Goal: Task Accomplishment & Management: Manage account settings

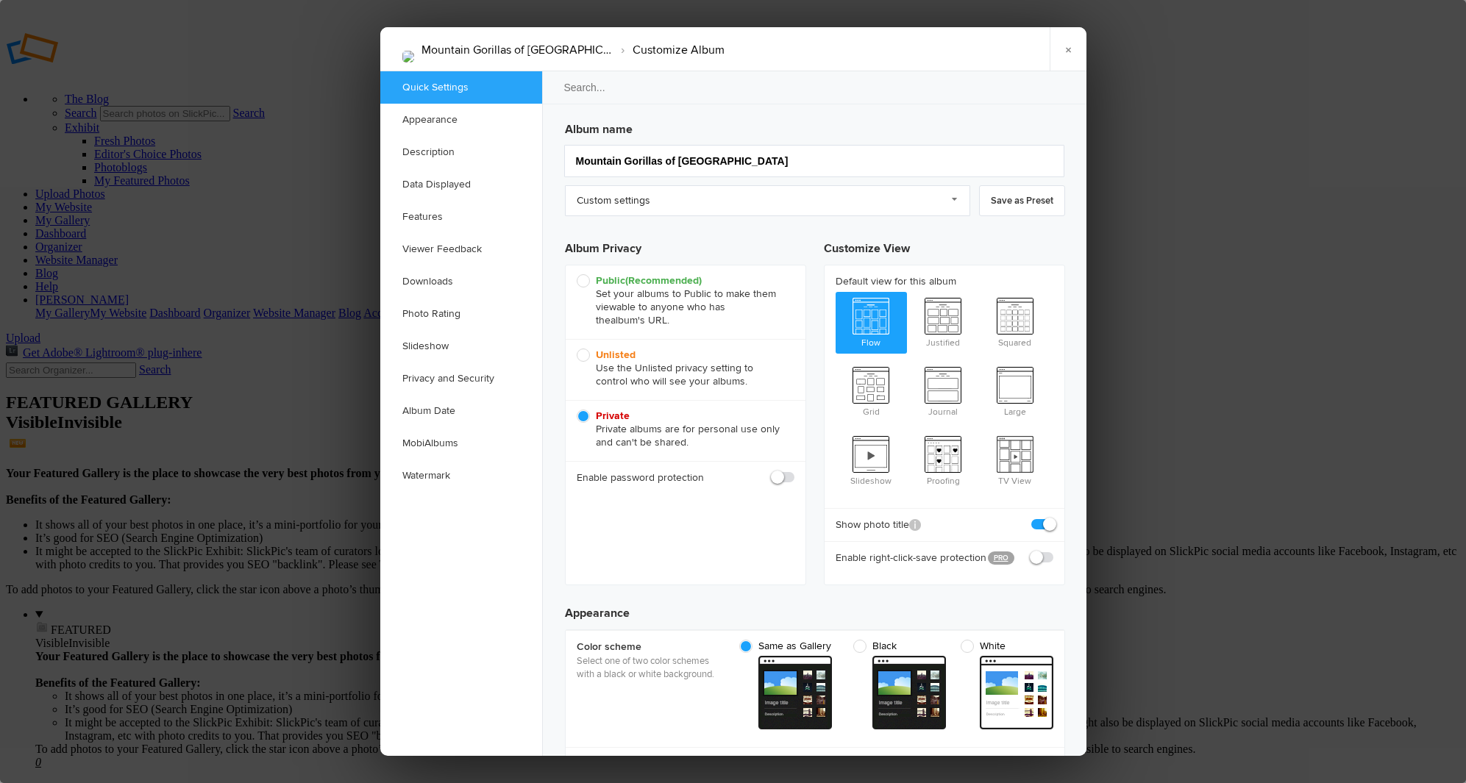
click at [582, 416] on span "Private Private albums are for personal use only and can't be shared." at bounding box center [682, 430] width 210 height 40
click at [577, 410] on input "Private Private albums are for personal use only and can't be shared." at bounding box center [576, 409] width 1 height 1
click at [1066, 47] on link "×" at bounding box center [1068, 49] width 37 height 44
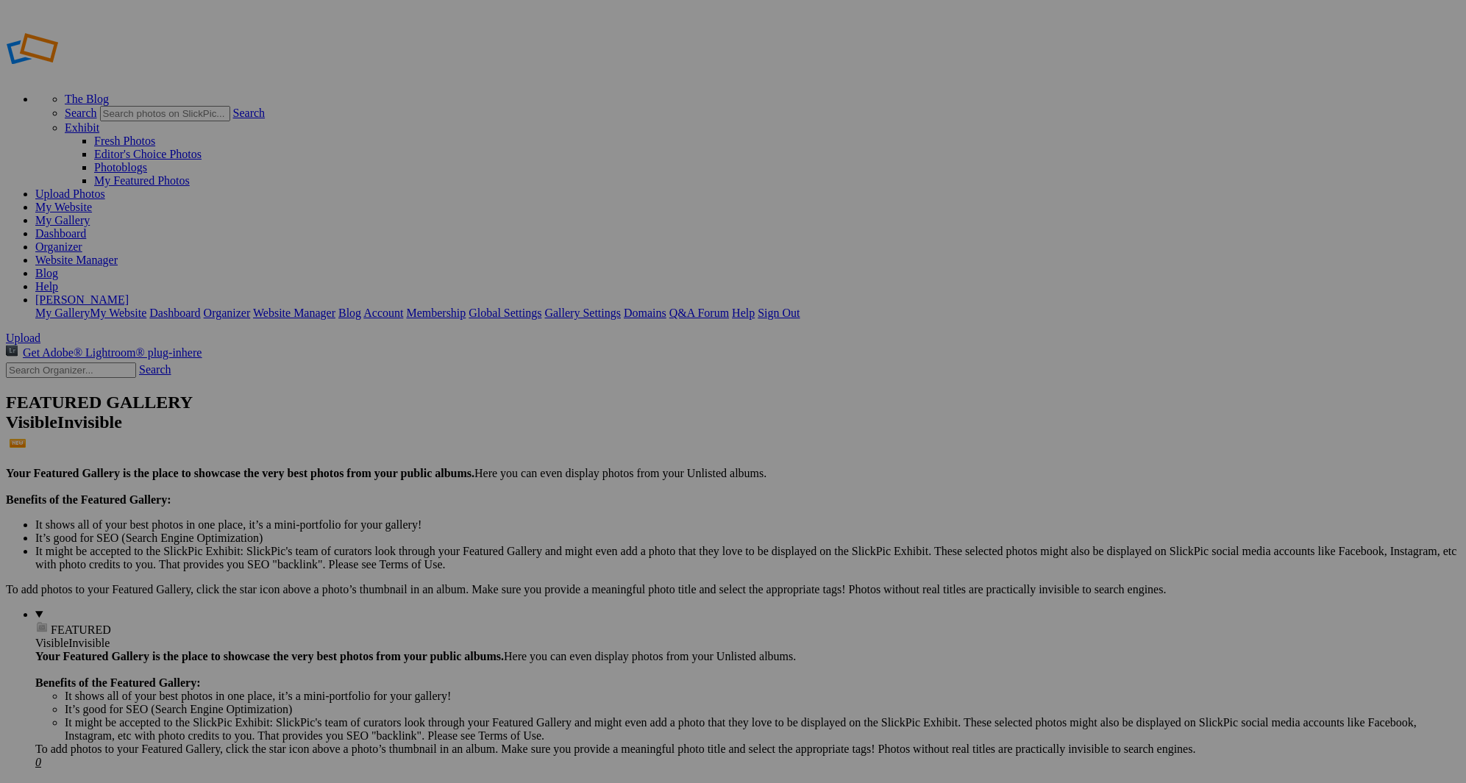
click at [40, 332] on span "Upload" at bounding box center [23, 338] width 35 height 13
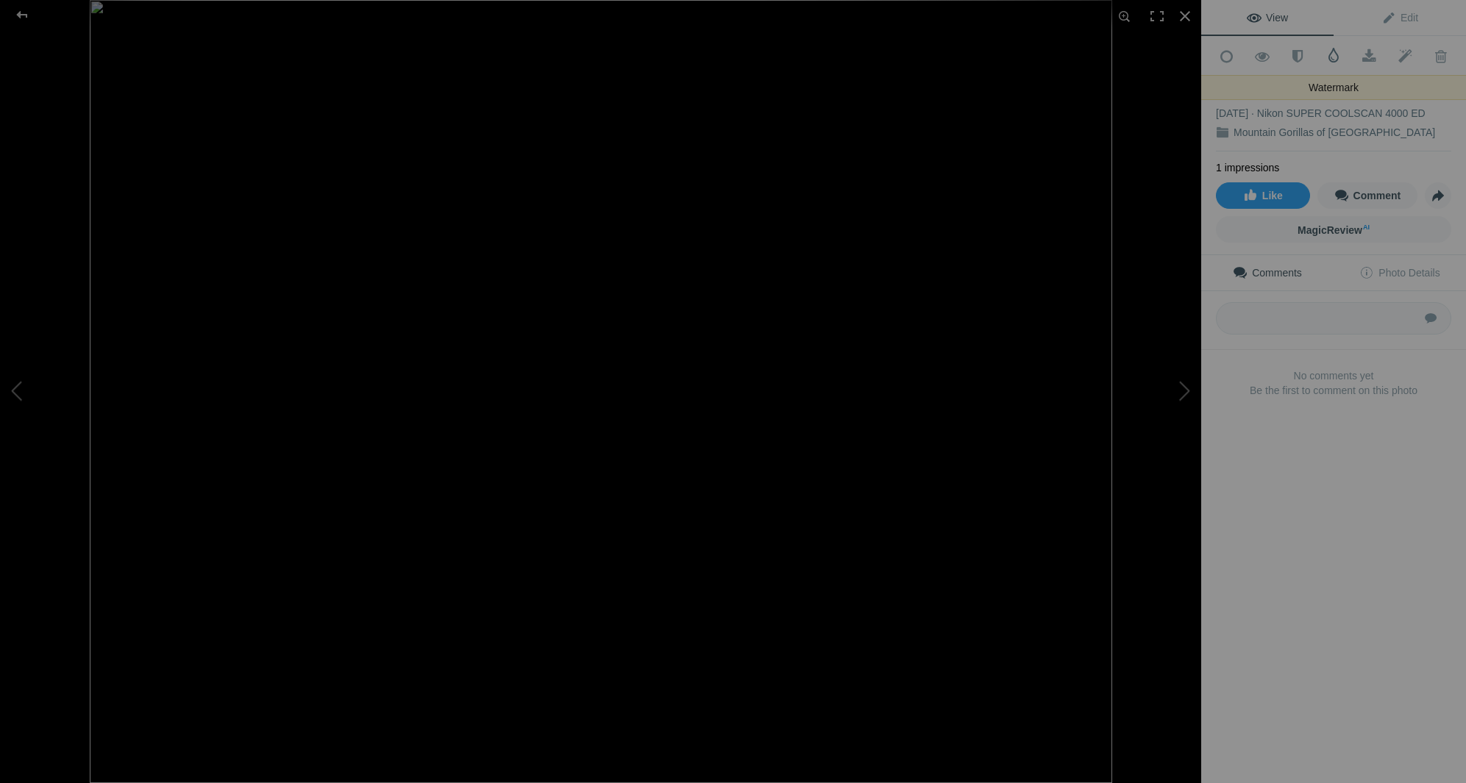
click at [1335, 57] on span at bounding box center [1333, 55] width 15 height 15
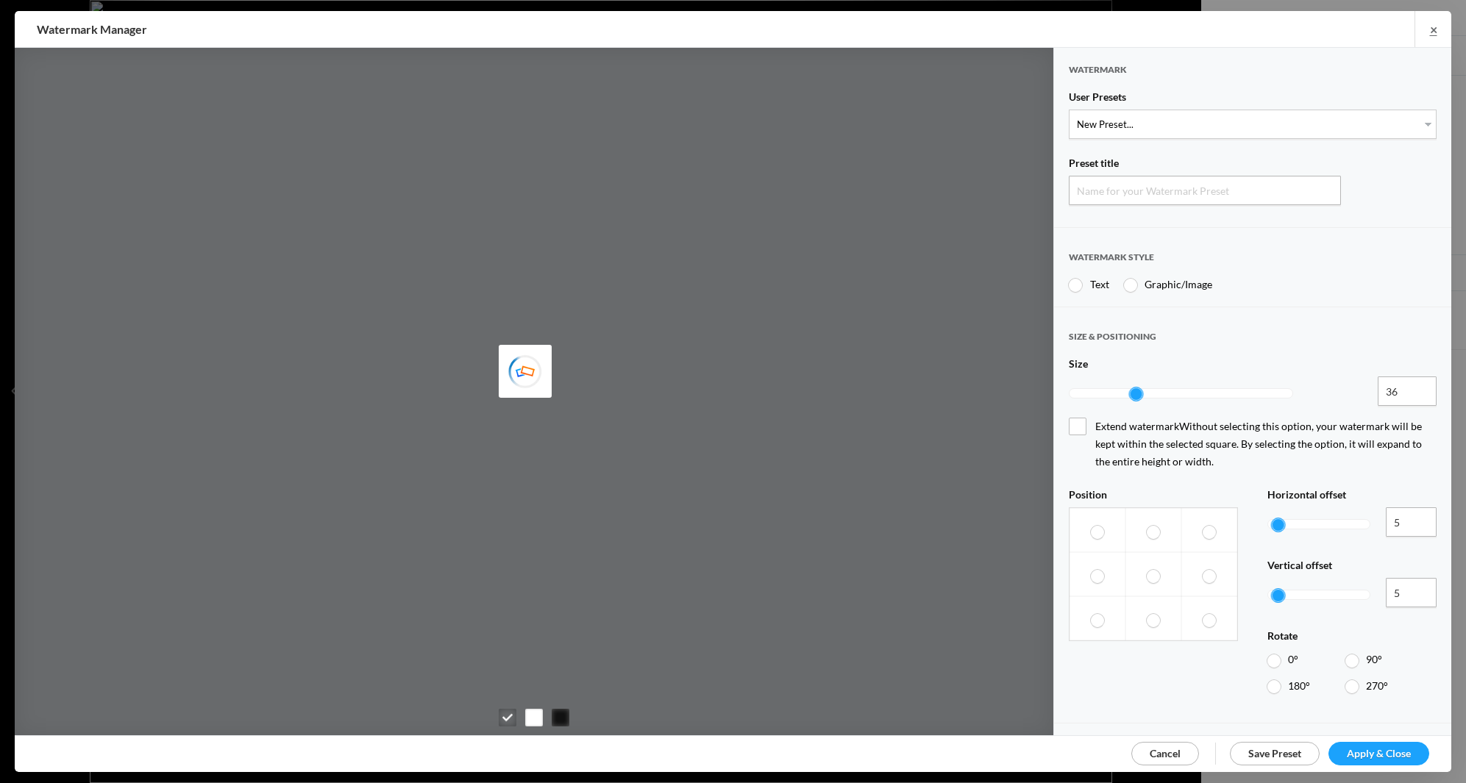
type input "Watermark-8/15/2025"
radio input "true"
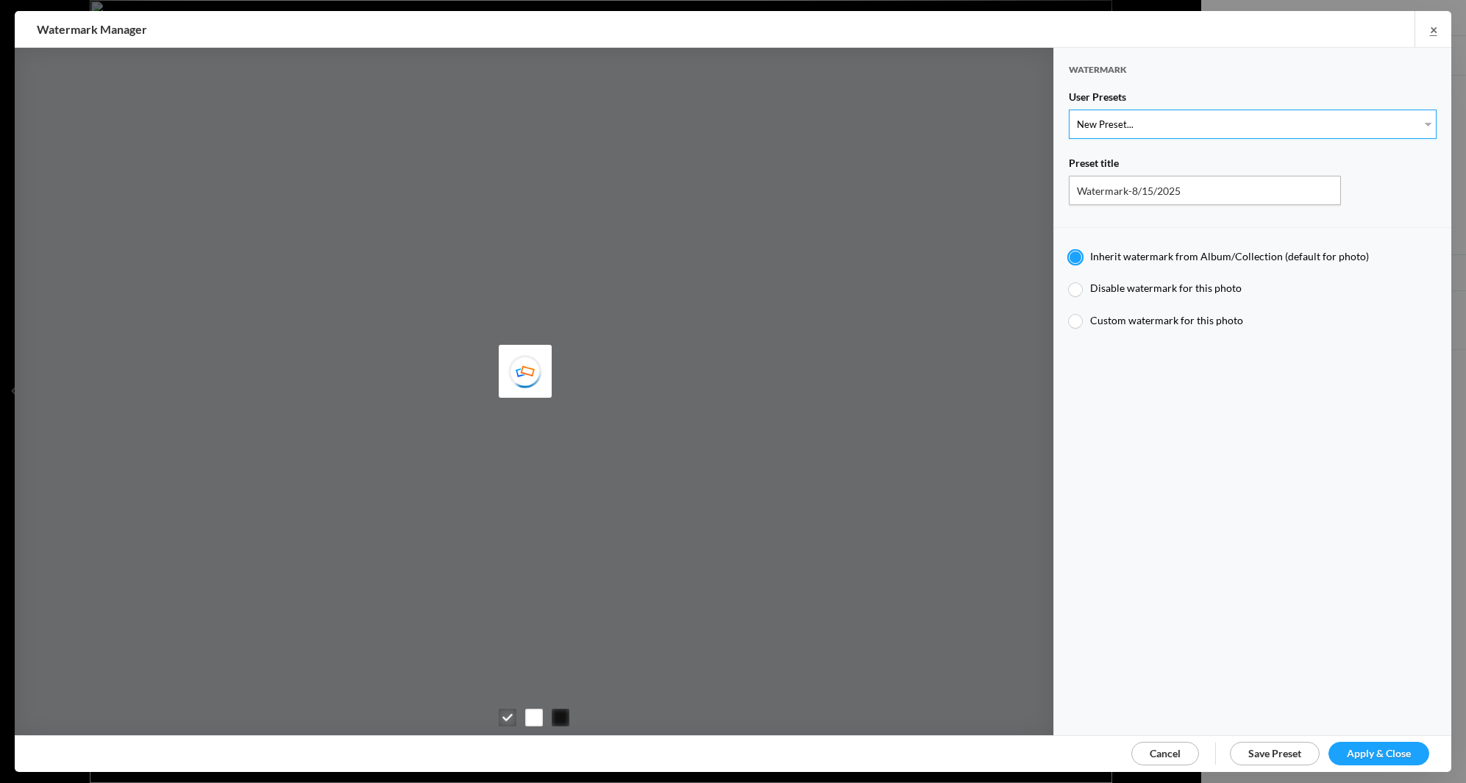
type input "JimLiskovec"
select select "1: Object"
type input "Watermark-7/22/2025"
type input "[PERSON_NAME]"
radio input "false"
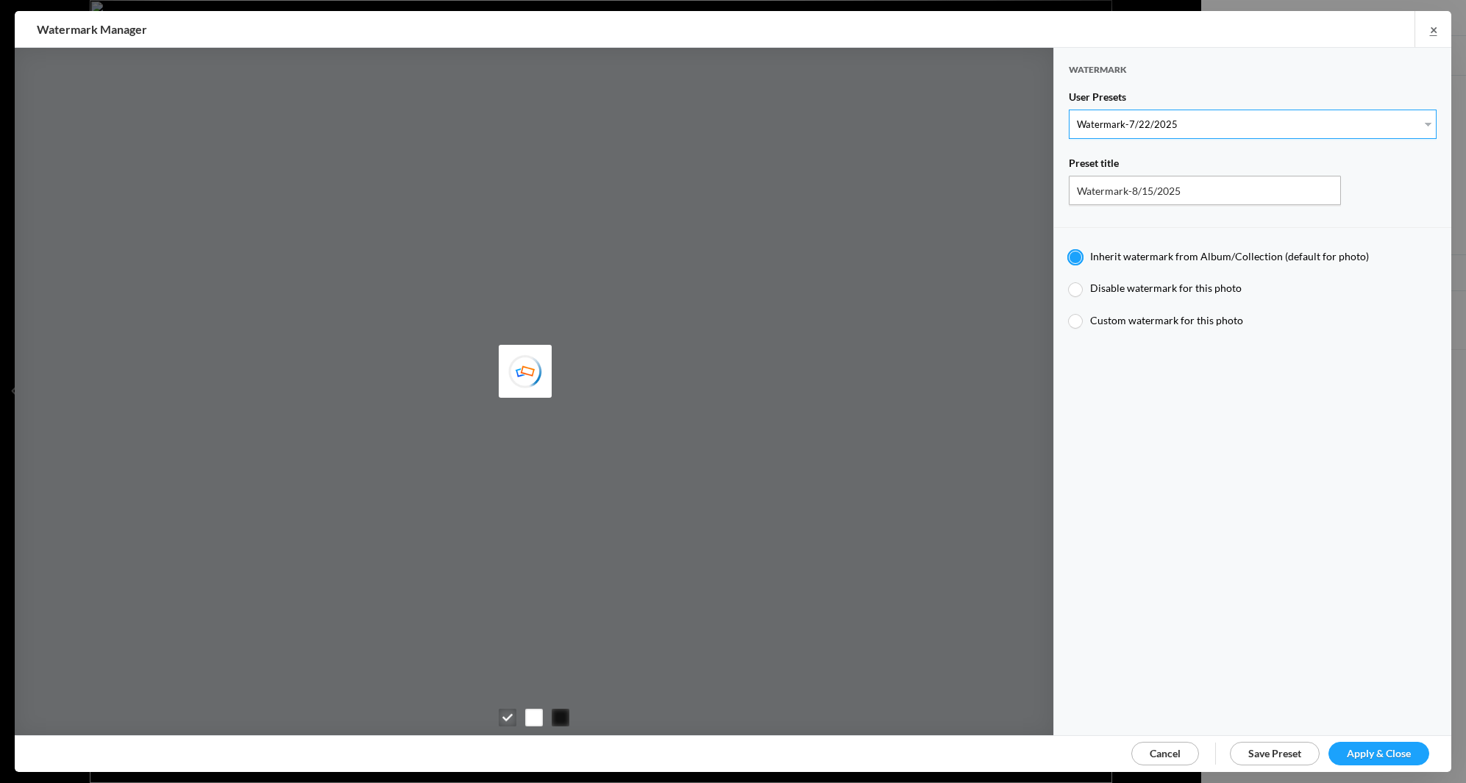
radio input "false"
radio input "true"
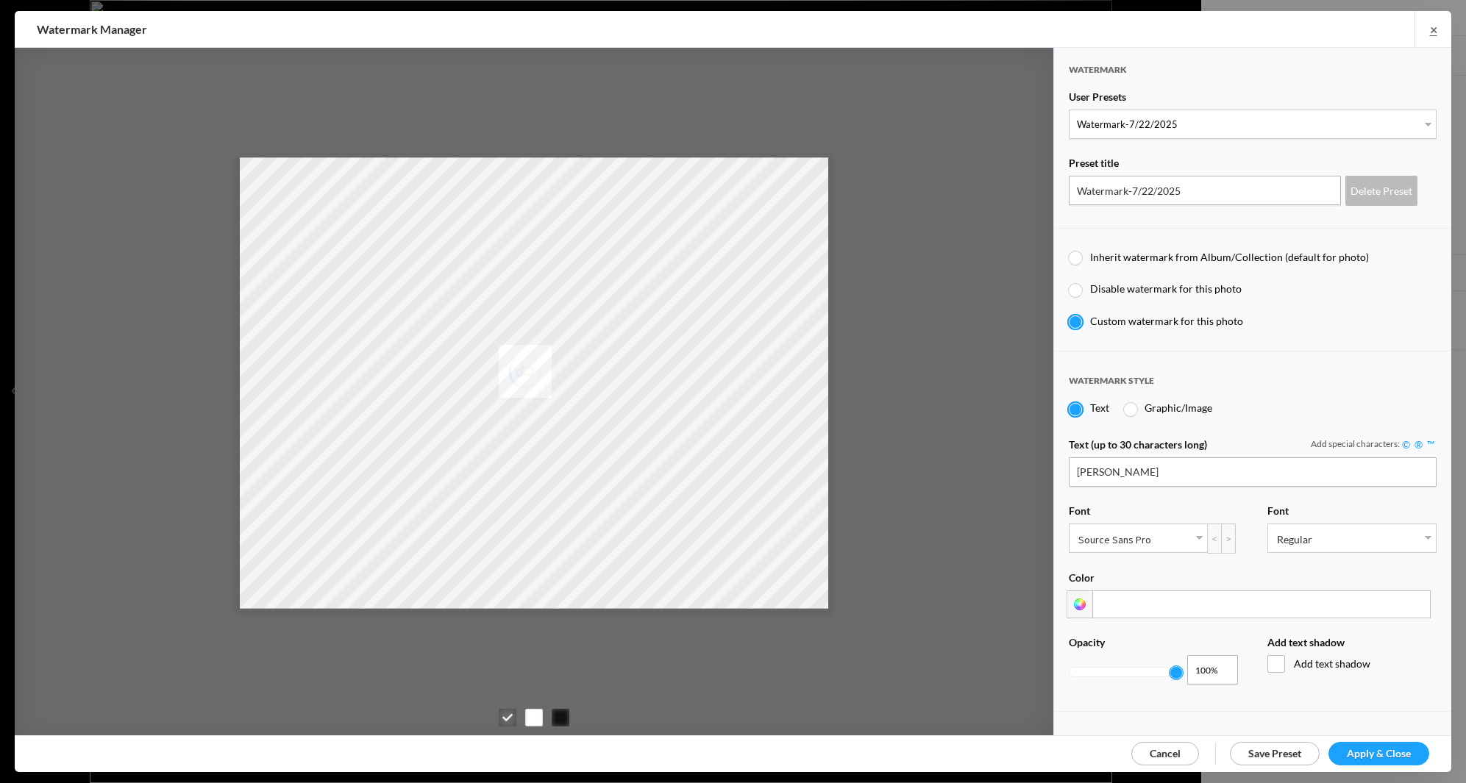
click at [1386, 749] on span "Apply & Close" at bounding box center [1379, 753] width 64 height 13
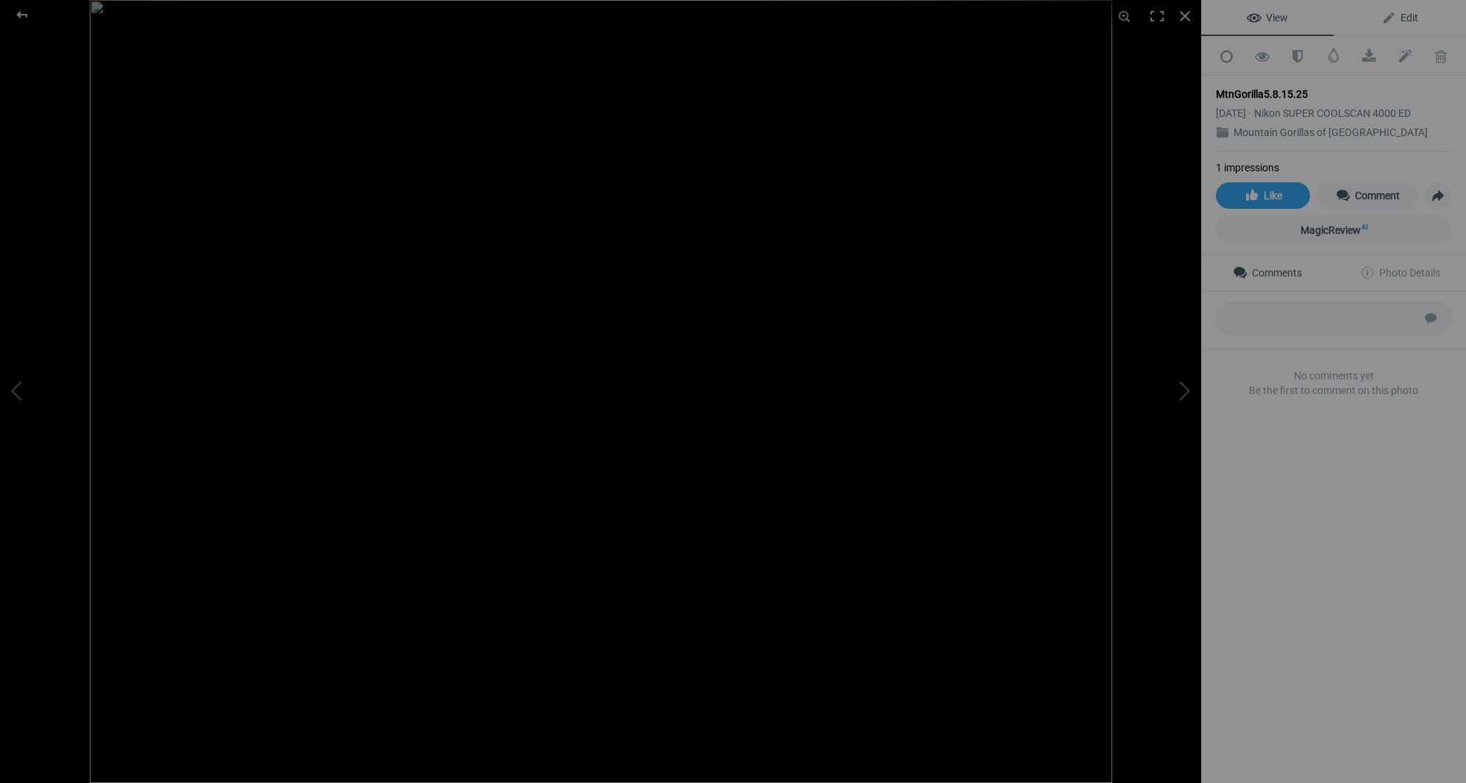
drag, startPoint x: 1407, startPoint y: 16, endPoint x: 1406, endPoint y: 31, distance: 14.7
click at [1407, 16] on span "Edit" at bounding box center [1399, 18] width 37 height 12
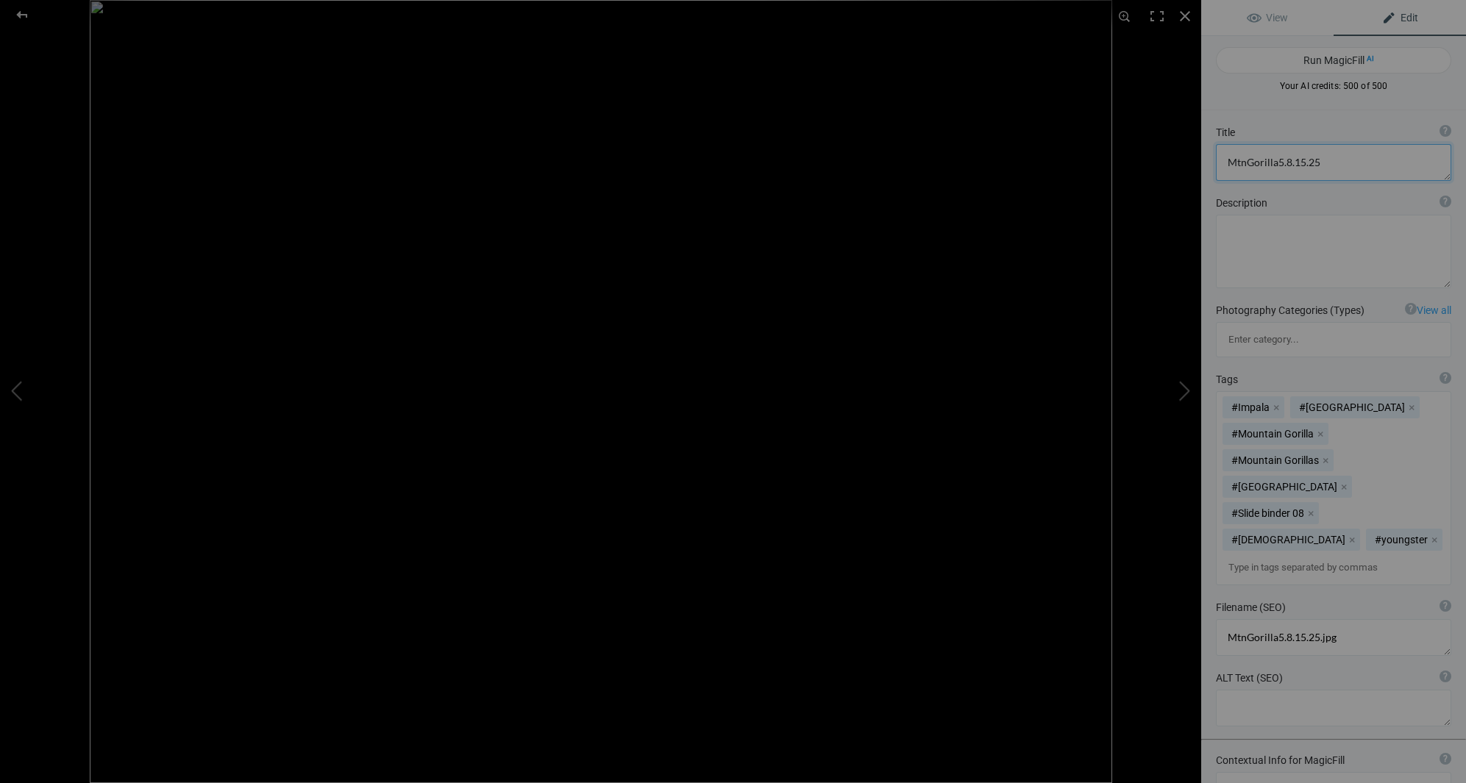
click at [1318, 164] on textarea at bounding box center [1333, 162] width 235 height 37
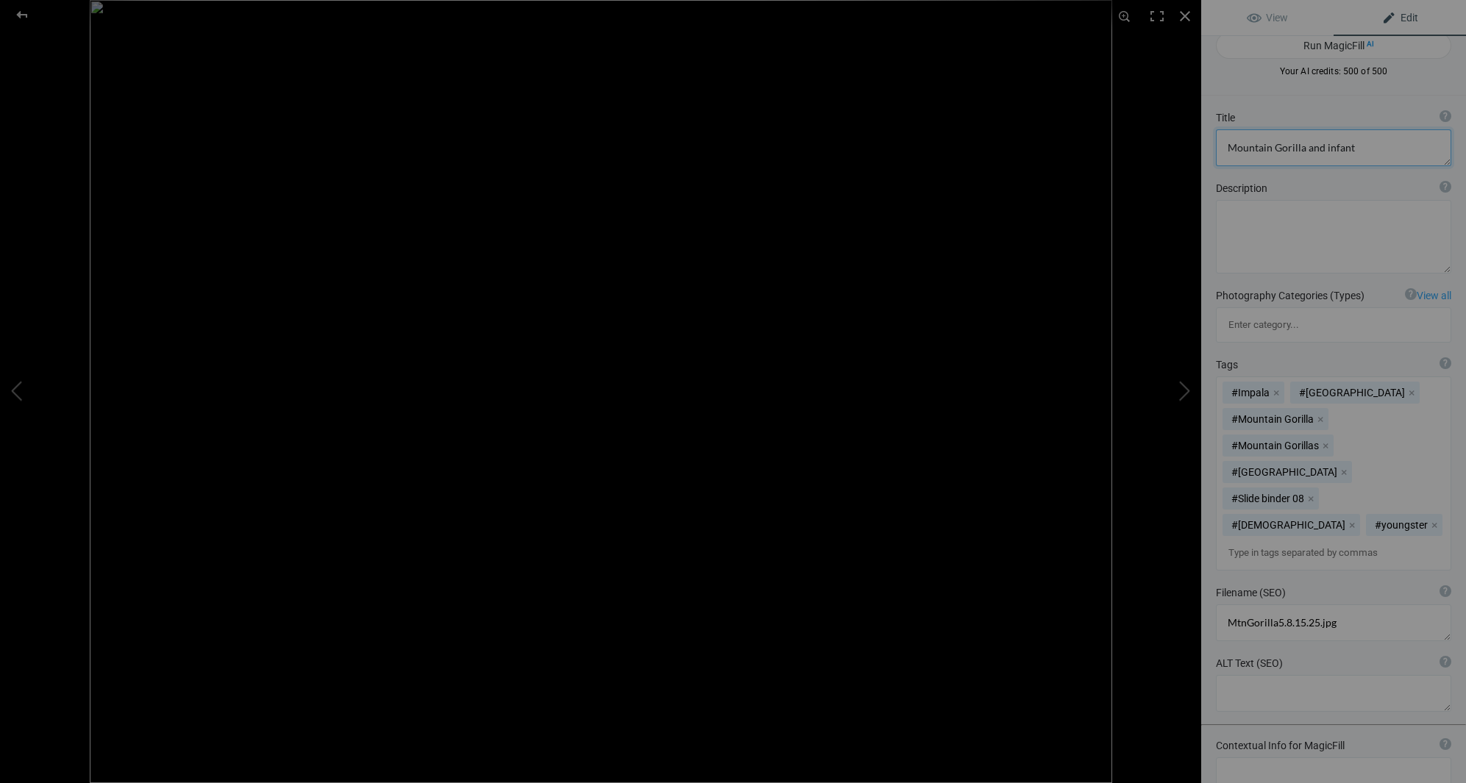
click at [1324, 148] on textarea at bounding box center [1333, 147] width 235 height 37
type textarea "Mountain Gorilla and Infant"
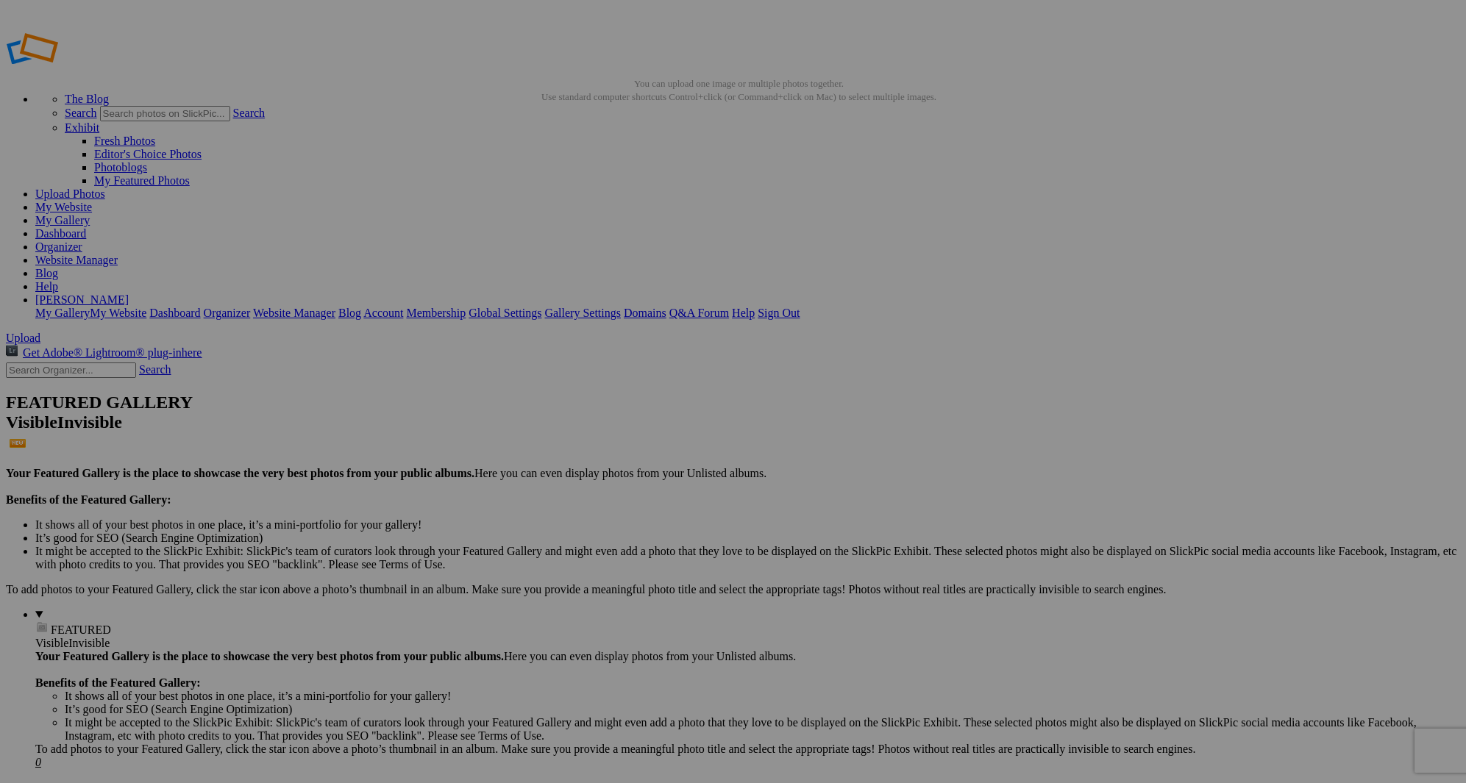
click at [40, 332] on span "Upload" at bounding box center [23, 338] width 35 height 13
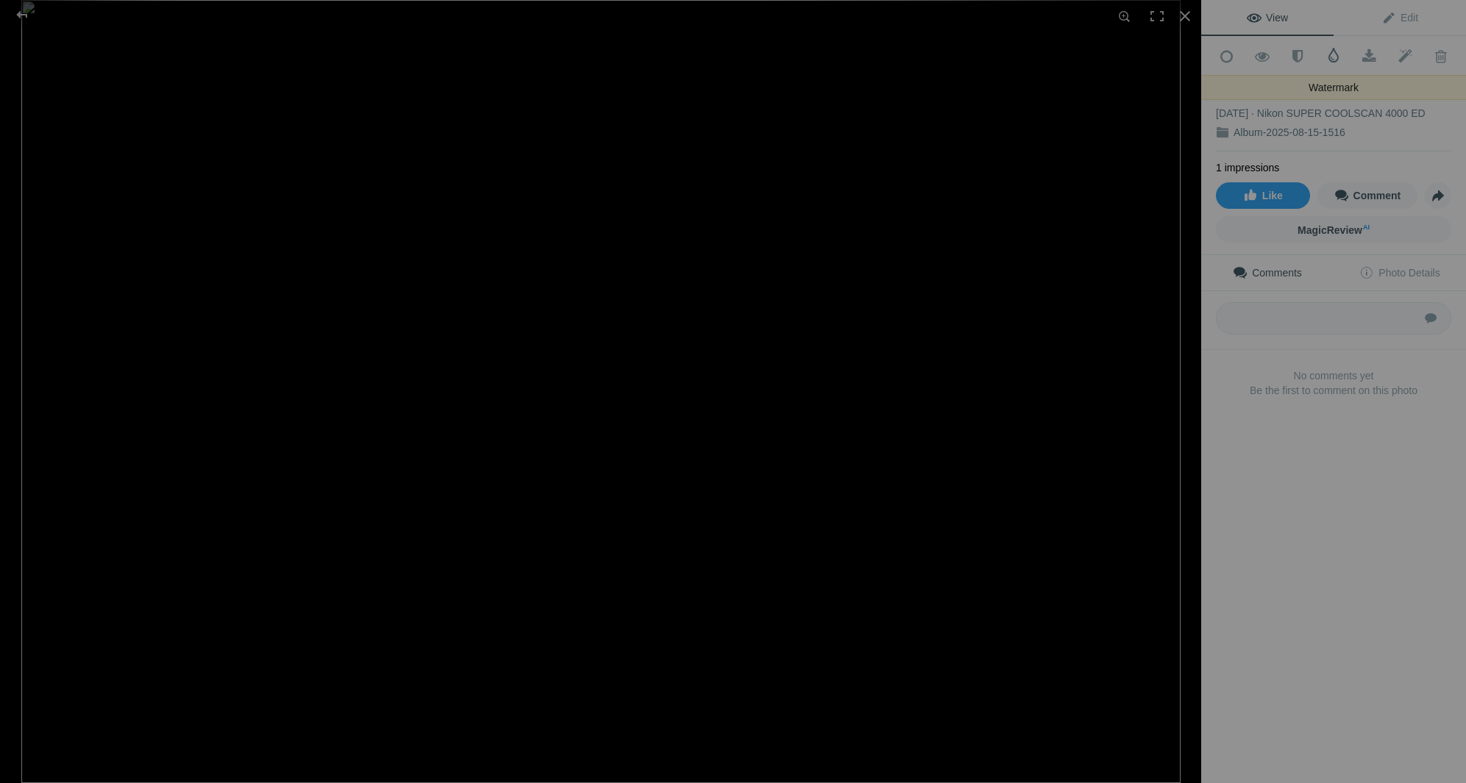
click at [1333, 55] on span at bounding box center [1333, 55] width 15 height 15
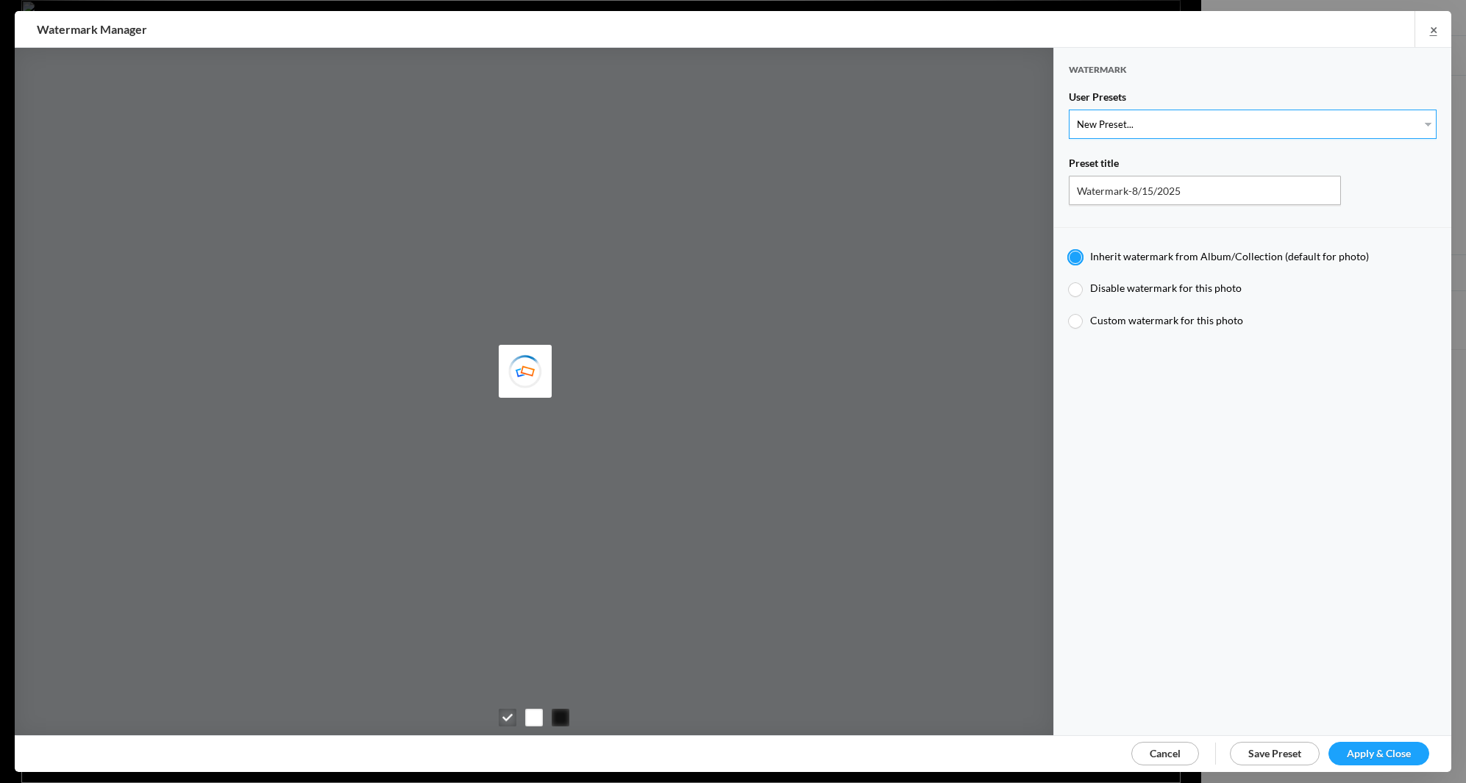
select select "1: Object"
type input "Watermark-7/22/2025"
radio input "false"
radio input "true"
type input "[PERSON_NAME]"
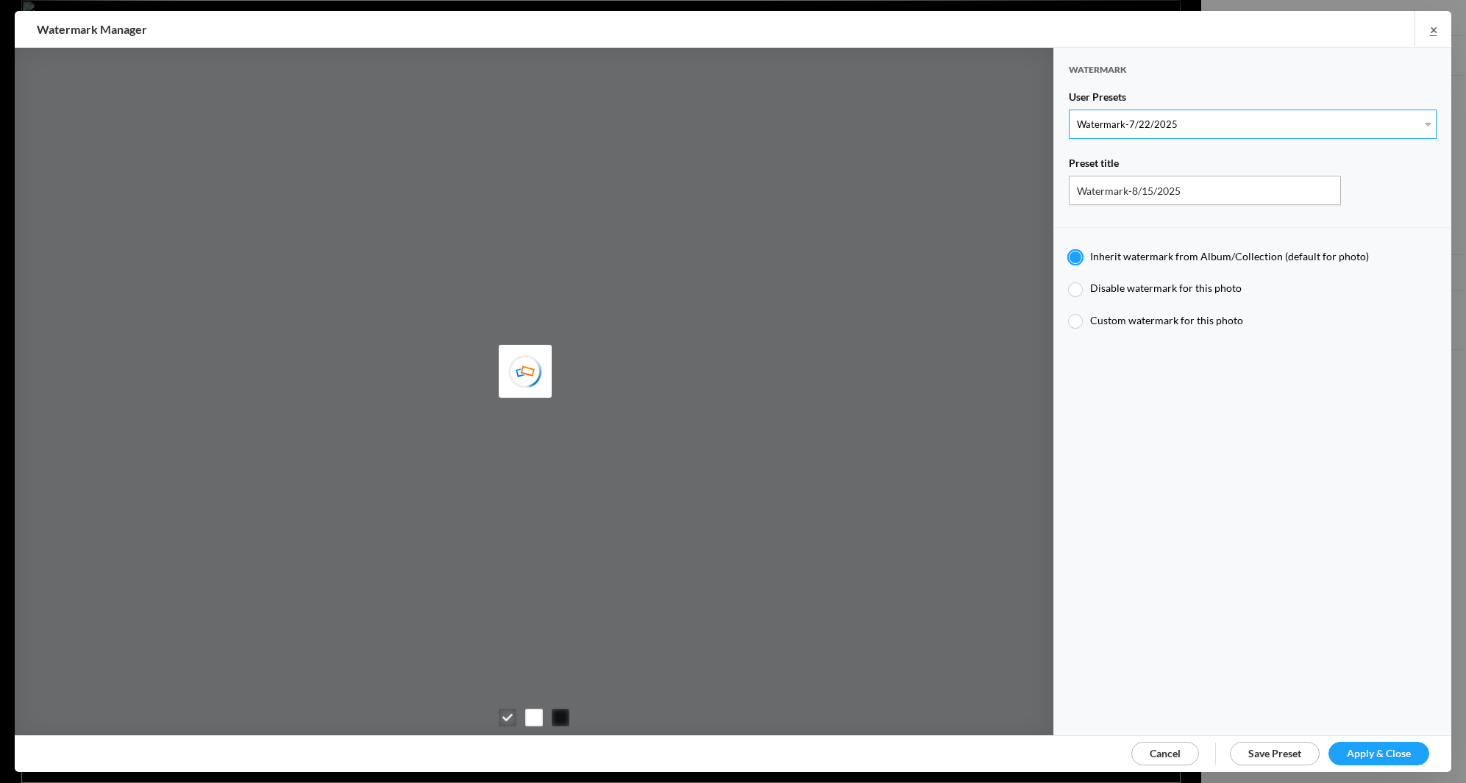
radio input "false"
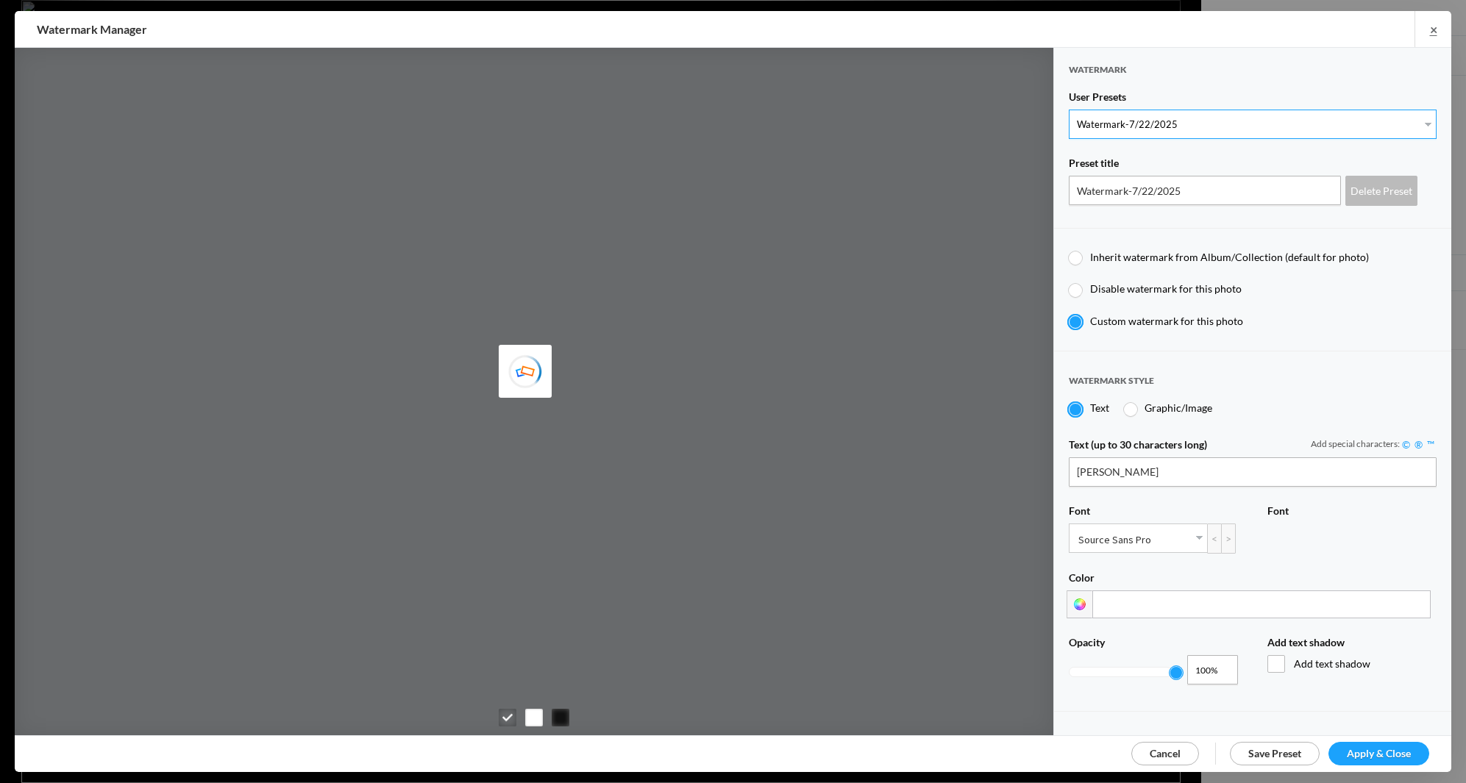
scroll to position [2, 0]
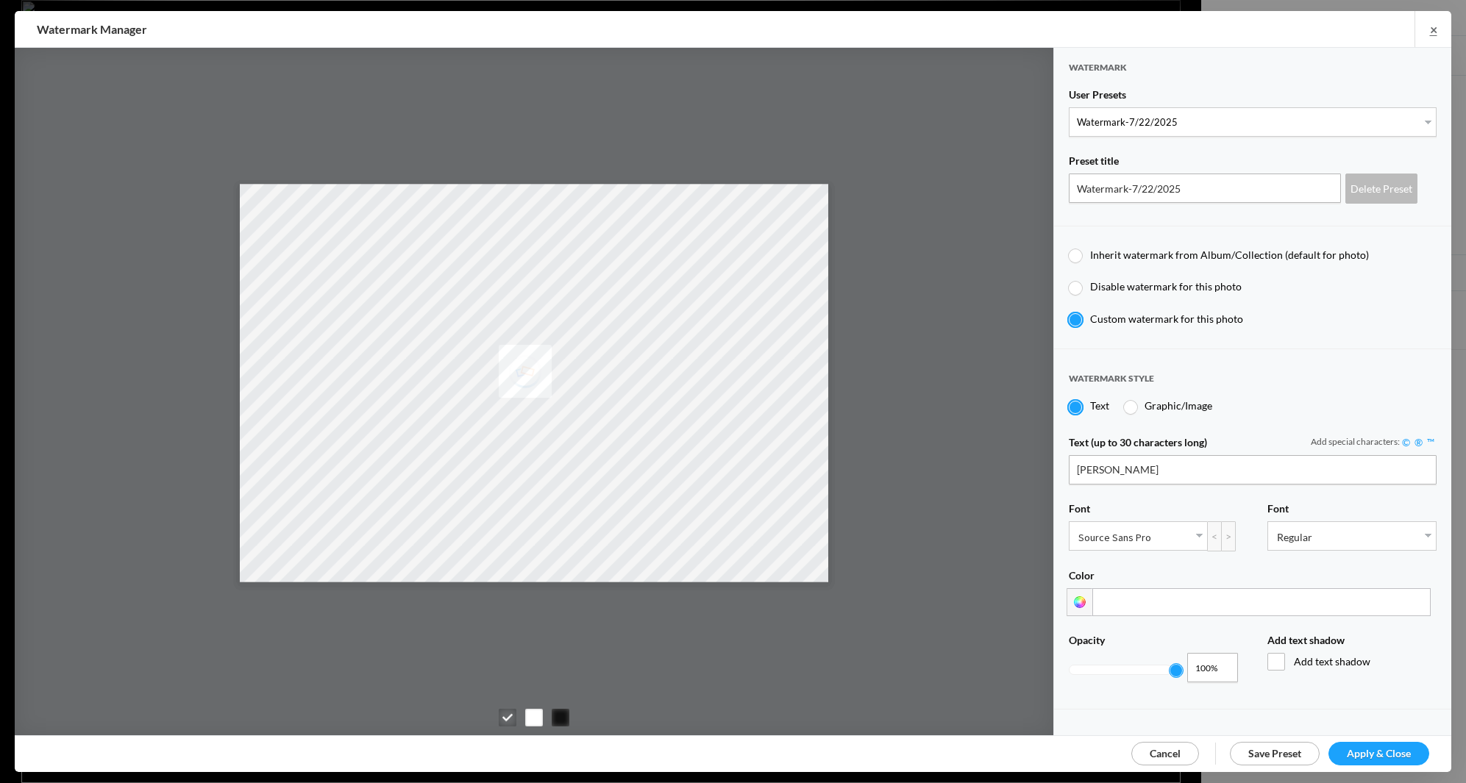
click at [1386, 749] on span "Apply & Close" at bounding box center [1379, 753] width 64 height 13
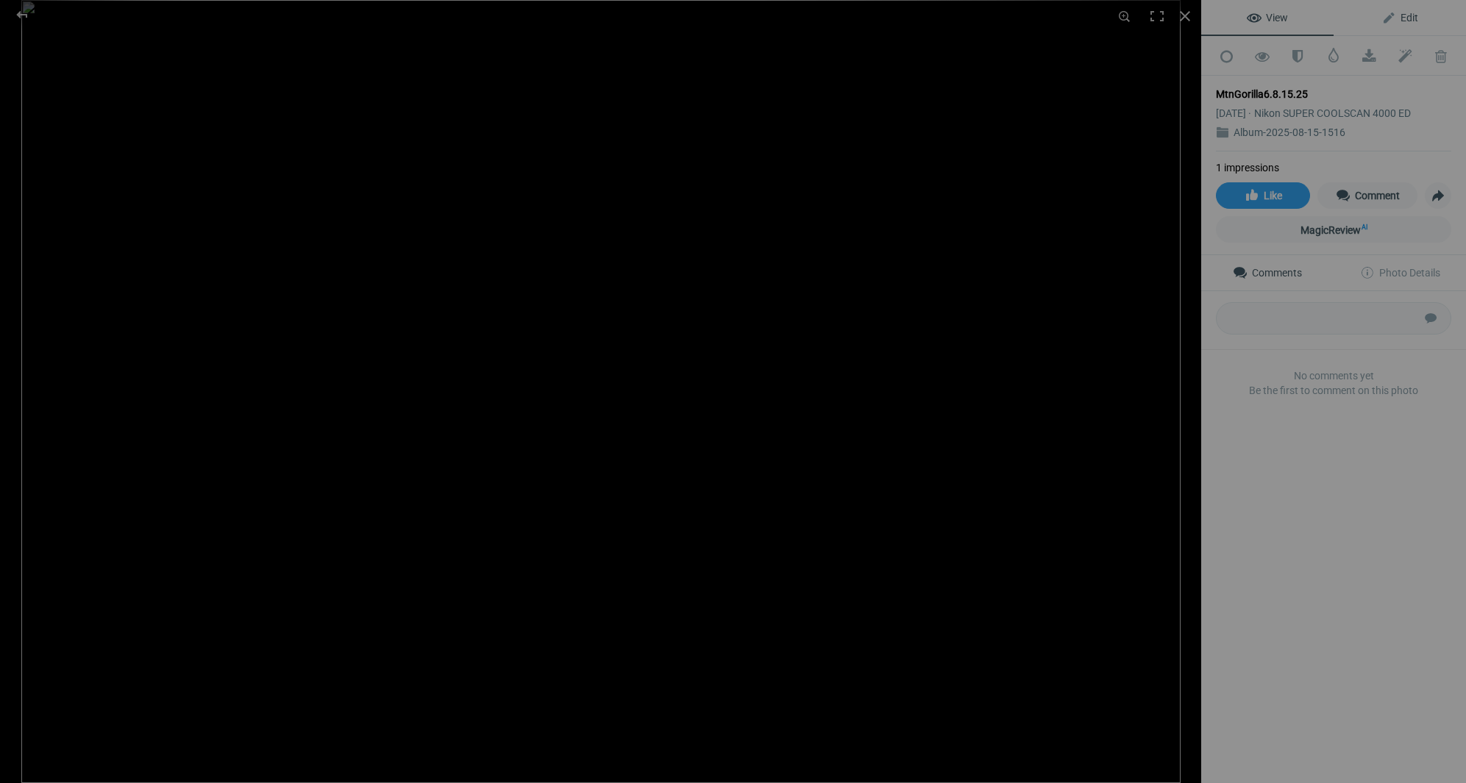
click at [1410, 17] on span "Edit" at bounding box center [1399, 18] width 37 height 12
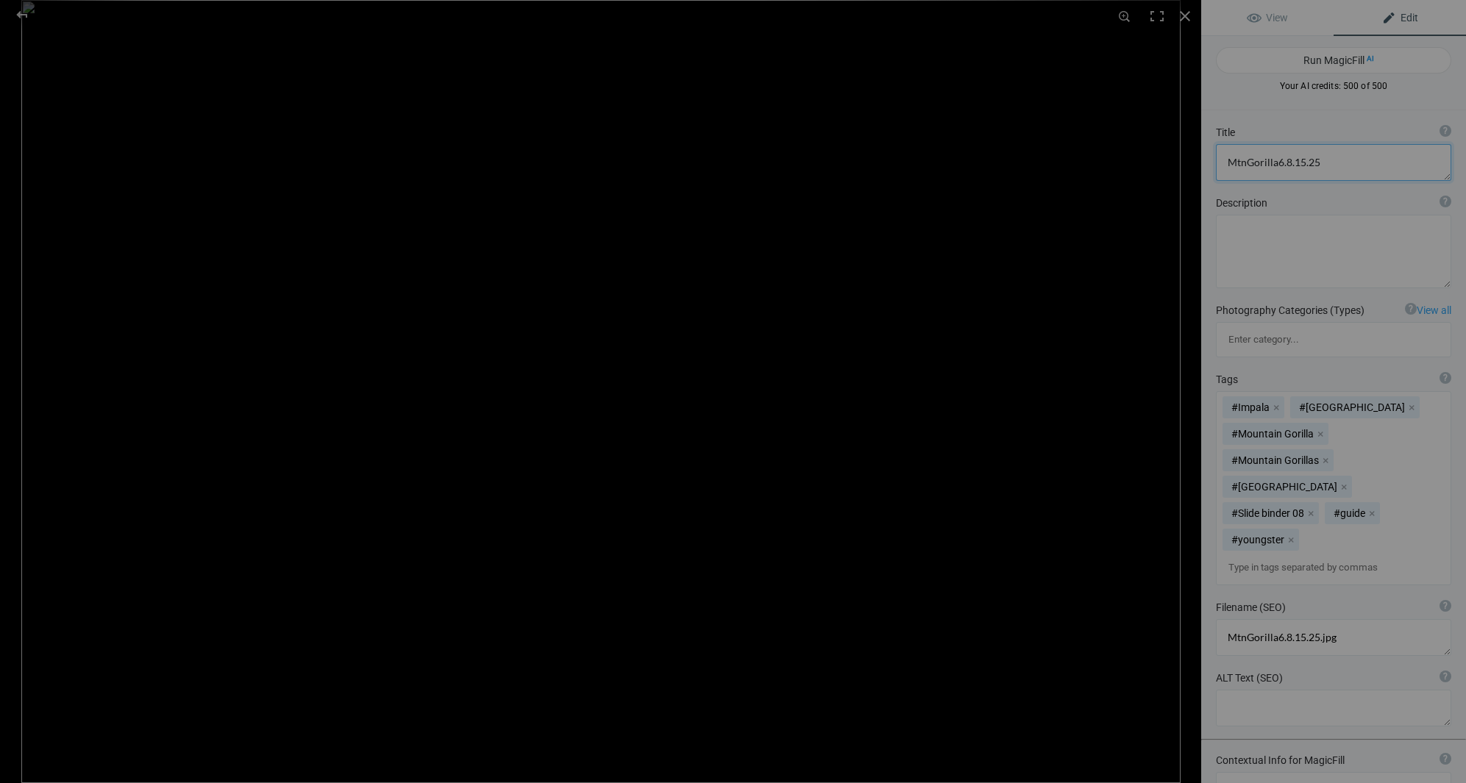
drag, startPoint x: 1317, startPoint y: 162, endPoint x: 1212, endPoint y: 154, distance: 105.4
click at [1212, 154] on div "Title ? Photo title is one of the highest used Search Engine ranking criteria a…" at bounding box center [1333, 153] width 265 height 71
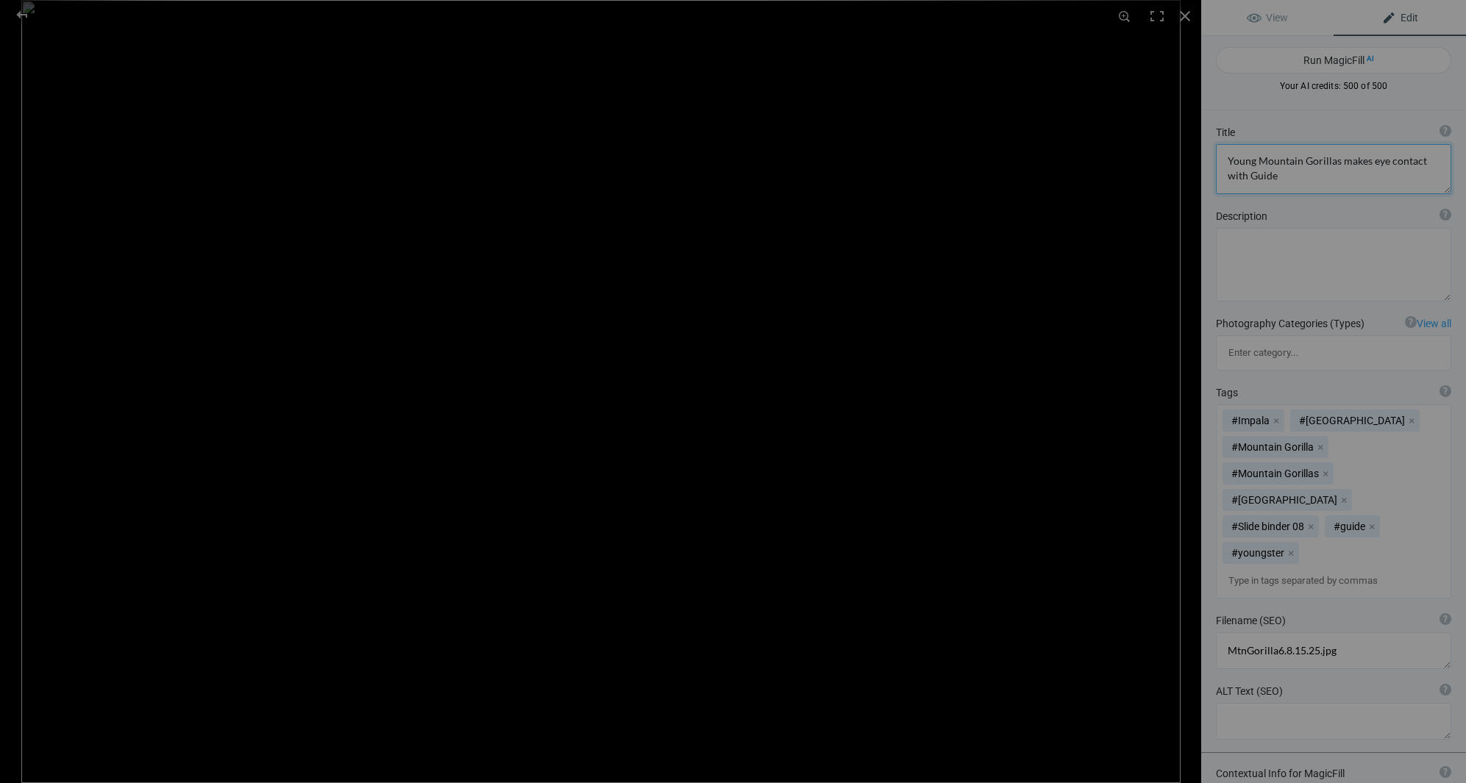
click at [1334, 162] on textarea at bounding box center [1333, 169] width 235 height 50
click at [1340, 163] on textarea at bounding box center [1333, 169] width 235 height 50
click at [1369, 160] on textarea at bounding box center [1333, 169] width 235 height 50
click at [1387, 160] on textarea at bounding box center [1333, 165] width 235 height 50
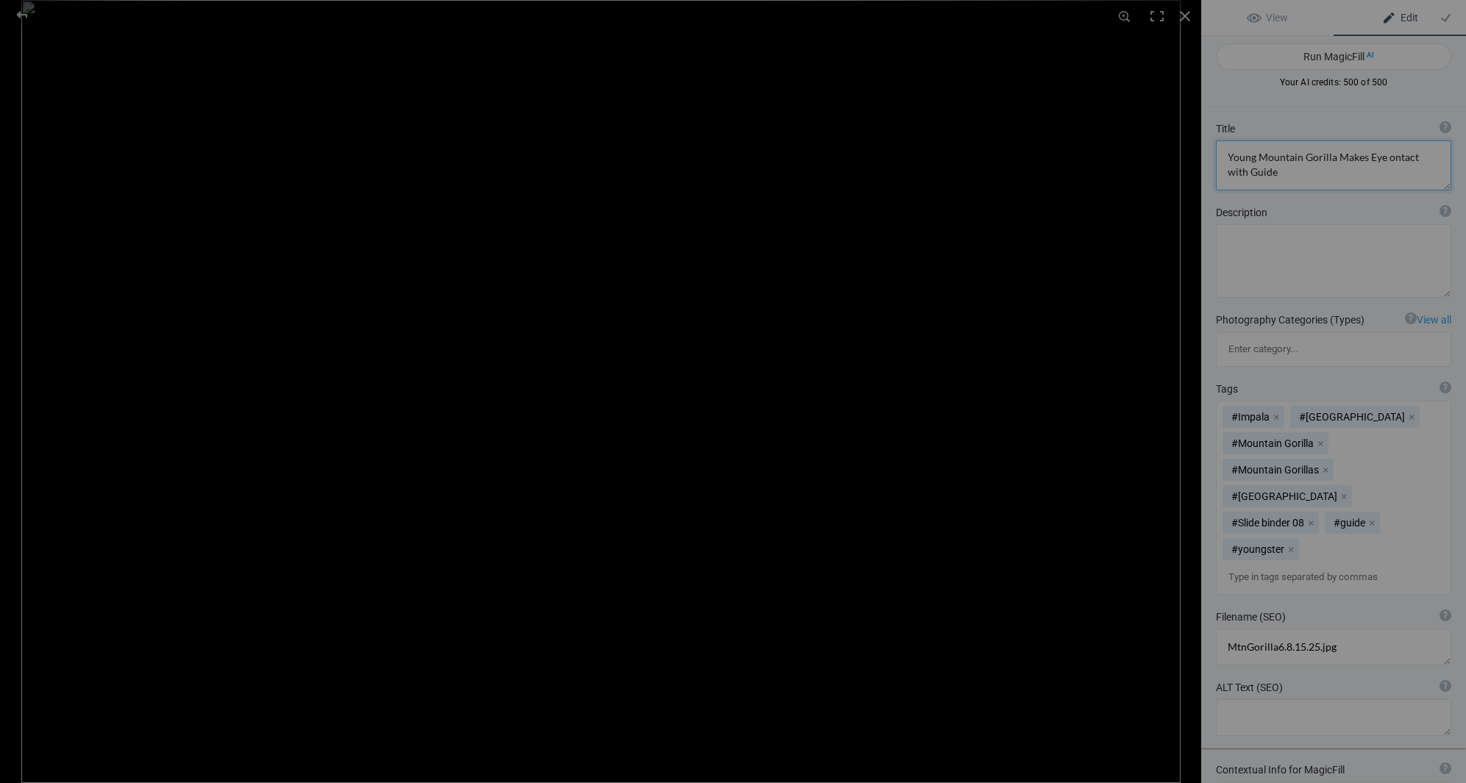
type textarea "Young Mountain Gorilla Makes Eye Contact with Guide"
click at [1186, 14] on div at bounding box center [1185, 16] width 32 height 32
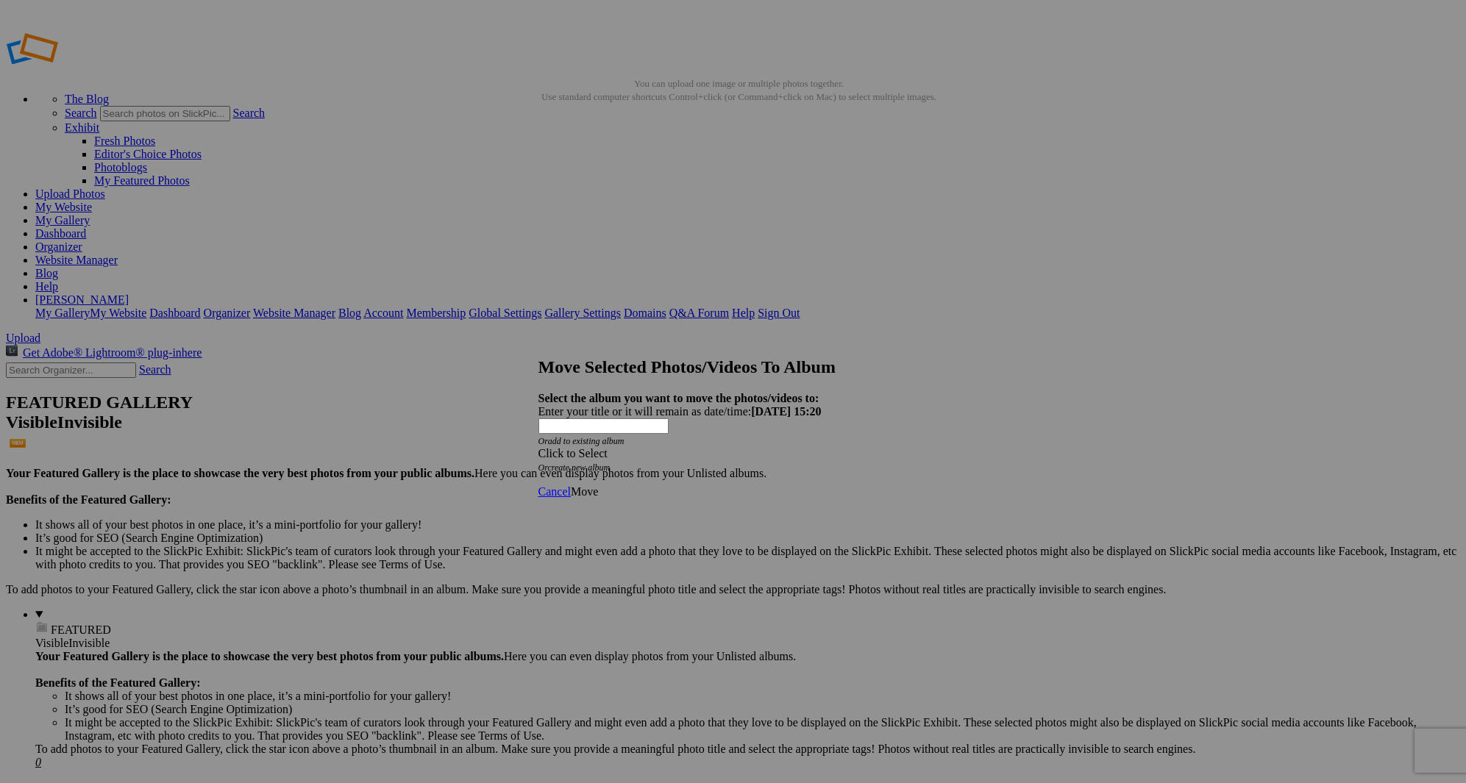
click at [538, 447] on span at bounding box center [538, 453] width 0 height 13
click at [655, 455] on link "Mountain Gorillas of [GEOGRAPHIC_DATA]" at bounding box center [712, 448] width 222 height 13
click at [598, 485] on span "Move" at bounding box center [584, 491] width 27 height 13
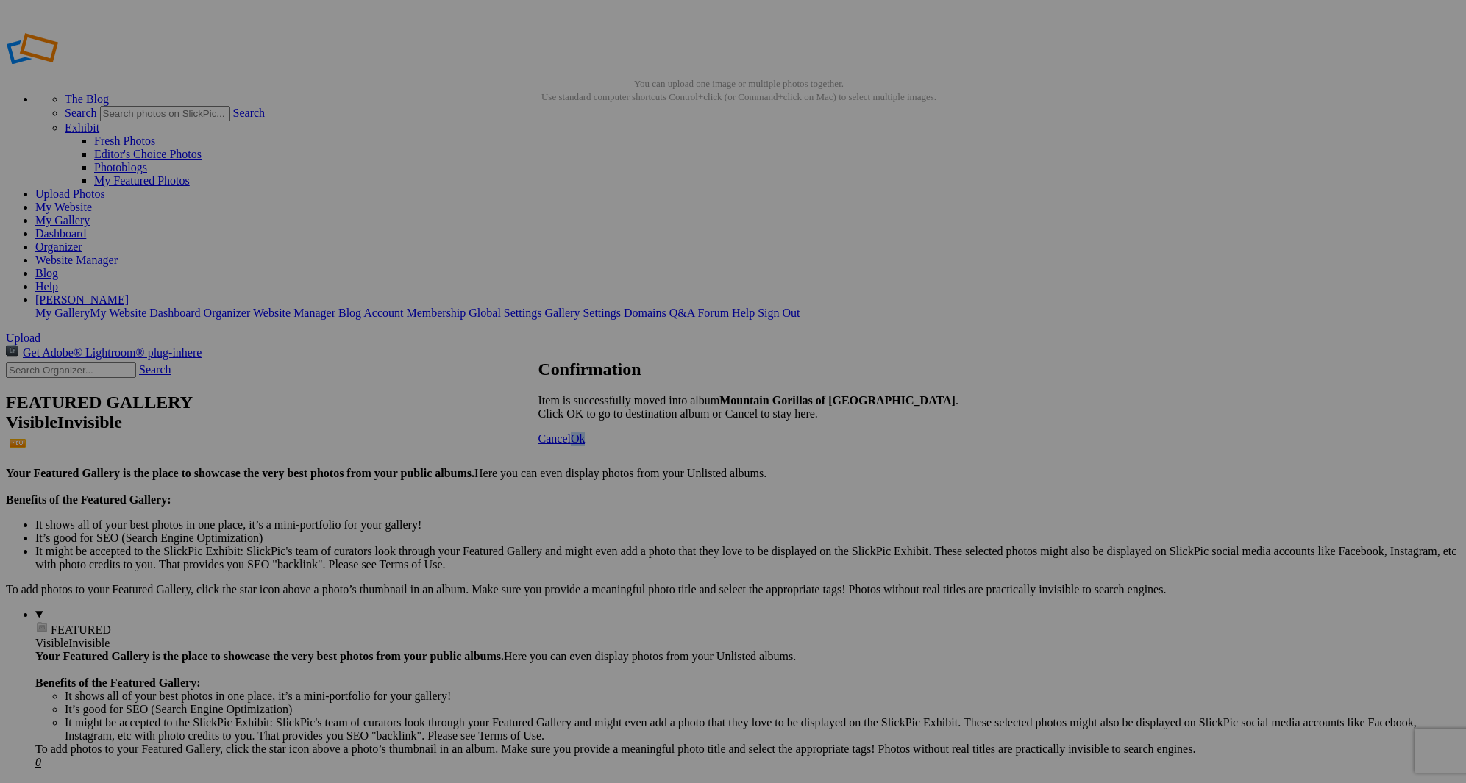
click at [585, 445] on span "Ok" at bounding box center [578, 438] width 15 height 13
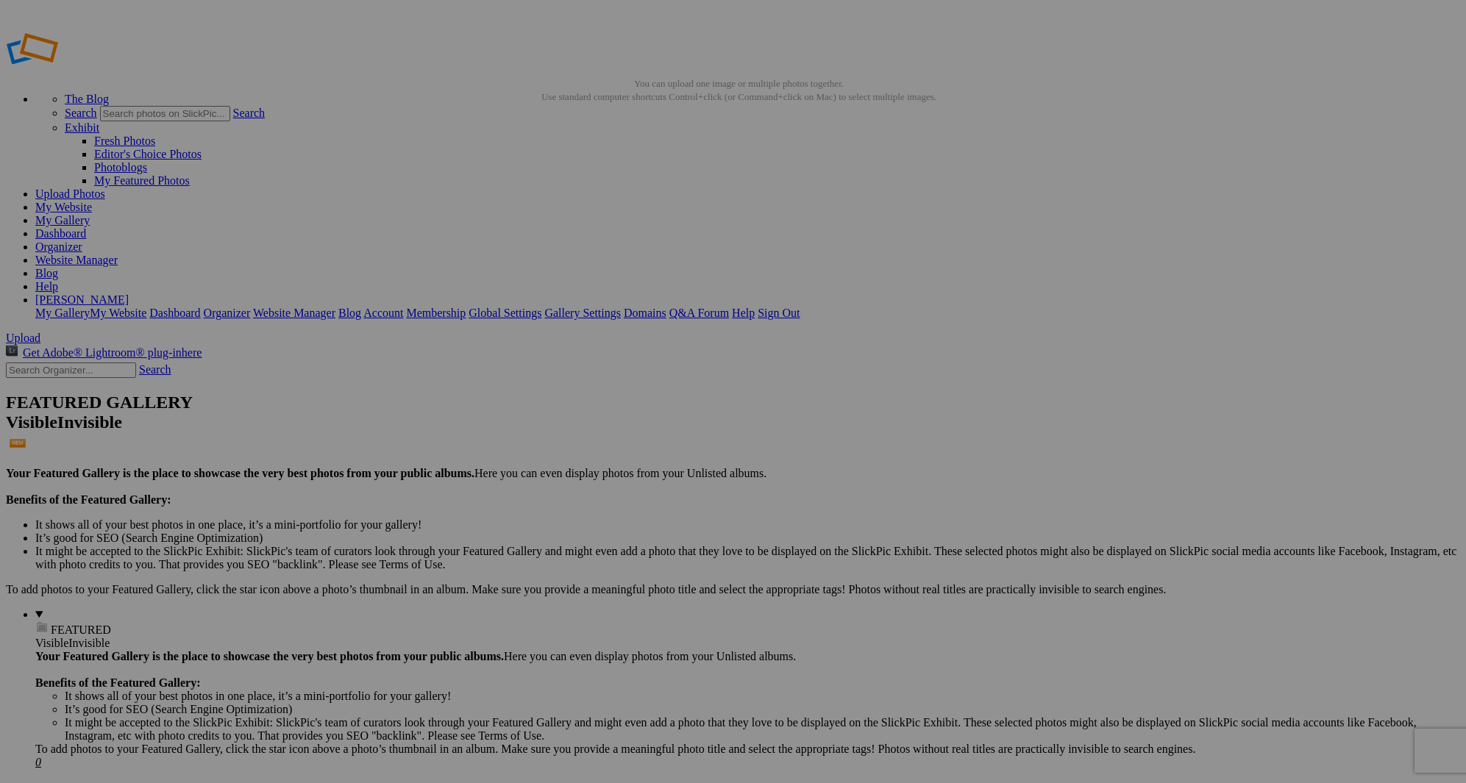
click at [40, 332] on span "Upload" at bounding box center [23, 338] width 35 height 13
click at [413, 210] on img at bounding box center [409, 219] width 110 height 74
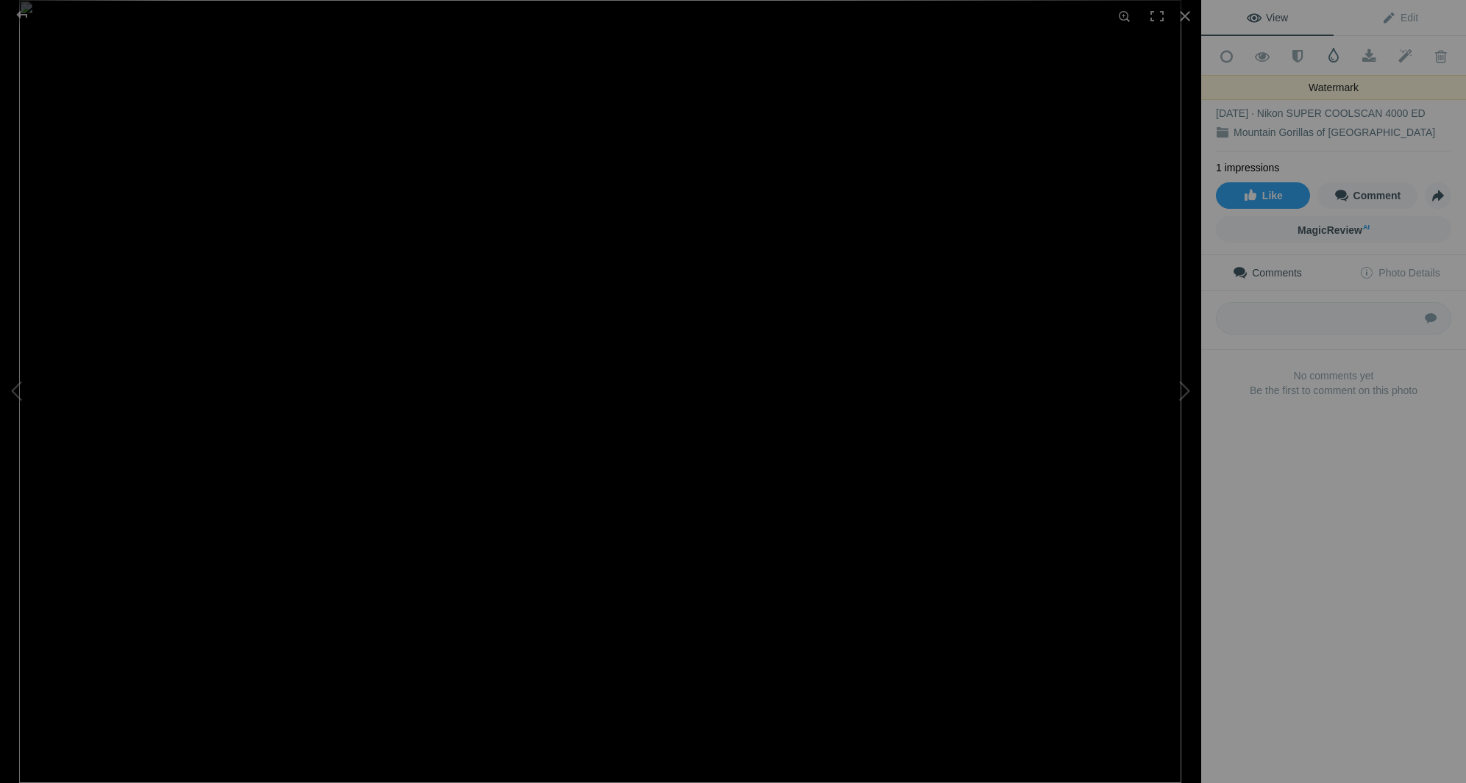
click at [1333, 54] on span at bounding box center [1333, 55] width 15 height 15
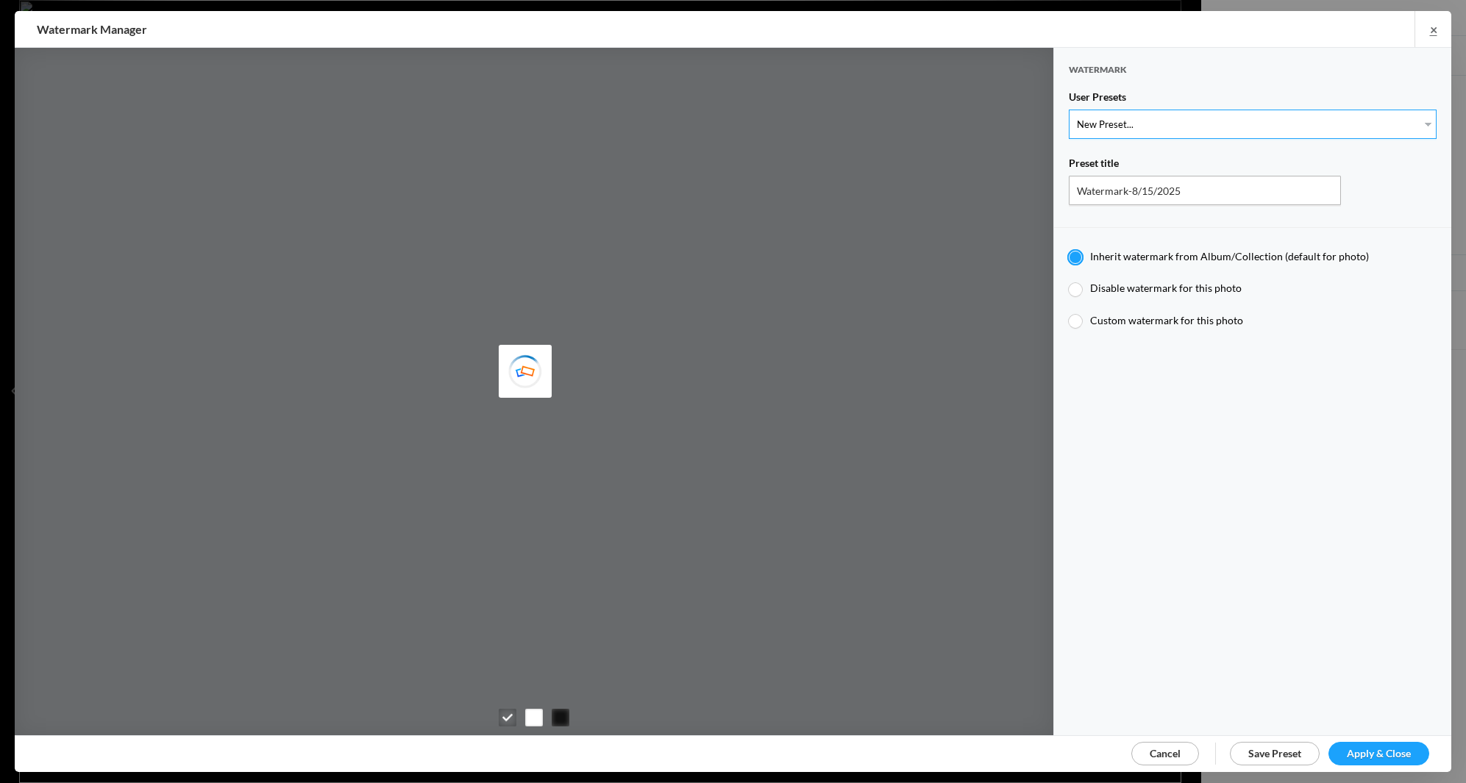
select select "1: Object"
type input "Watermark-7/22/2025"
radio input "false"
radio input "true"
type input "Jim Liskovec"
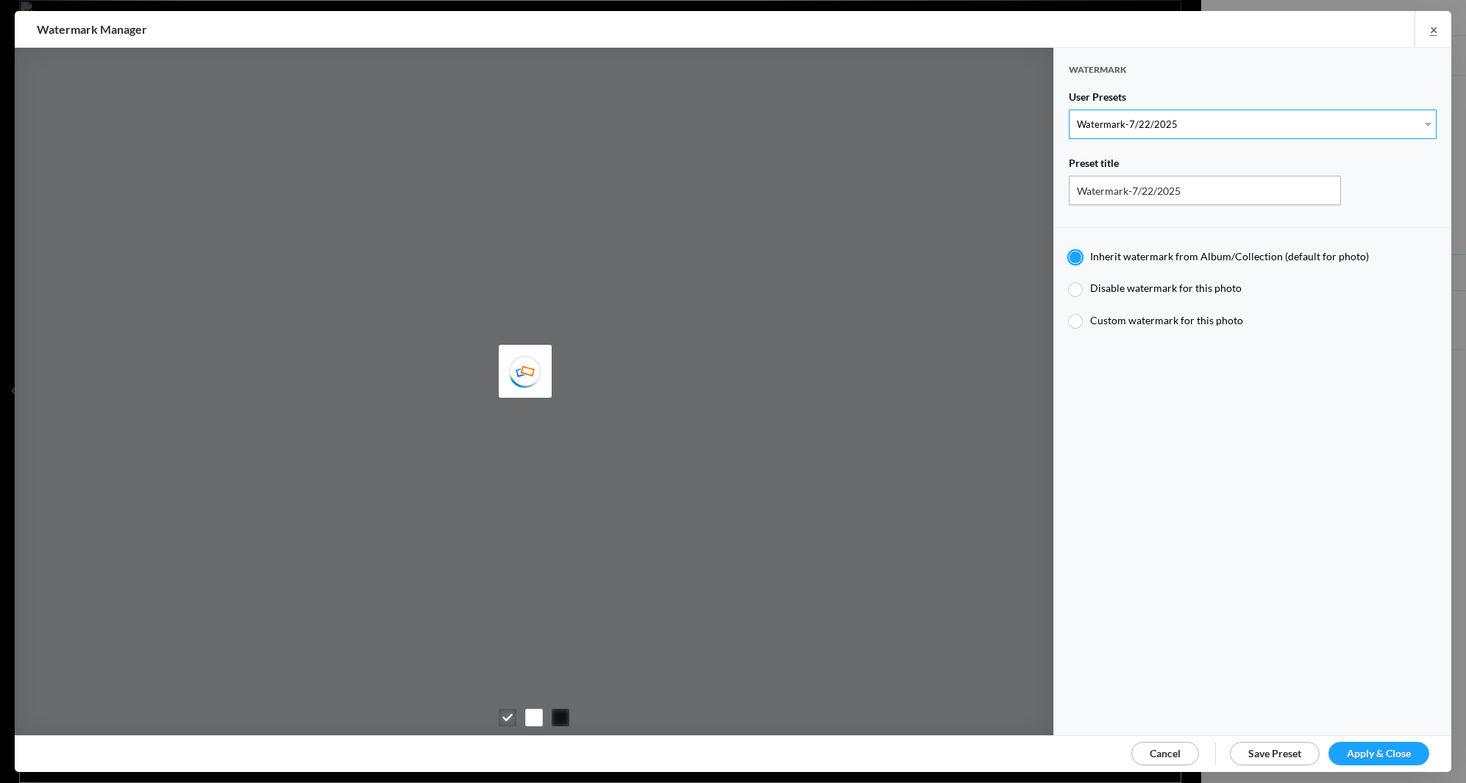
radio input "false"
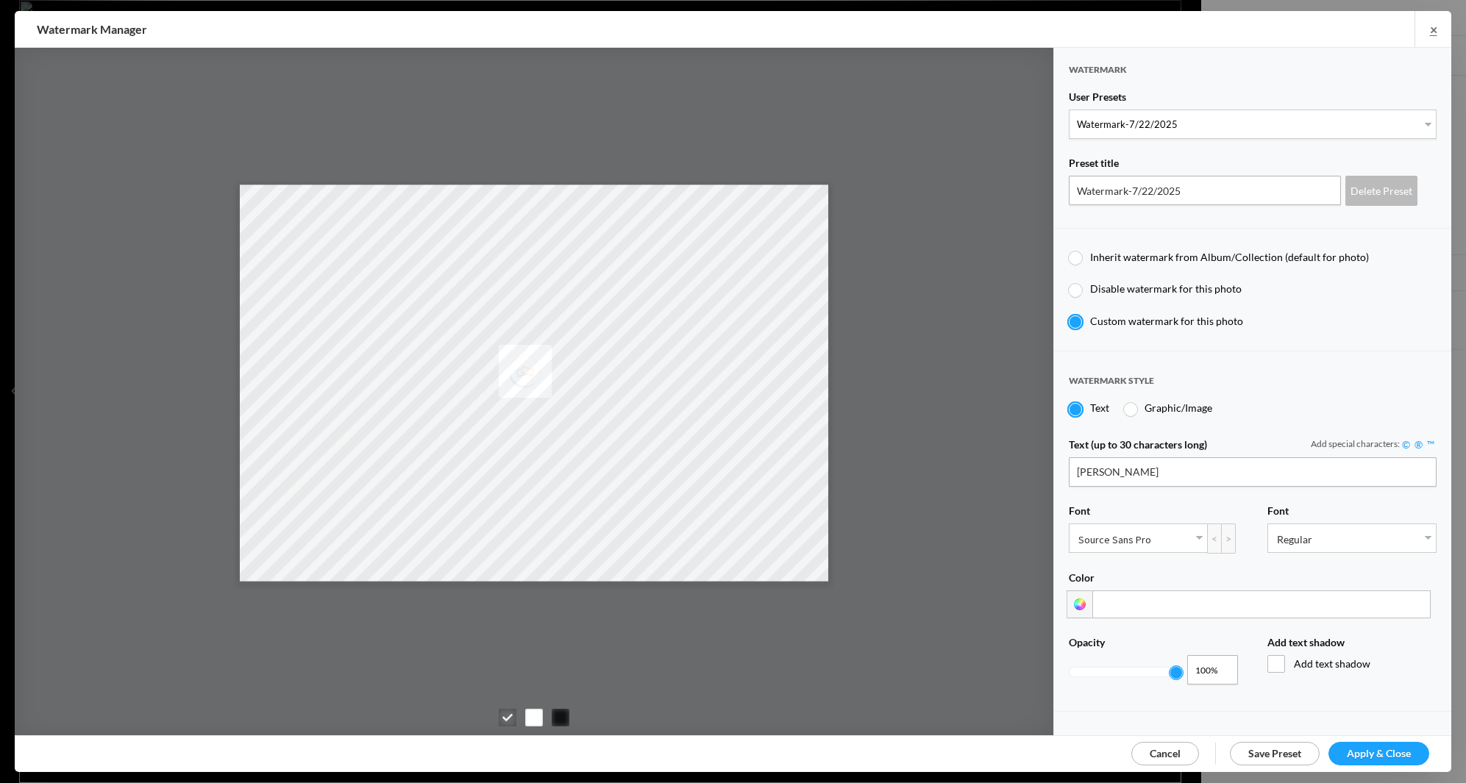
click at [1364, 749] on span "Apply & Close" at bounding box center [1379, 753] width 64 height 13
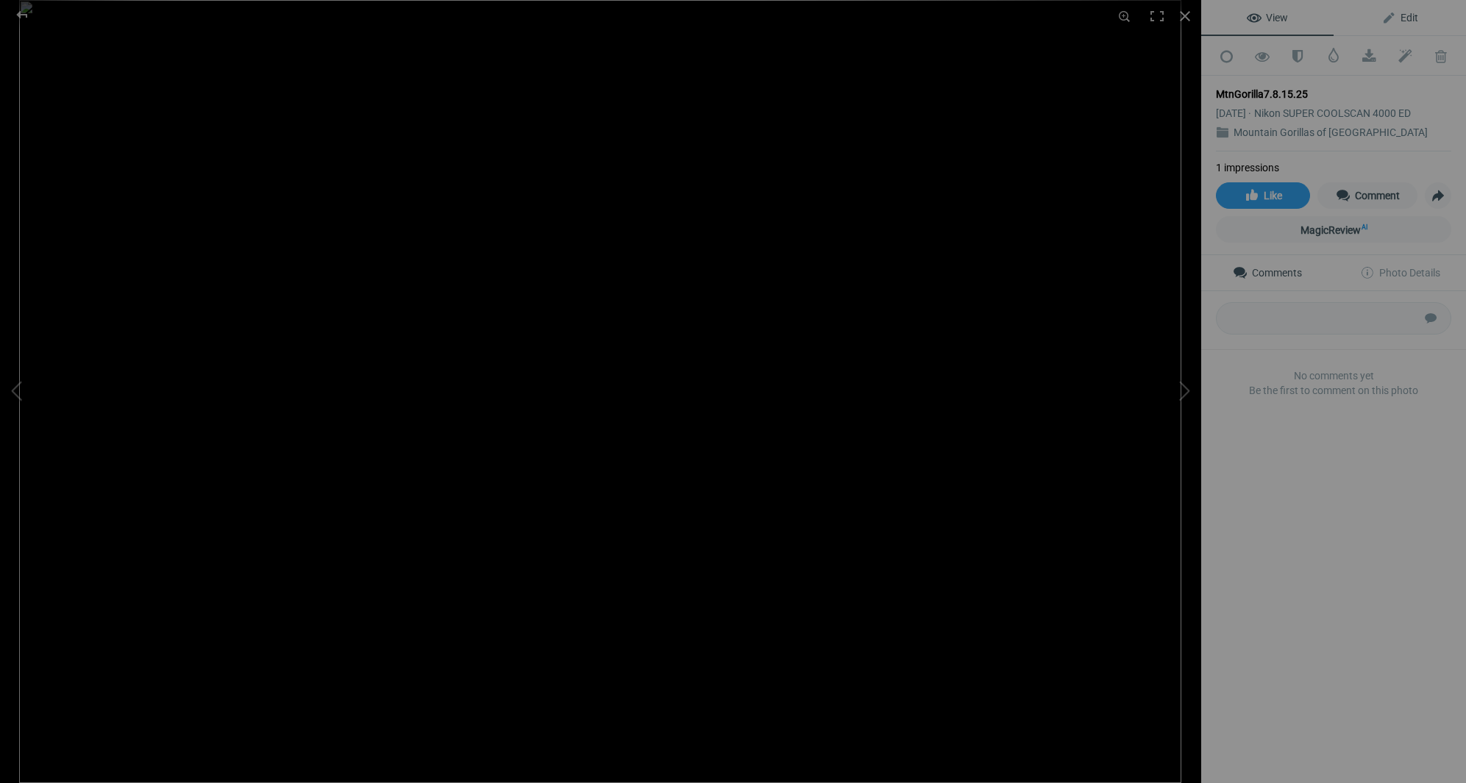
click at [1413, 19] on span "Edit" at bounding box center [1399, 18] width 37 height 12
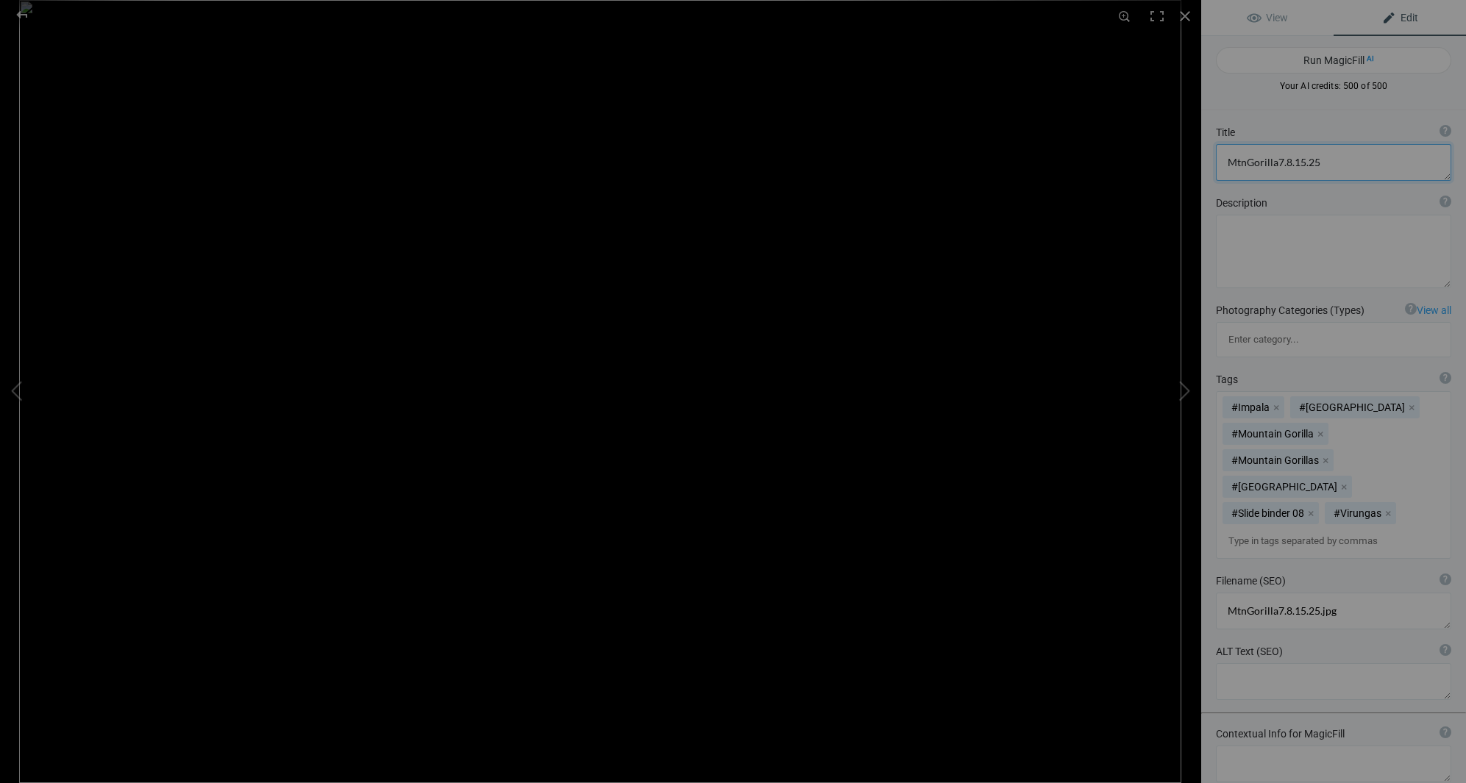
drag, startPoint x: 1314, startPoint y: 163, endPoint x: 1223, endPoint y: 161, distance: 91.2
click at [1222, 161] on textarea at bounding box center [1333, 162] width 235 height 37
type textarea "Virunga Volcanoe as seen from the village below"
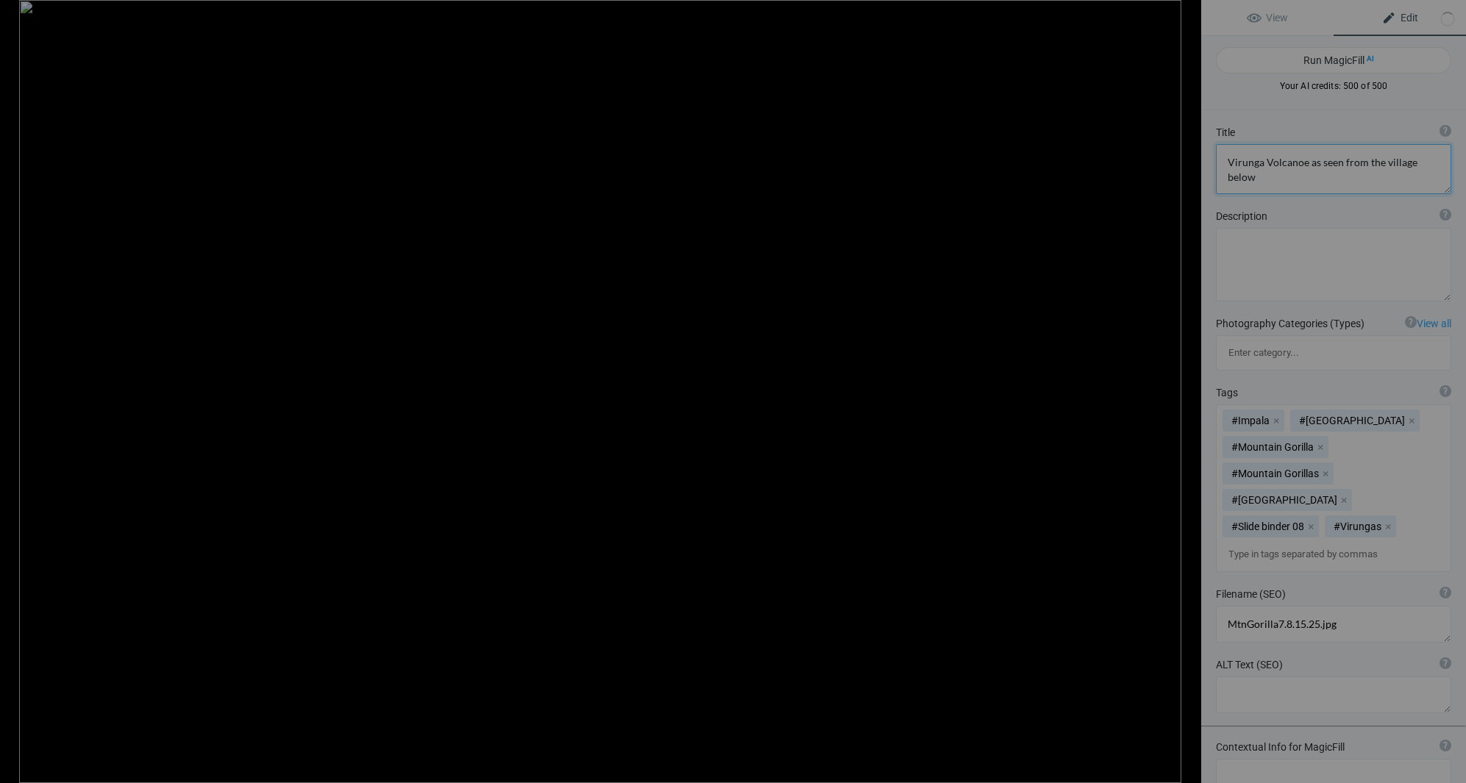
scroll to position [1, 0]
click at [1184, 14] on div at bounding box center [1185, 16] width 32 height 32
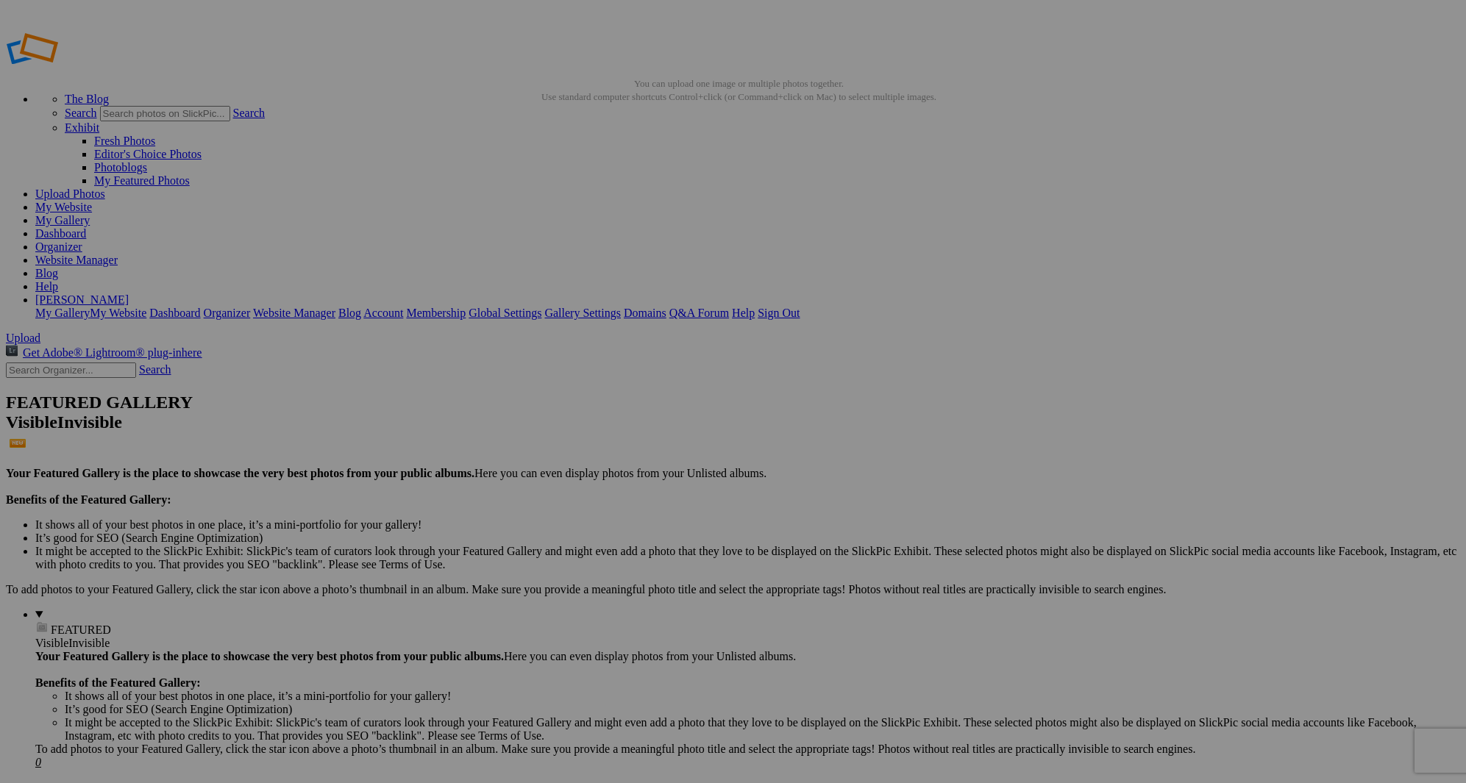
scroll to position [0, 1]
click at [40, 332] on span "Upload" at bounding box center [22, 338] width 35 height 13
click at [0, 0] on img at bounding box center [0, 0] width 0 height 0
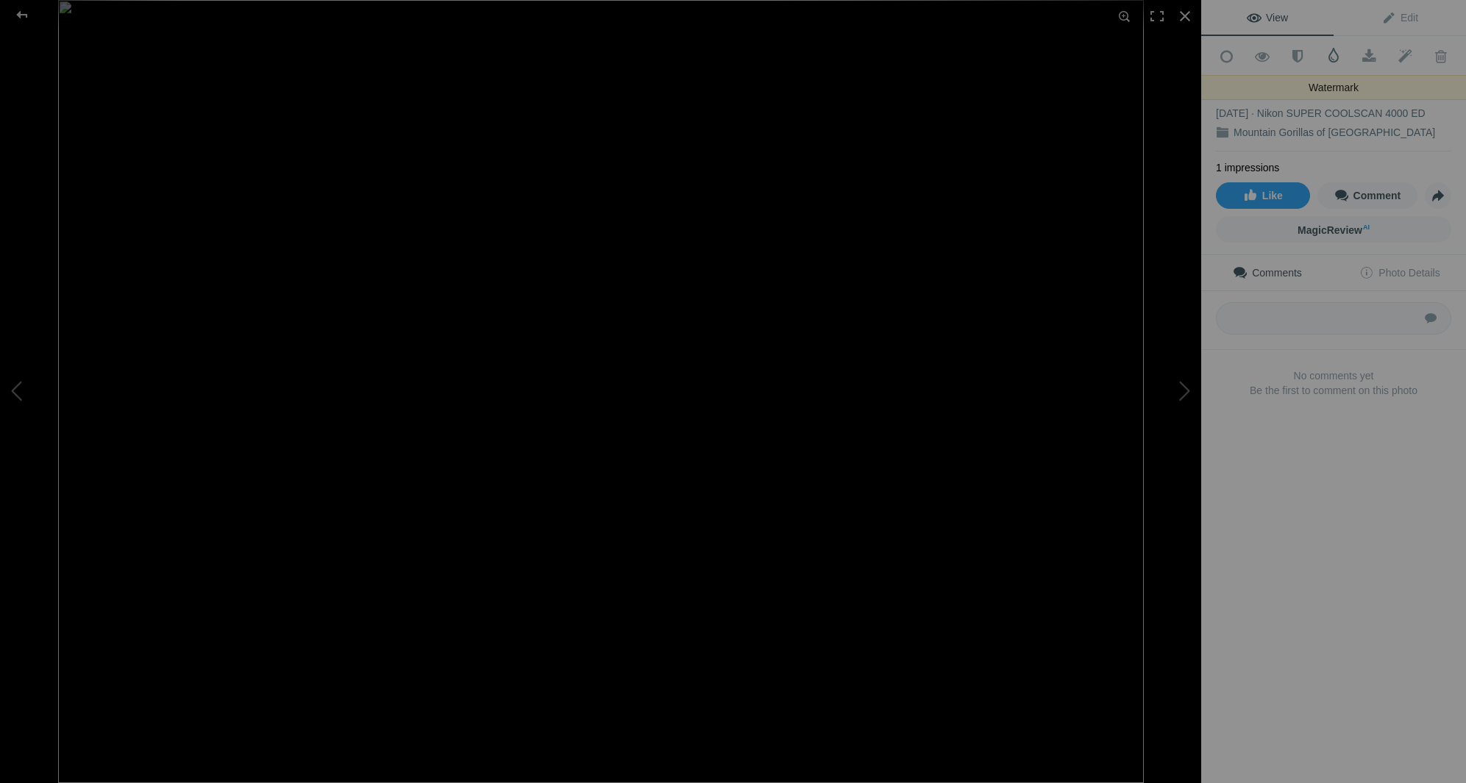
click at [1333, 52] on span at bounding box center [1333, 55] width 15 height 15
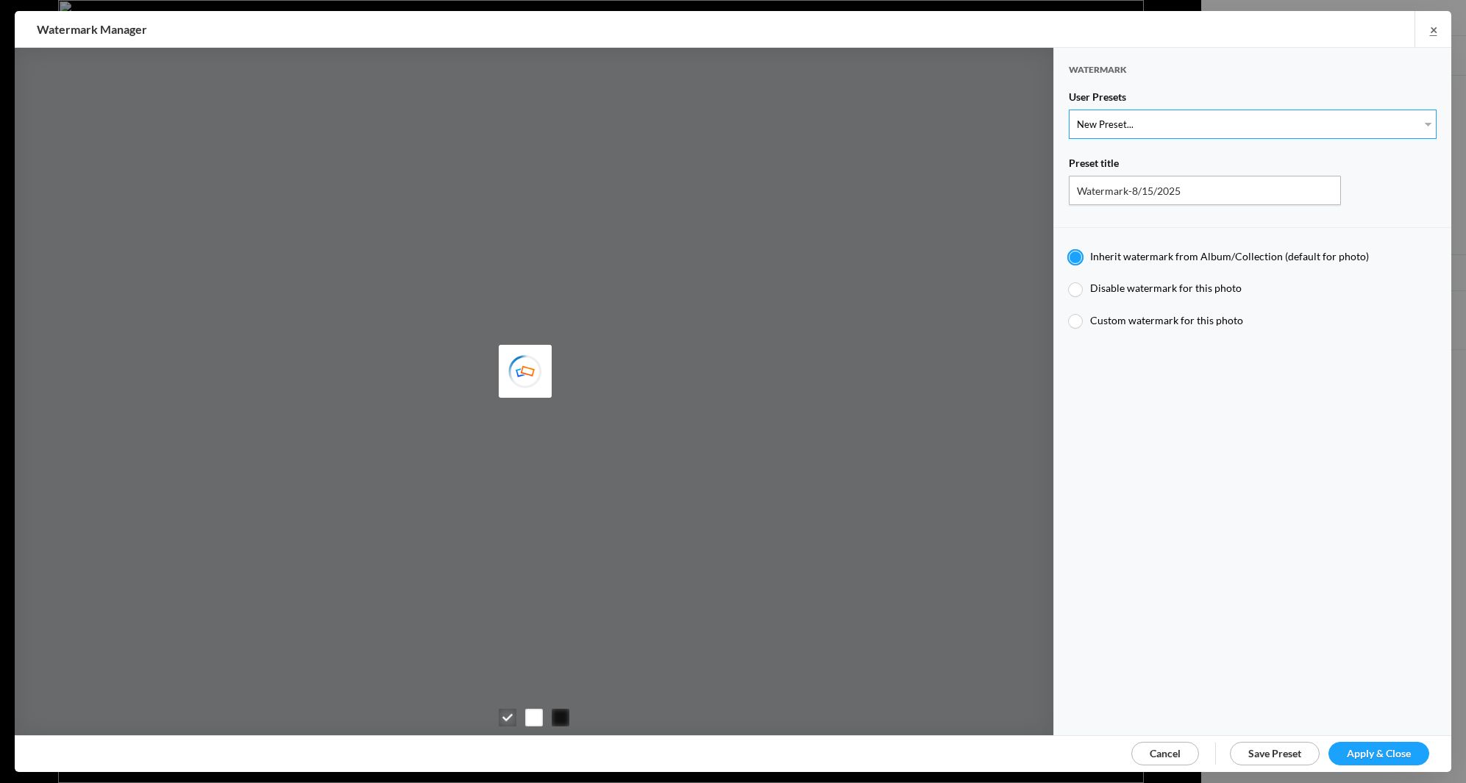
select select "1: Object"
type input "Watermark-7/22/2025"
radio input "false"
radio input "true"
type input "Jim Liskovec"
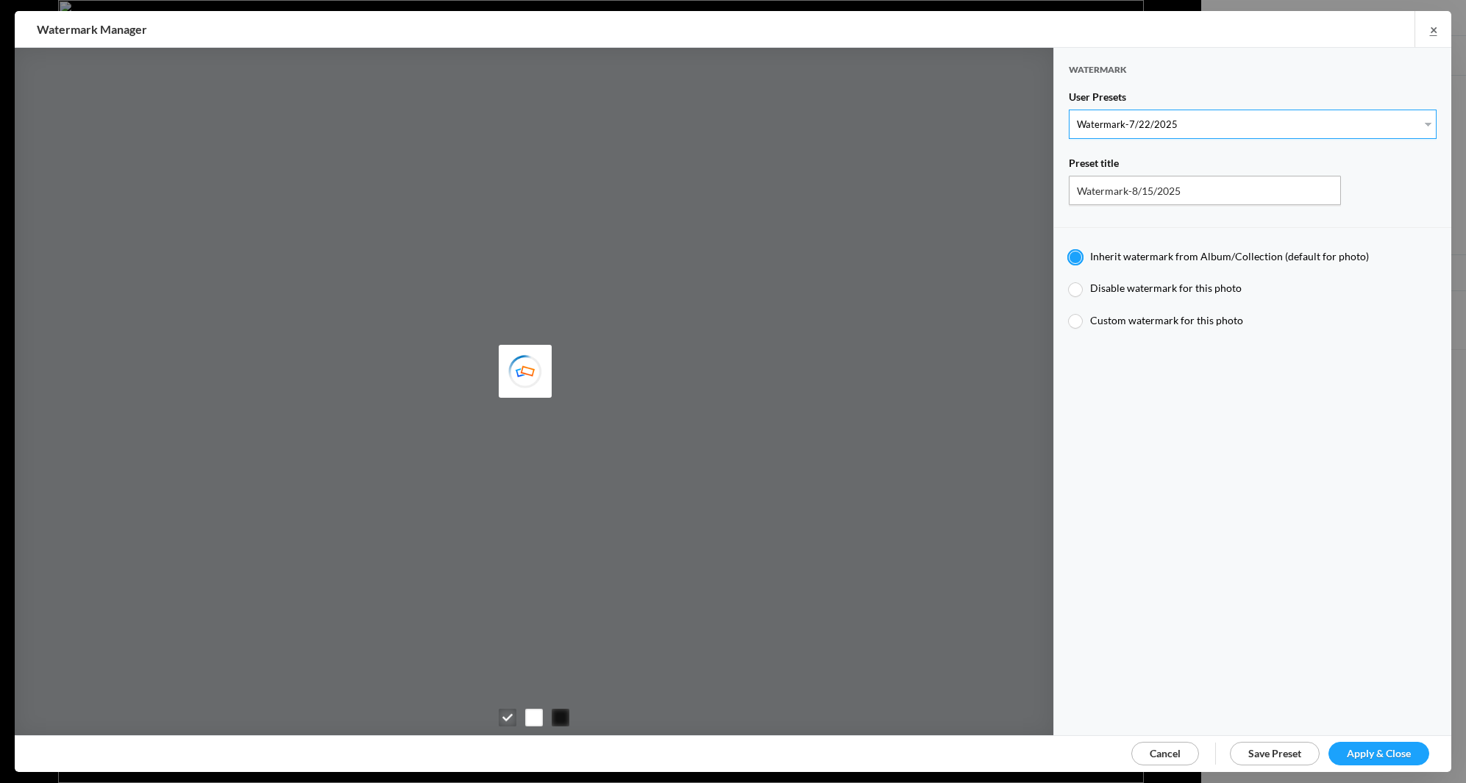
radio input "false"
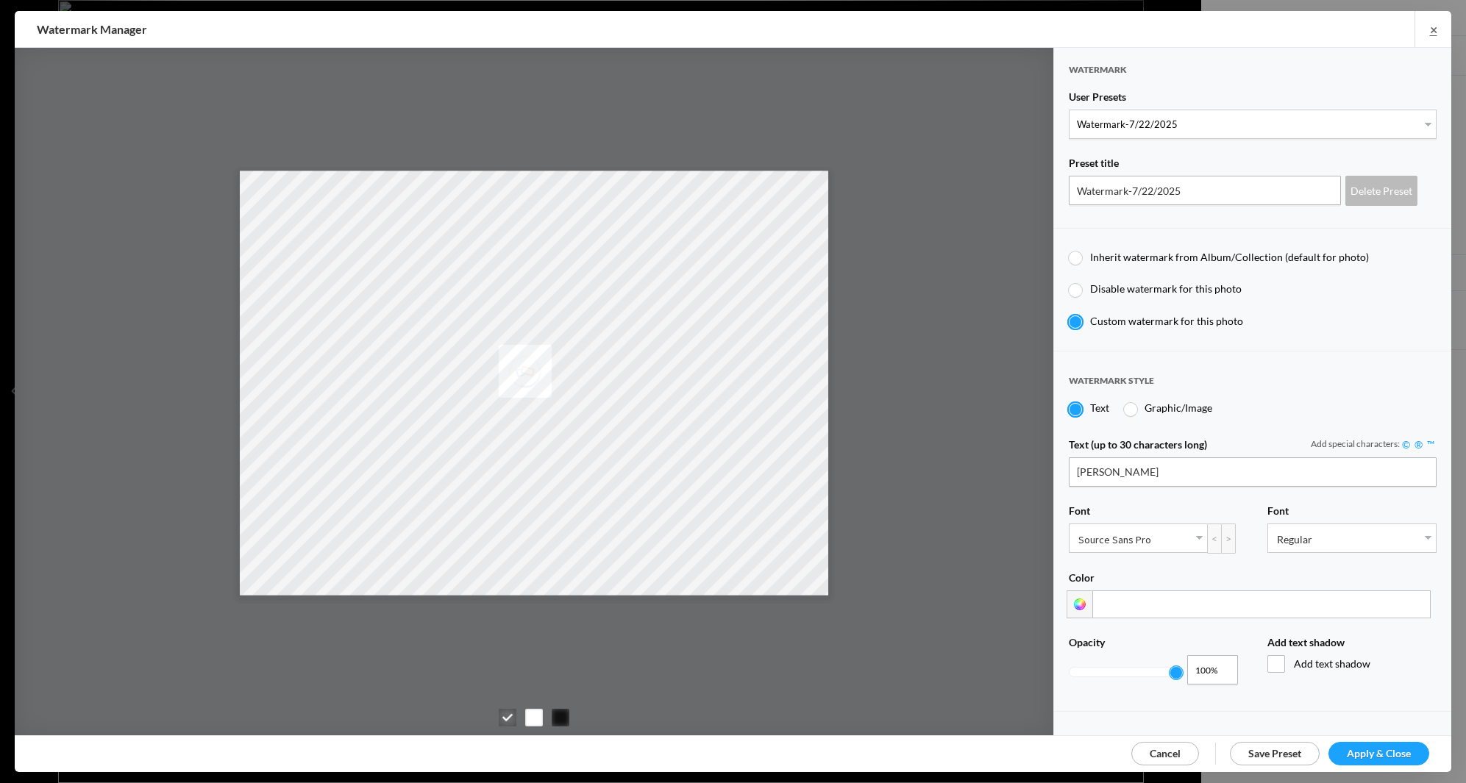
click at [1365, 749] on span "Apply & Close" at bounding box center [1379, 753] width 64 height 13
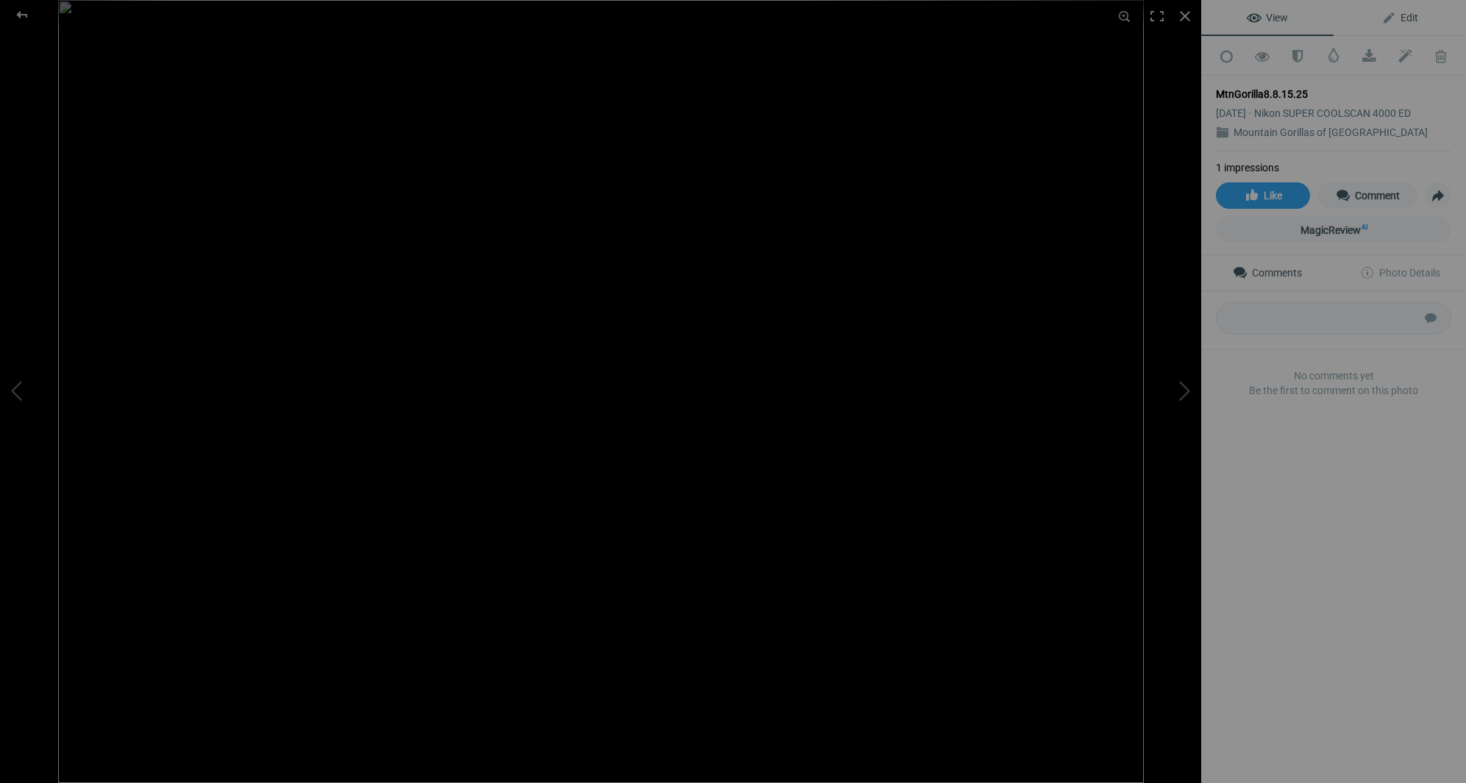
click at [1406, 15] on span "Edit" at bounding box center [1399, 18] width 37 height 12
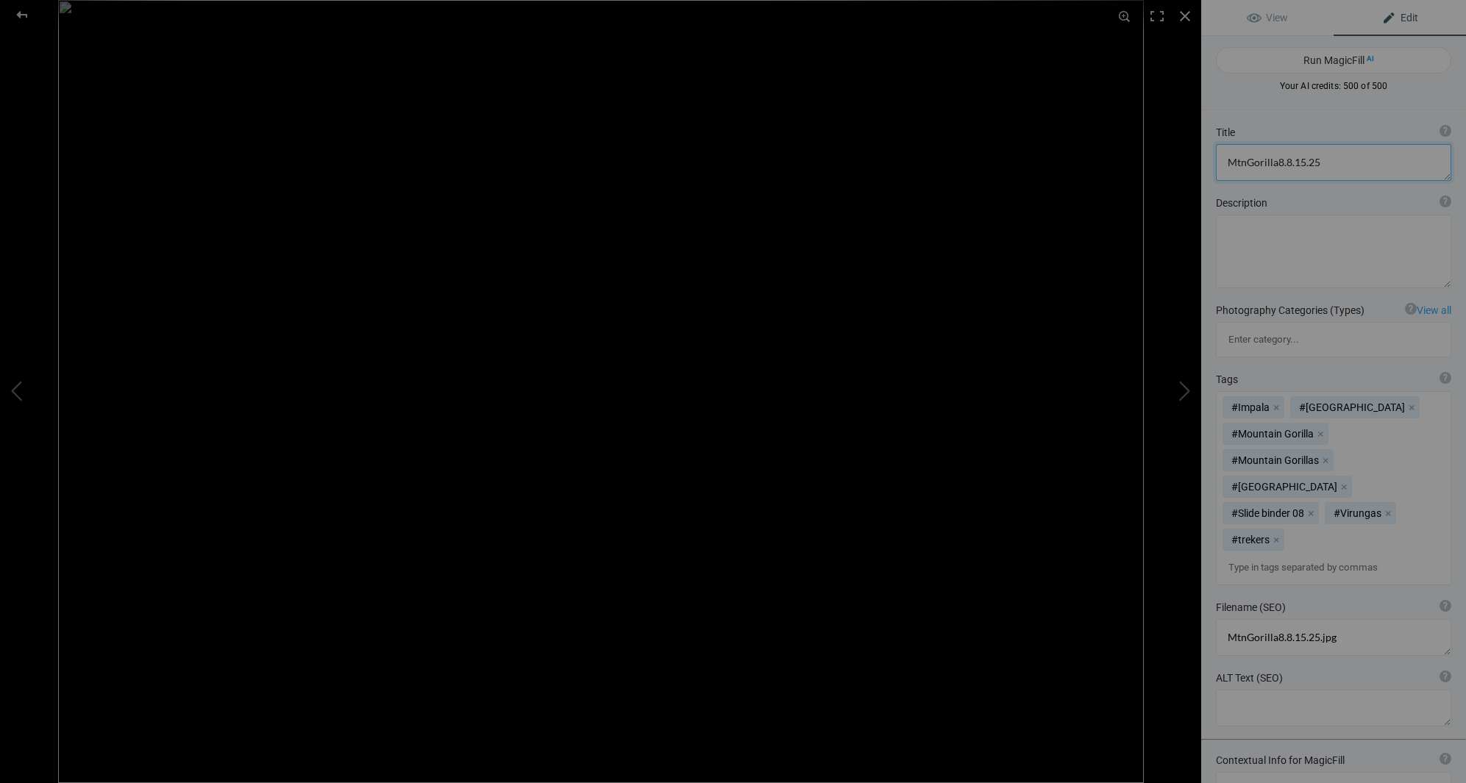
drag, startPoint x: 1317, startPoint y: 161, endPoint x: 1236, endPoint y: 152, distance: 82.1
click at [1236, 152] on textarea at bounding box center [1333, 162] width 235 height 37
click at [1296, 163] on textarea at bounding box center [1333, 162] width 235 height 37
drag, startPoint x: 1320, startPoint y: 162, endPoint x: 1347, endPoint y: 167, distance: 27.7
click at [1320, 162] on textarea at bounding box center [1333, 162] width 235 height 37
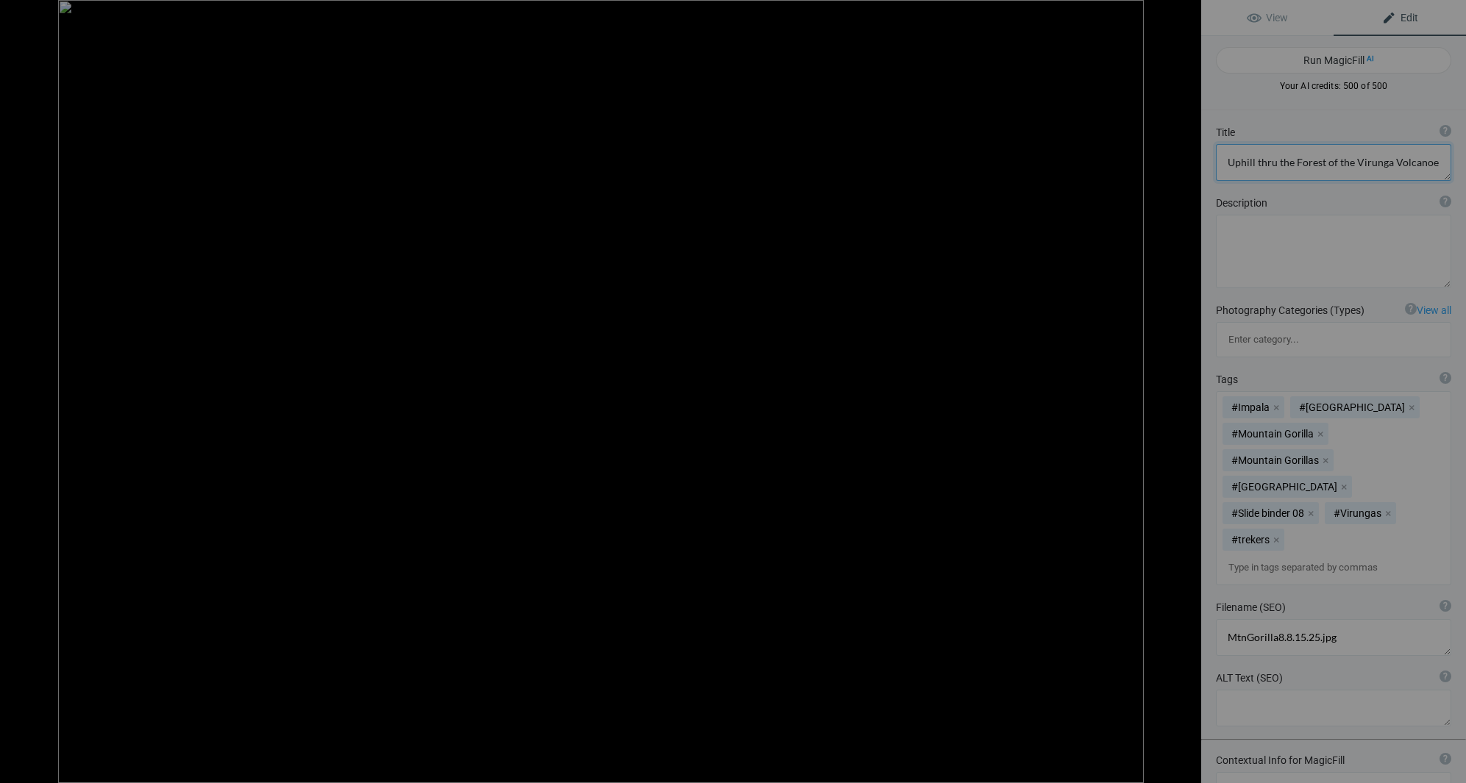
type textarea "Uphill thru the Forest of the Virunga Volcano"
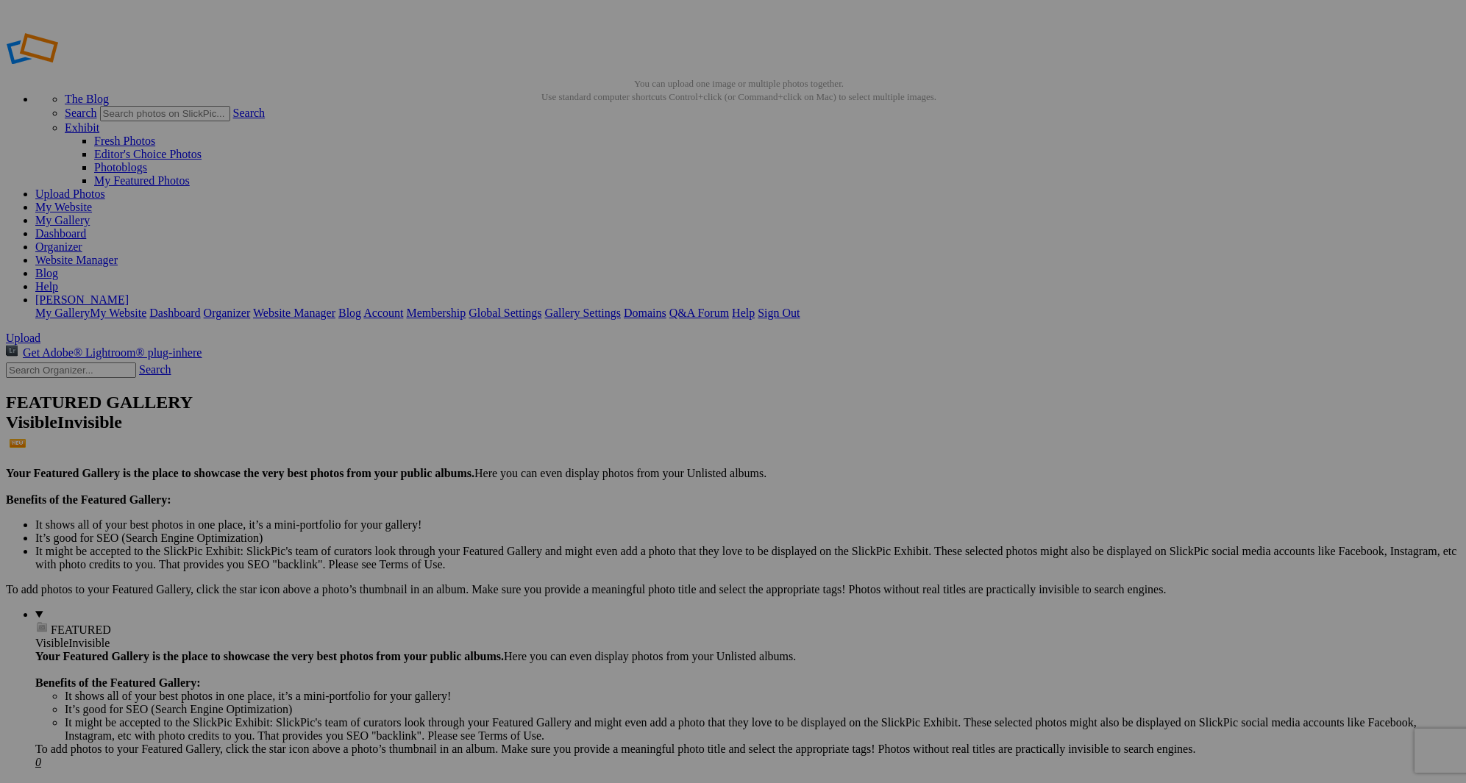
click at [599, 446] on span "Yes" at bounding box center [590, 448] width 17 height 13
click at [40, 332] on span "Upload" at bounding box center [23, 338] width 35 height 13
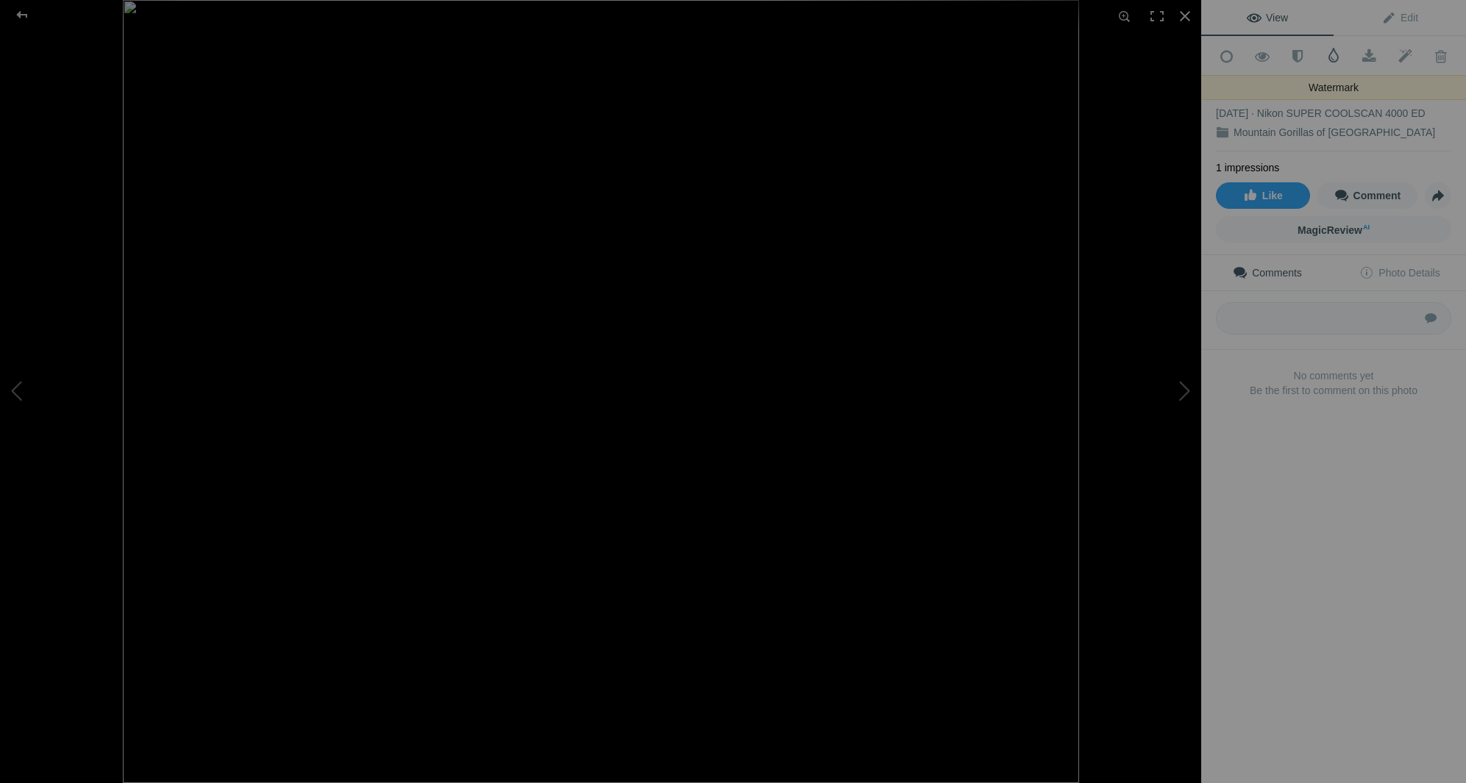
click at [1334, 55] on span at bounding box center [1333, 55] width 15 height 15
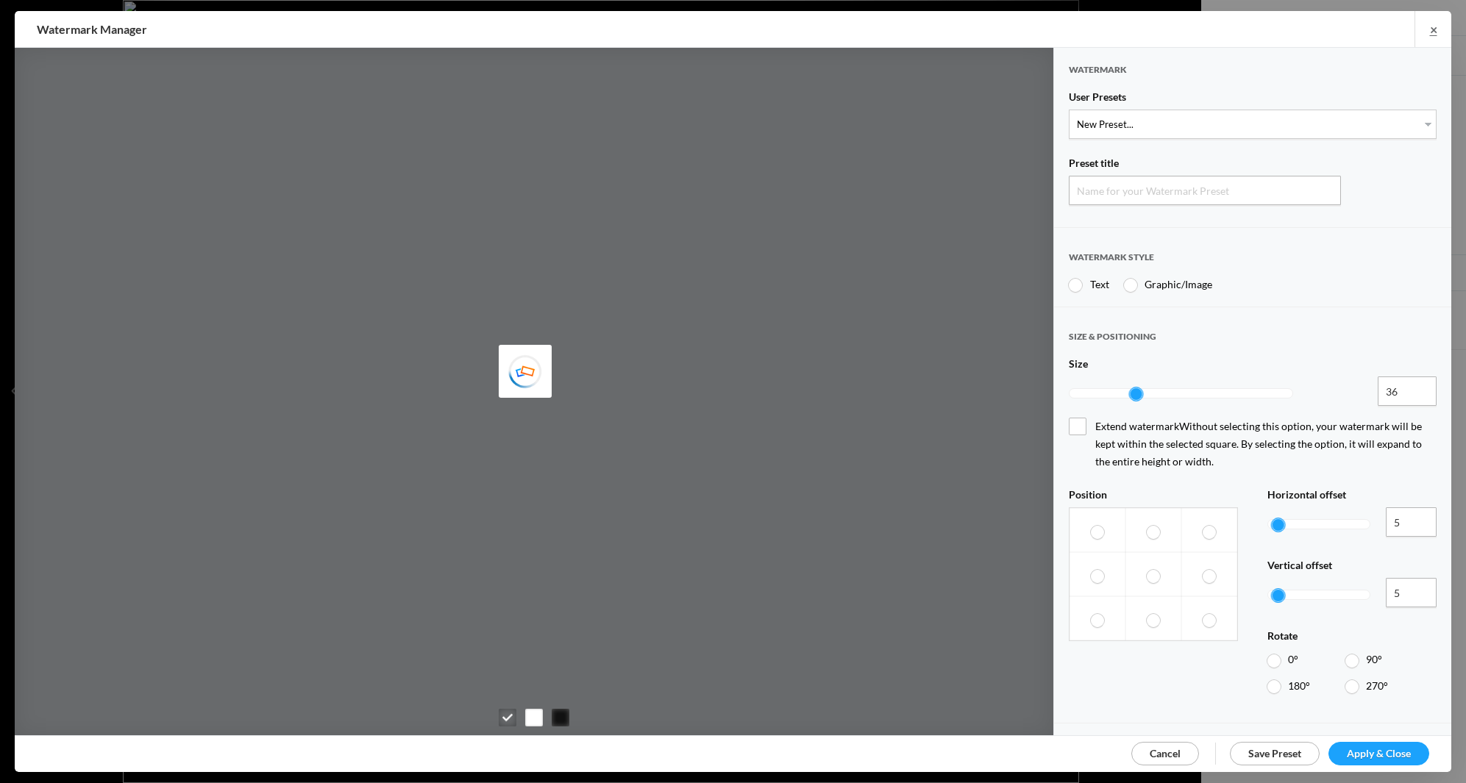
type input "Watermark-8/15/2025"
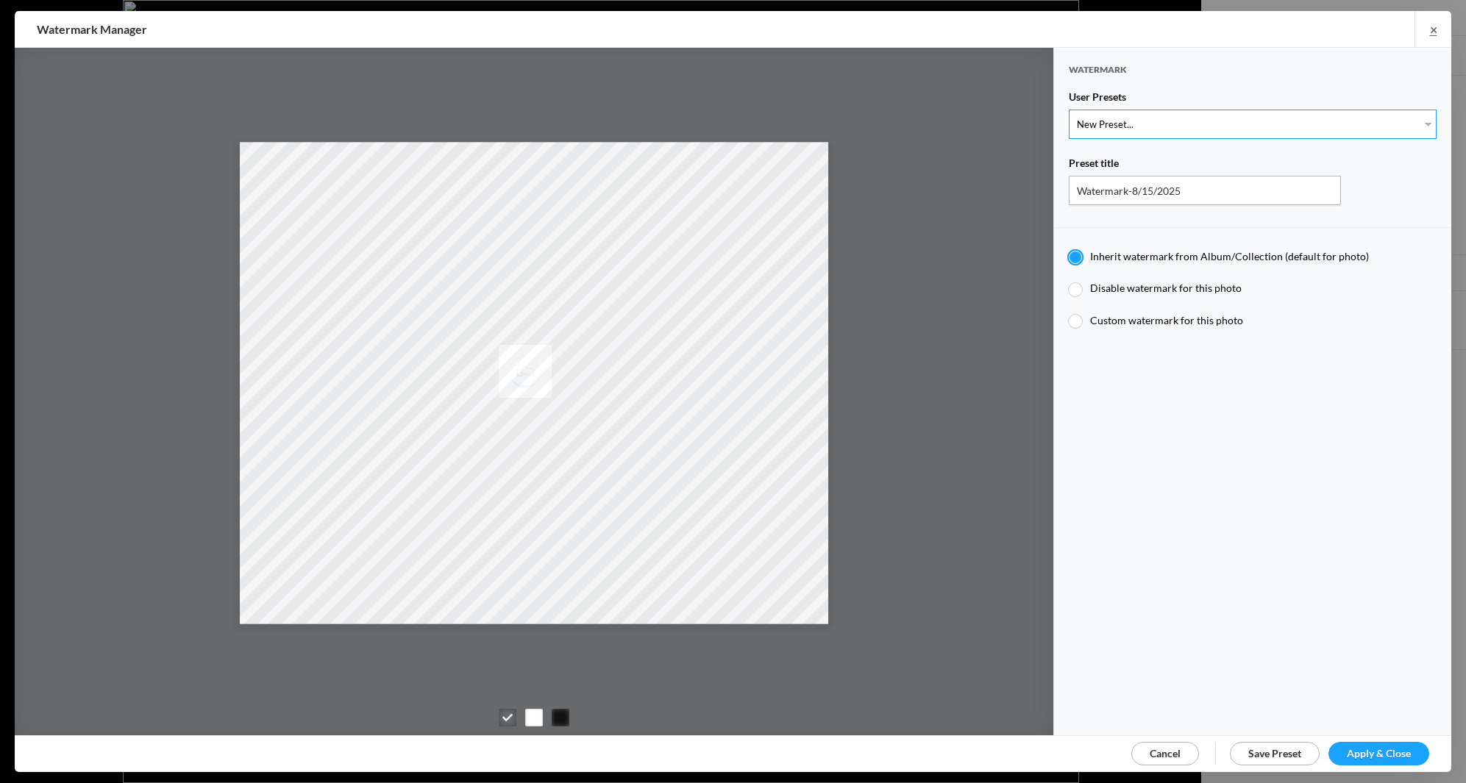
select select "1: Object"
type input "Watermark-7/22/2025"
type input "Jim Liskovec"
radio input "false"
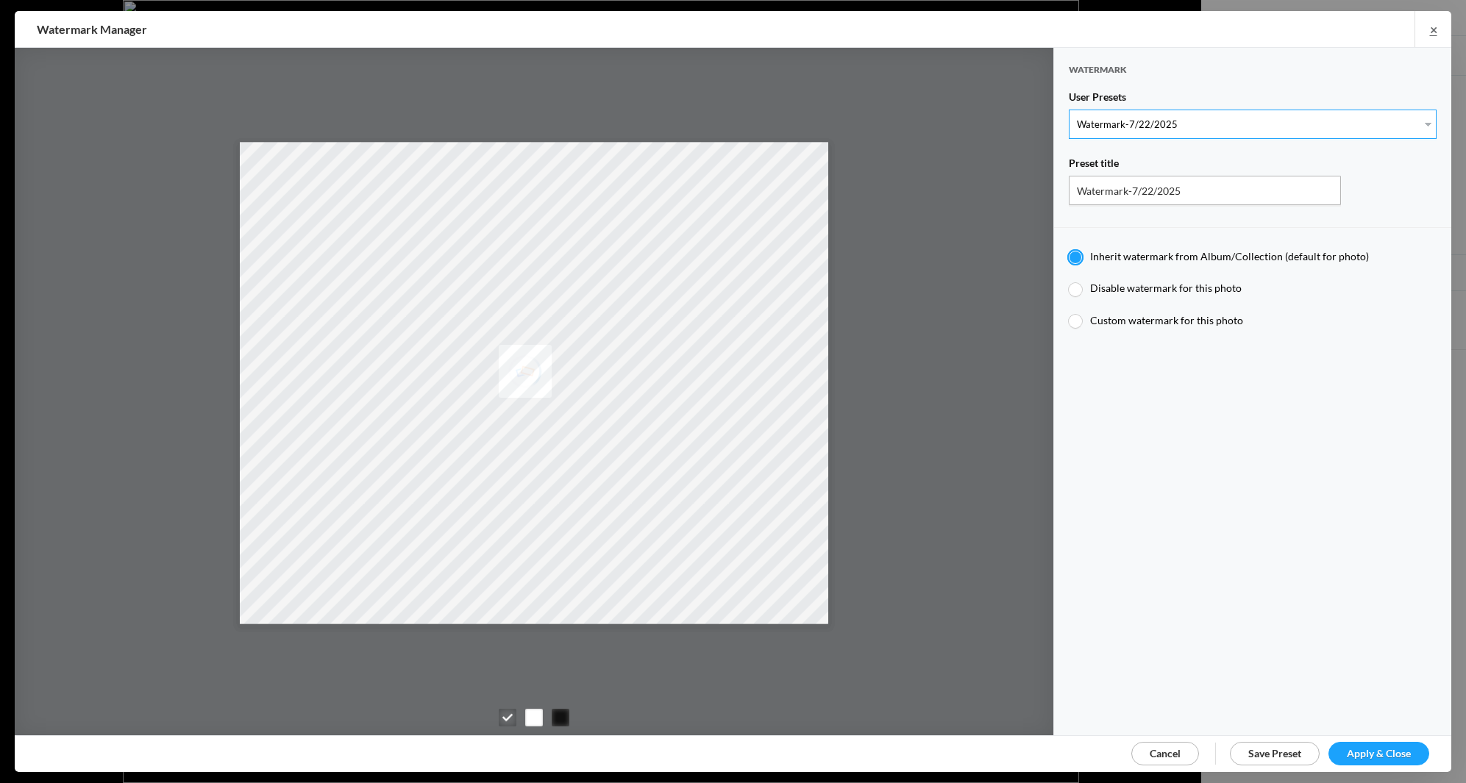
radio input "true"
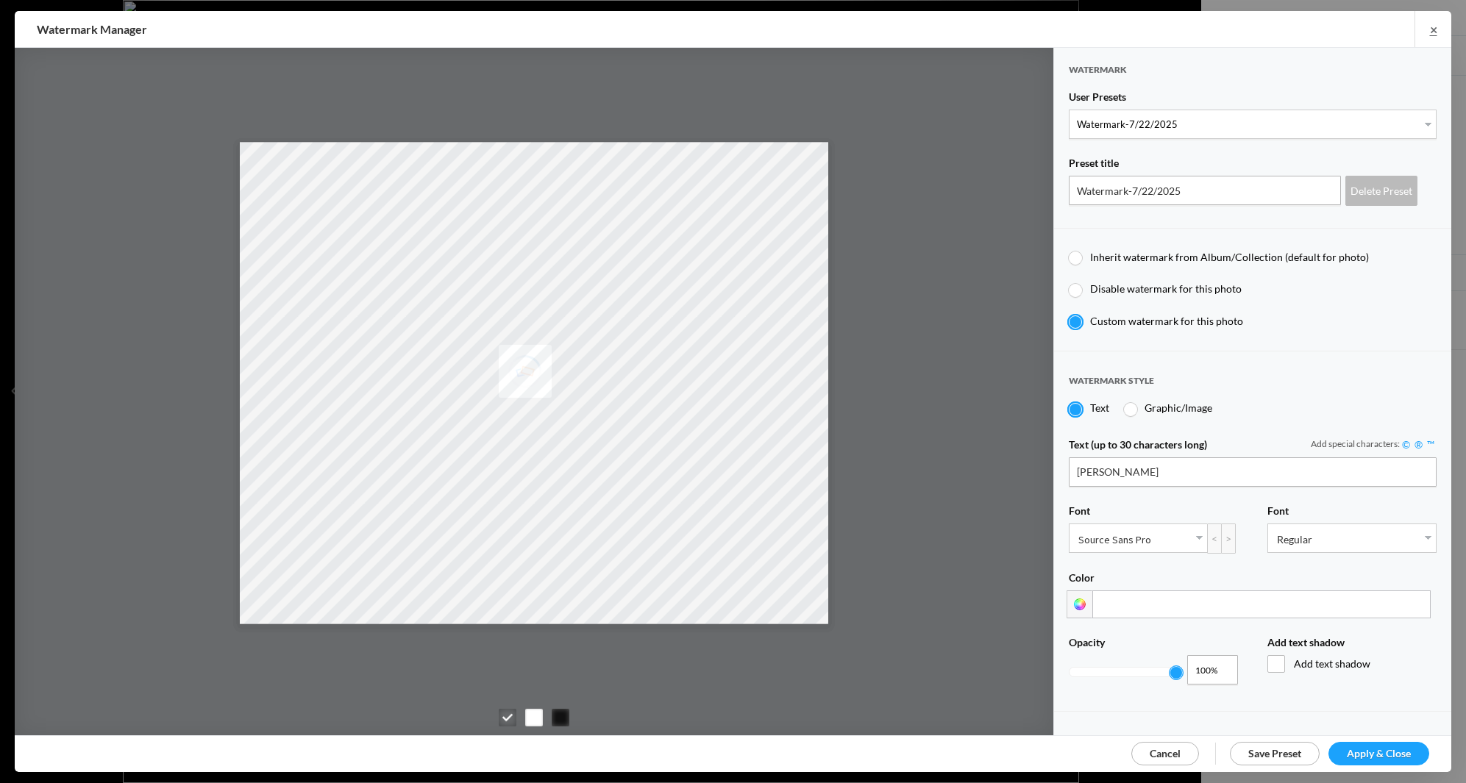
click at [1357, 752] on span "Apply & Close" at bounding box center [1379, 753] width 64 height 13
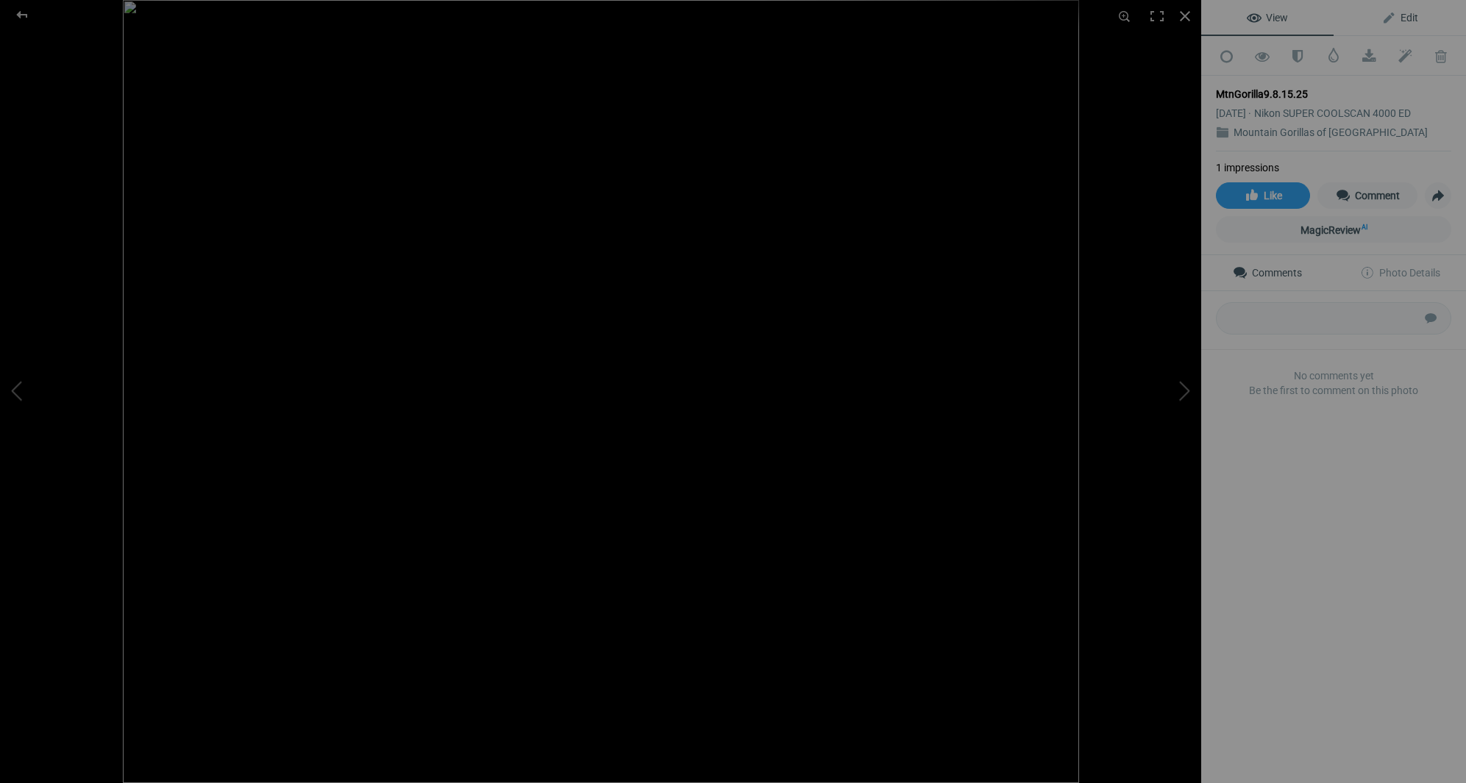
click at [1406, 18] on span "Edit" at bounding box center [1399, 18] width 37 height 12
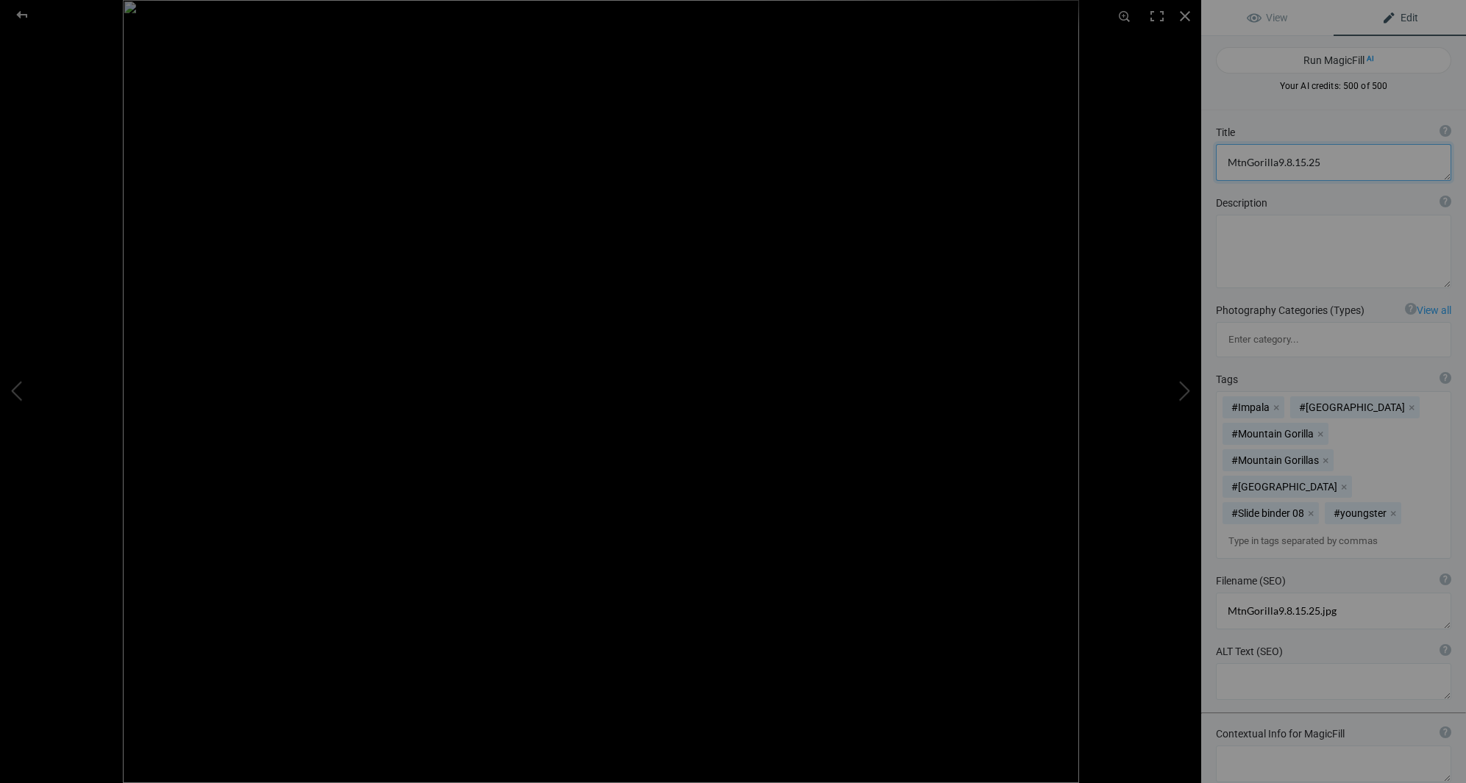
drag, startPoint x: 1319, startPoint y: 163, endPoint x: 1223, endPoint y: 157, distance: 95.8
click at [1222, 156] on textarea at bounding box center [1333, 162] width 235 height 37
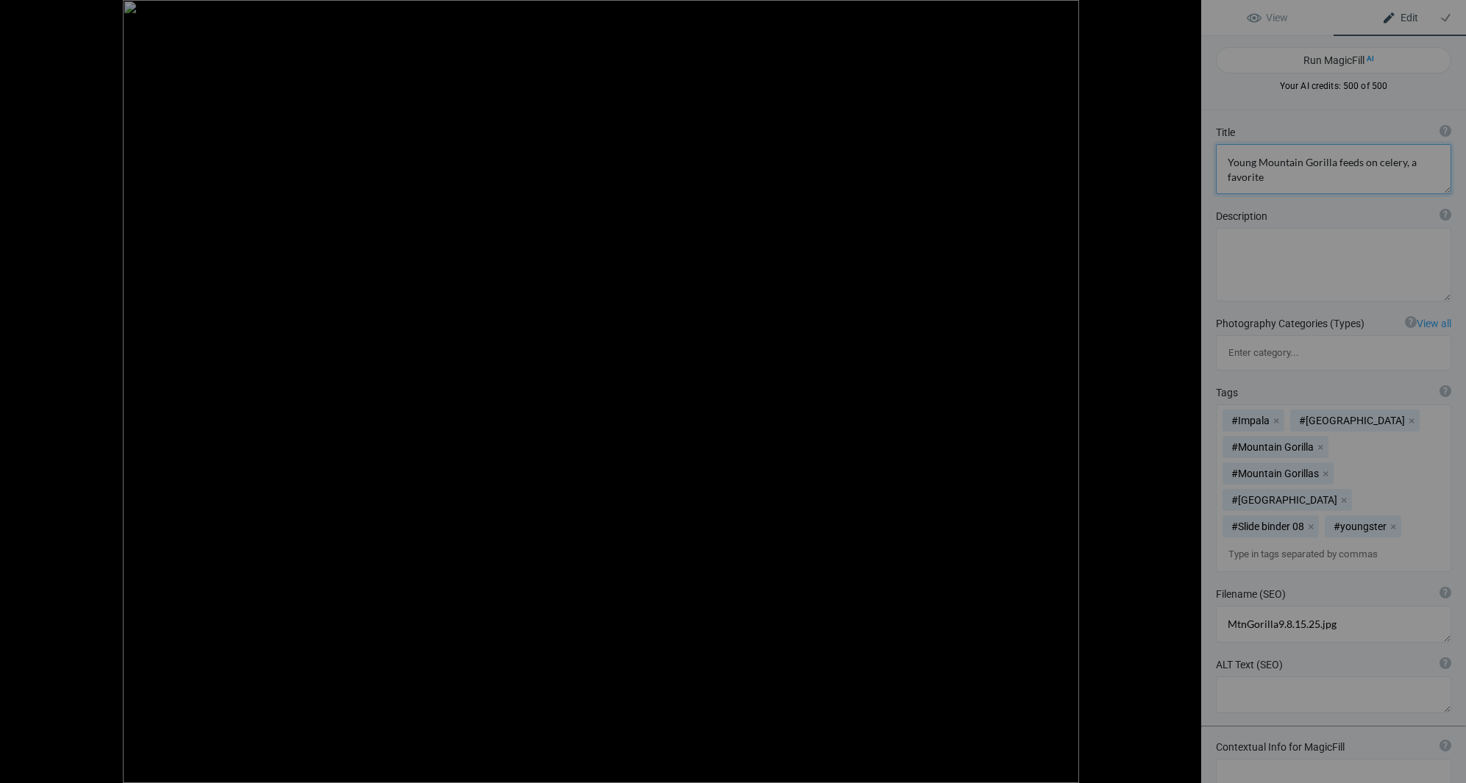
scroll to position [1, 0]
drag, startPoint x: 1378, startPoint y: 160, endPoint x: 1386, endPoint y: 160, distance: 8.8
click at [1378, 160] on textarea at bounding box center [1333, 169] width 235 height 50
click at [1336, 161] on textarea at bounding box center [1333, 169] width 235 height 50
drag, startPoint x: 1230, startPoint y: 176, endPoint x: 1262, endPoint y: 174, distance: 31.7
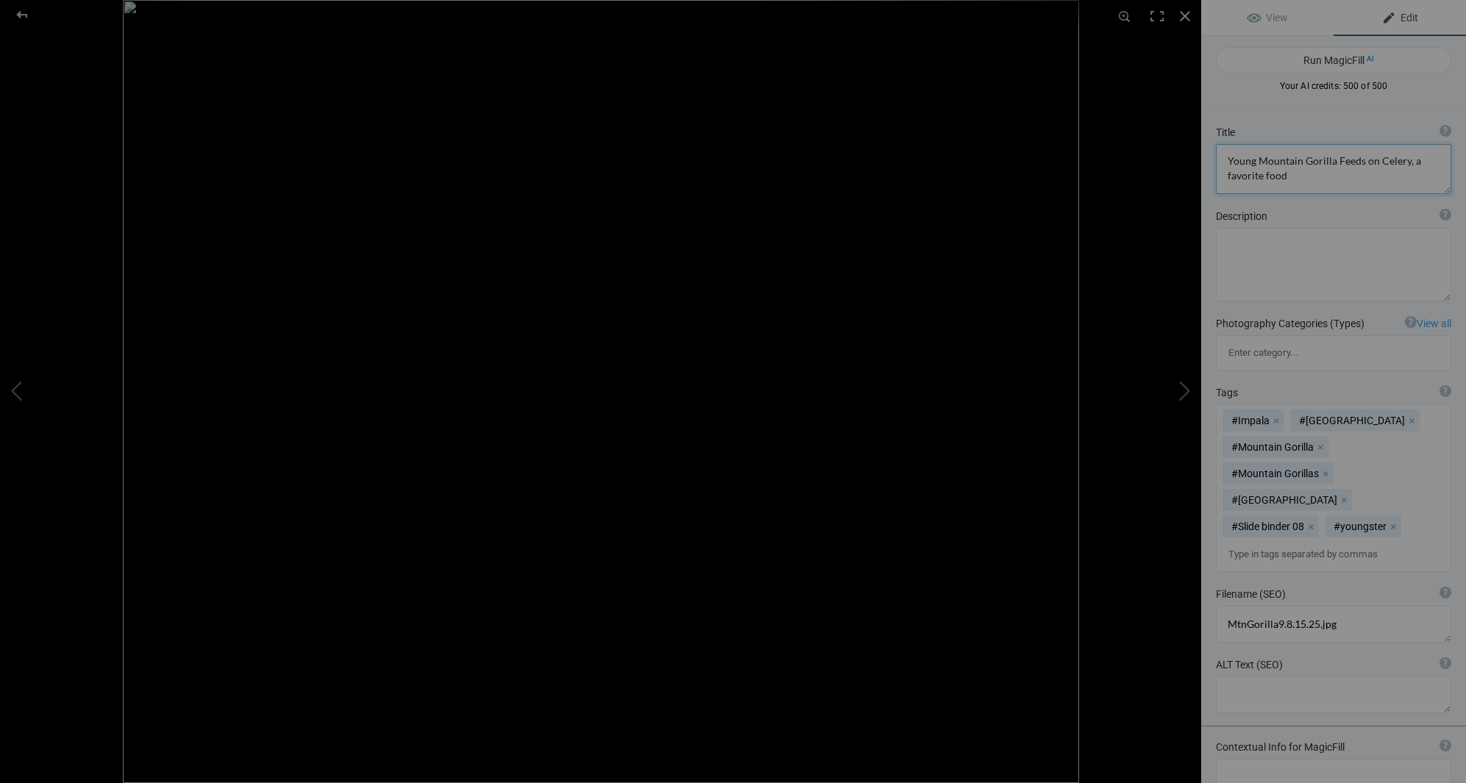
click at [1231, 176] on textarea at bounding box center [1333, 169] width 235 height 50
click at [1267, 176] on textarea at bounding box center [1333, 169] width 235 height 50
type textarea "Young Mountain Gorilla Feeds on Celery, a Favorite Food"
click at [1183, 13] on div at bounding box center [1185, 16] width 32 height 32
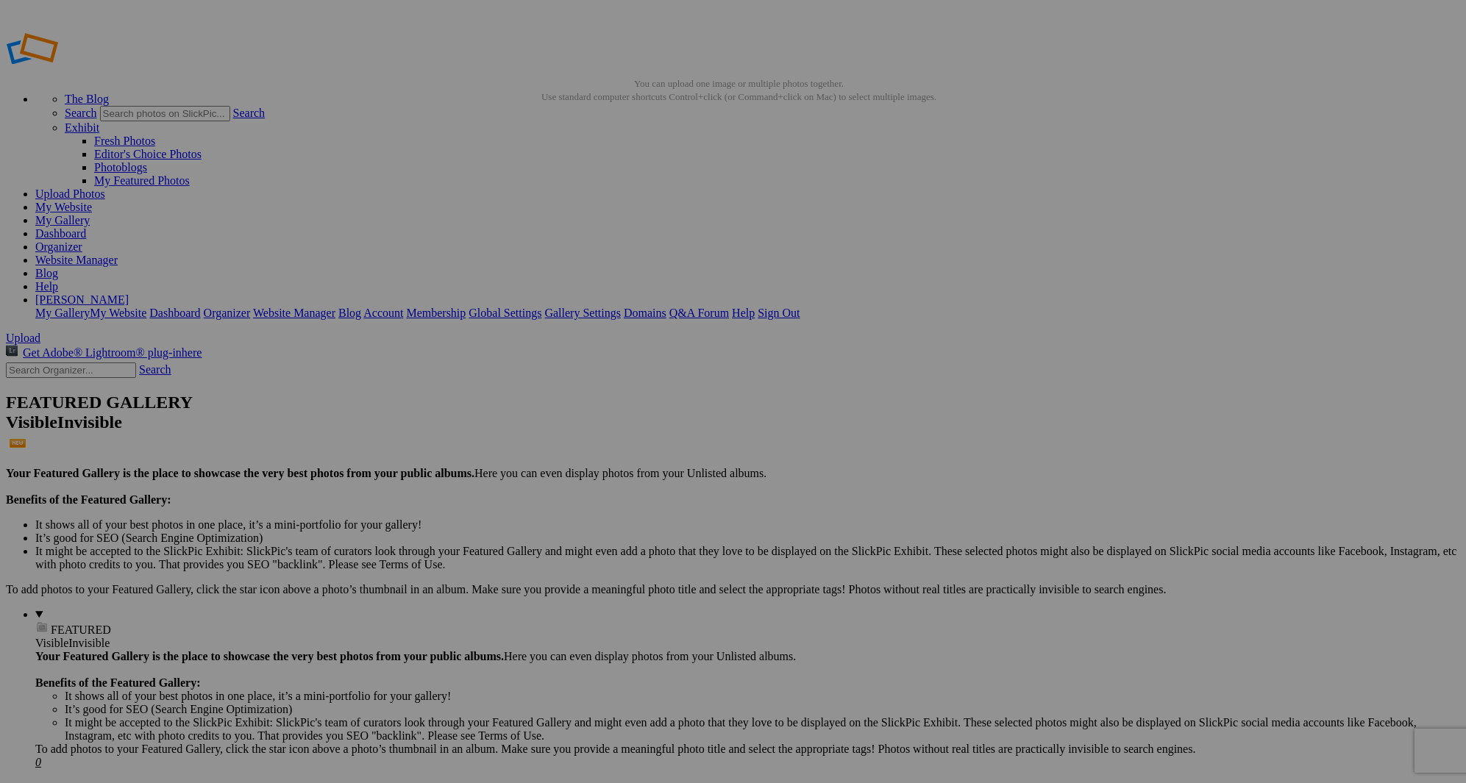
click at [40, 332] on span "Upload" at bounding box center [23, 338] width 35 height 13
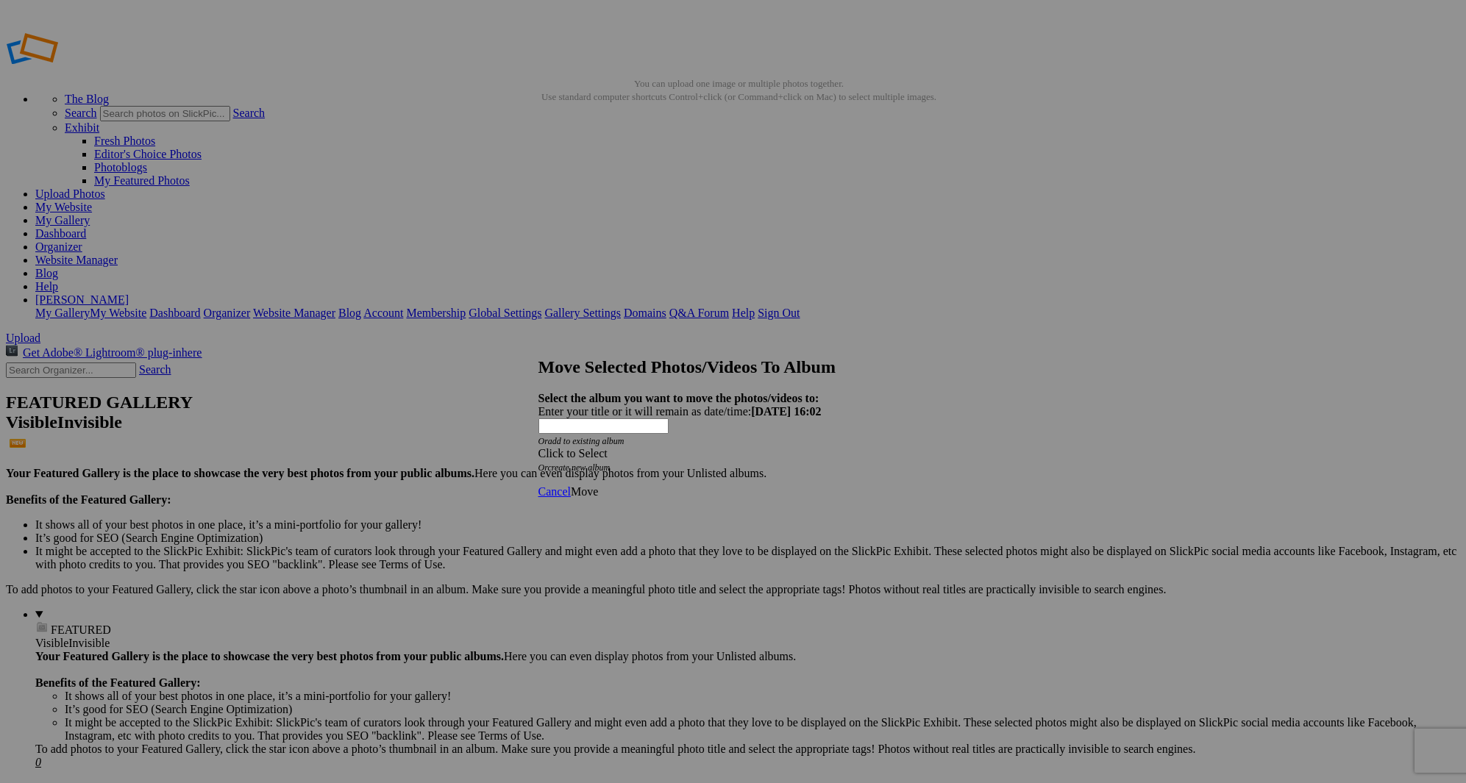
click at [820, 447] on div "Click to Select" at bounding box center [733, 453] width 390 height 13
click at [676, 455] on link "Mountain Gorillas of [GEOGRAPHIC_DATA]" at bounding box center [712, 448] width 222 height 13
click at [598, 485] on span "Move" at bounding box center [584, 491] width 27 height 13
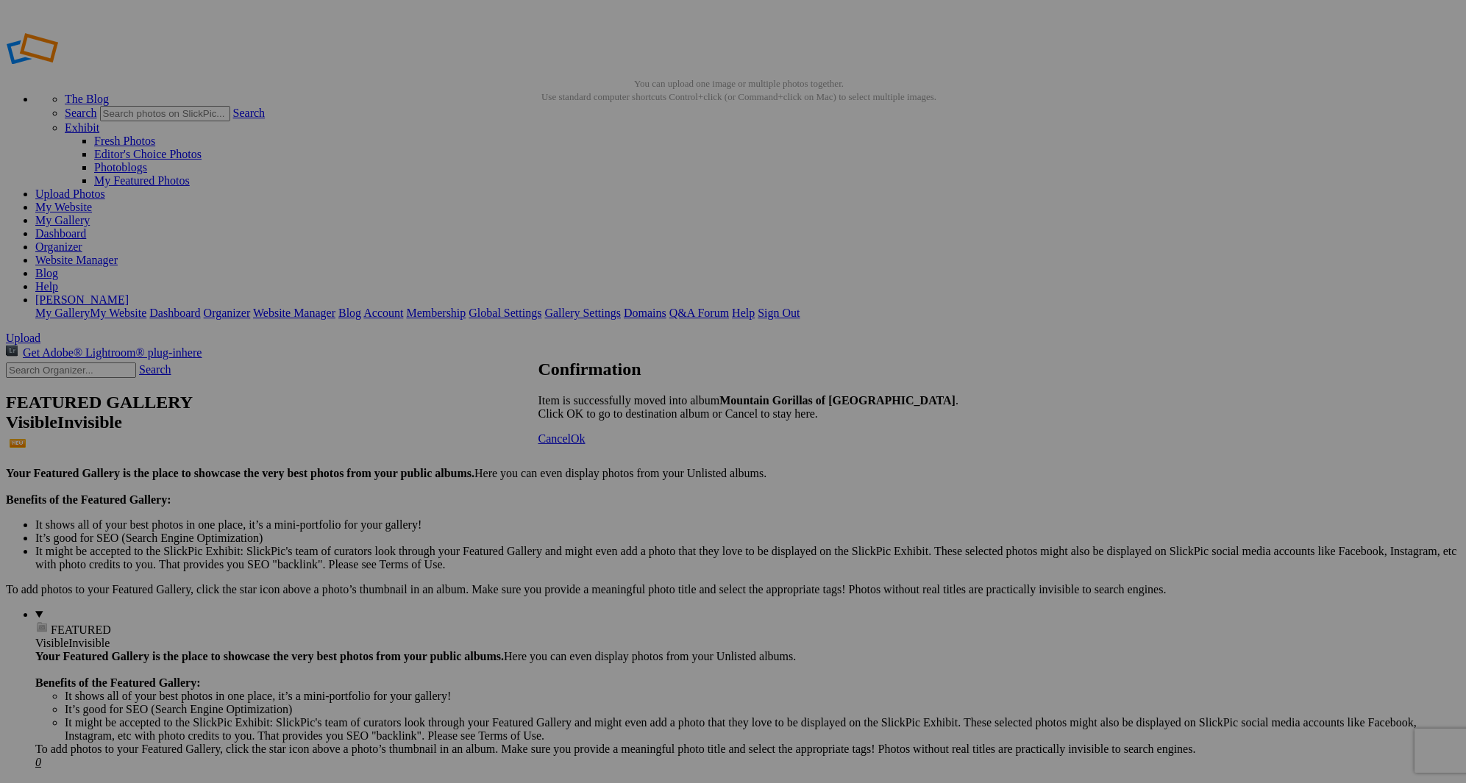
click at [585, 445] on link "Ok" at bounding box center [578, 438] width 15 height 13
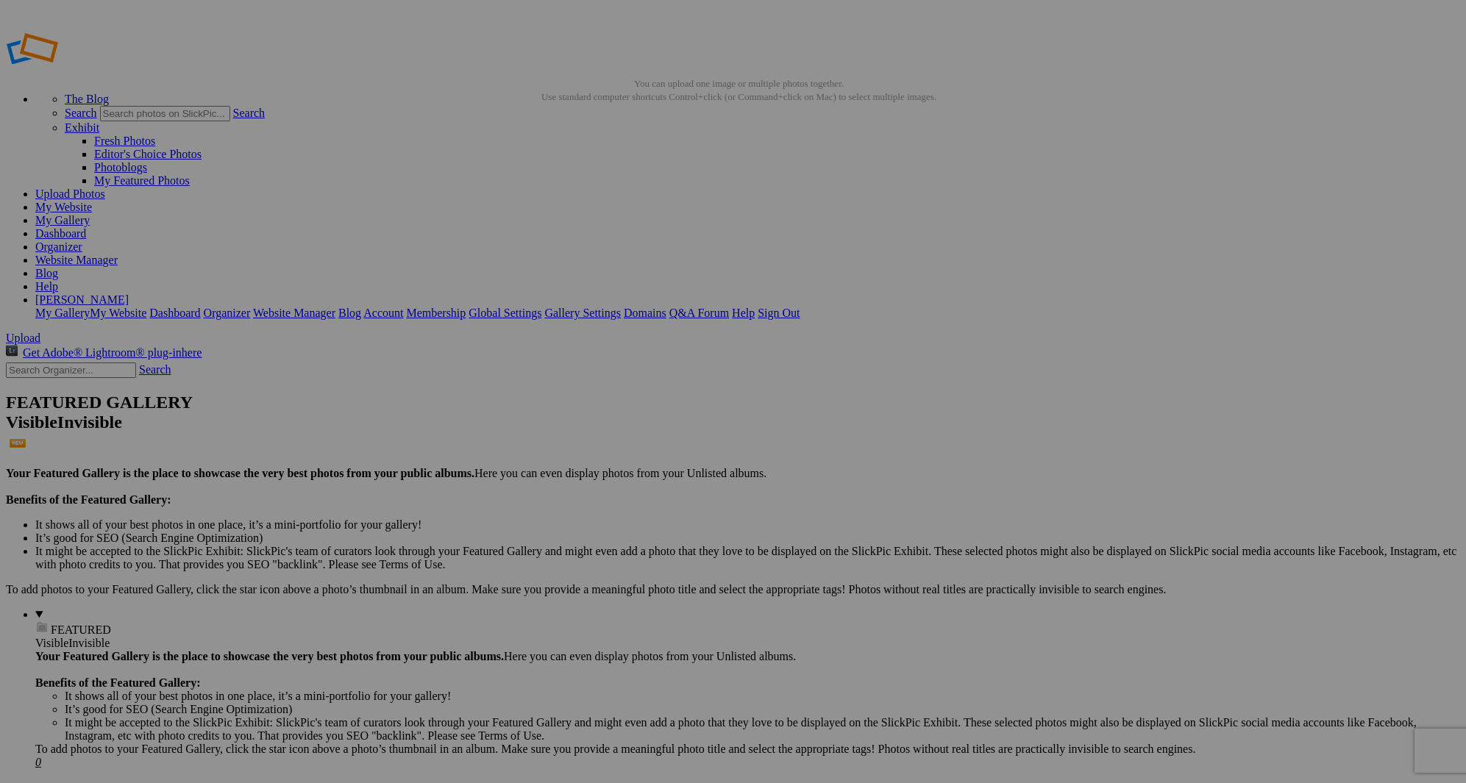
click at [599, 444] on span "Yes" at bounding box center [590, 448] width 17 height 13
click at [413, 256] on img at bounding box center [409, 220] width 110 height 74
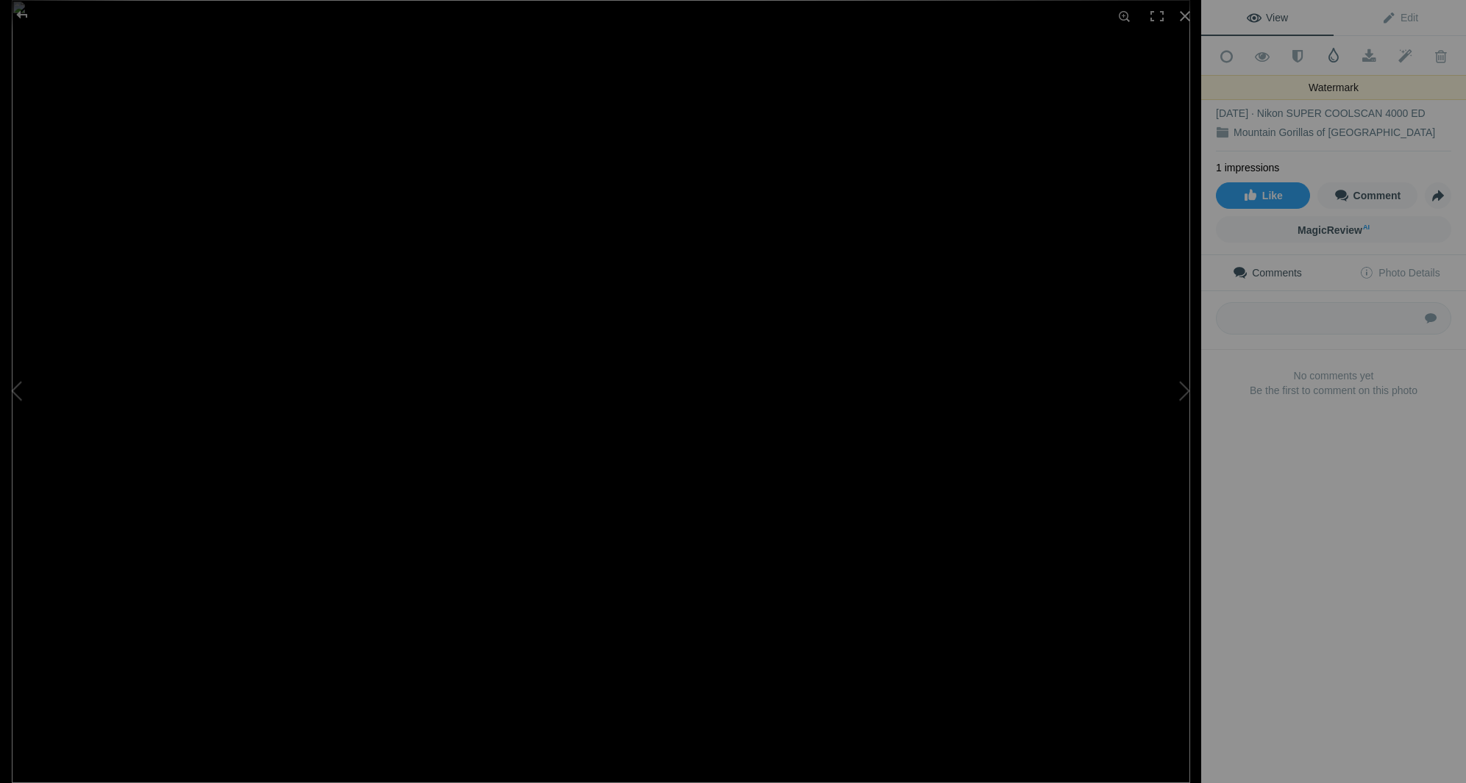
click at [1331, 54] on span at bounding box center [1333, 55] width 15 height 15
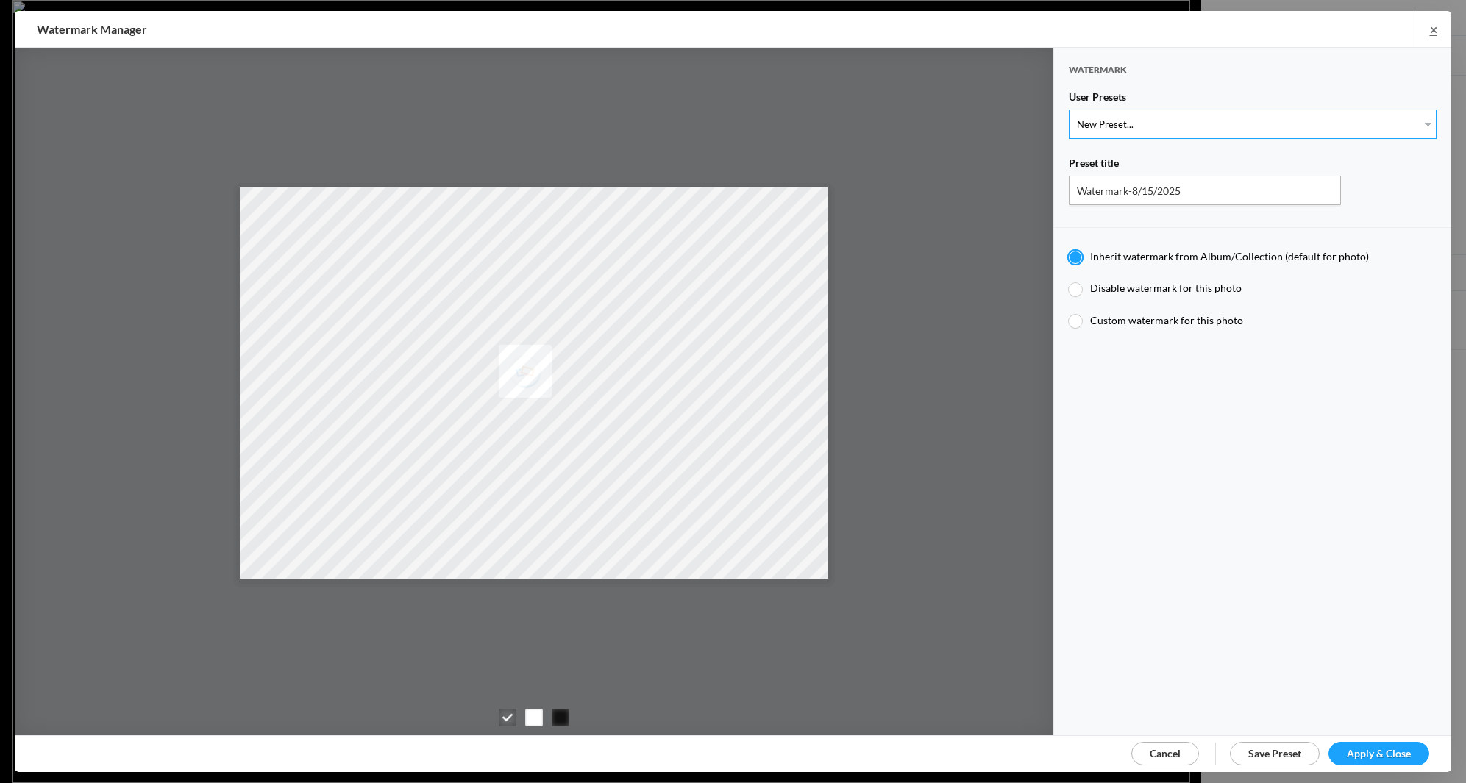
select select "1: Object"
type input "Watermark-7/22/2025"
radio input "false"
radio input "true"
type input "[PERSON_NAME]"
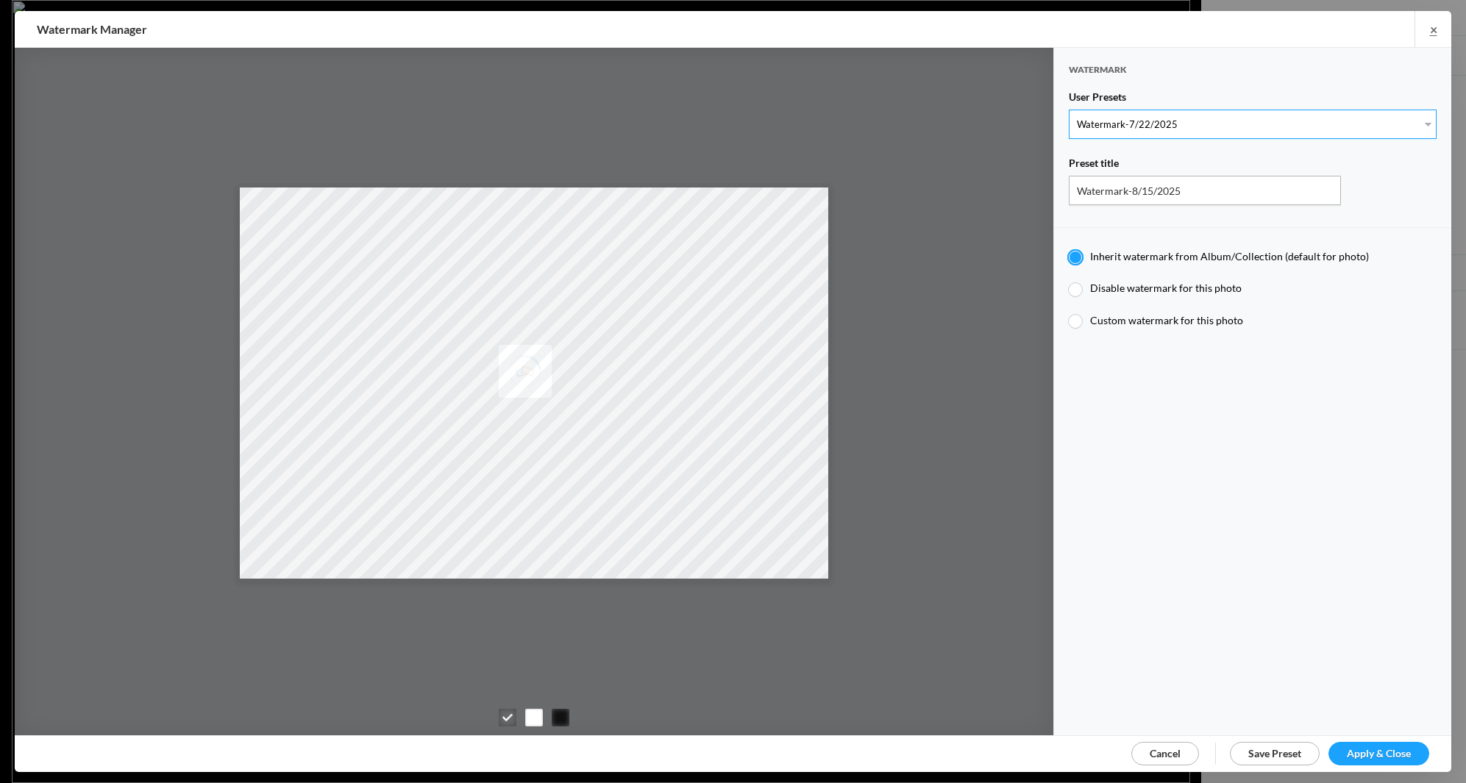
radio input "false"
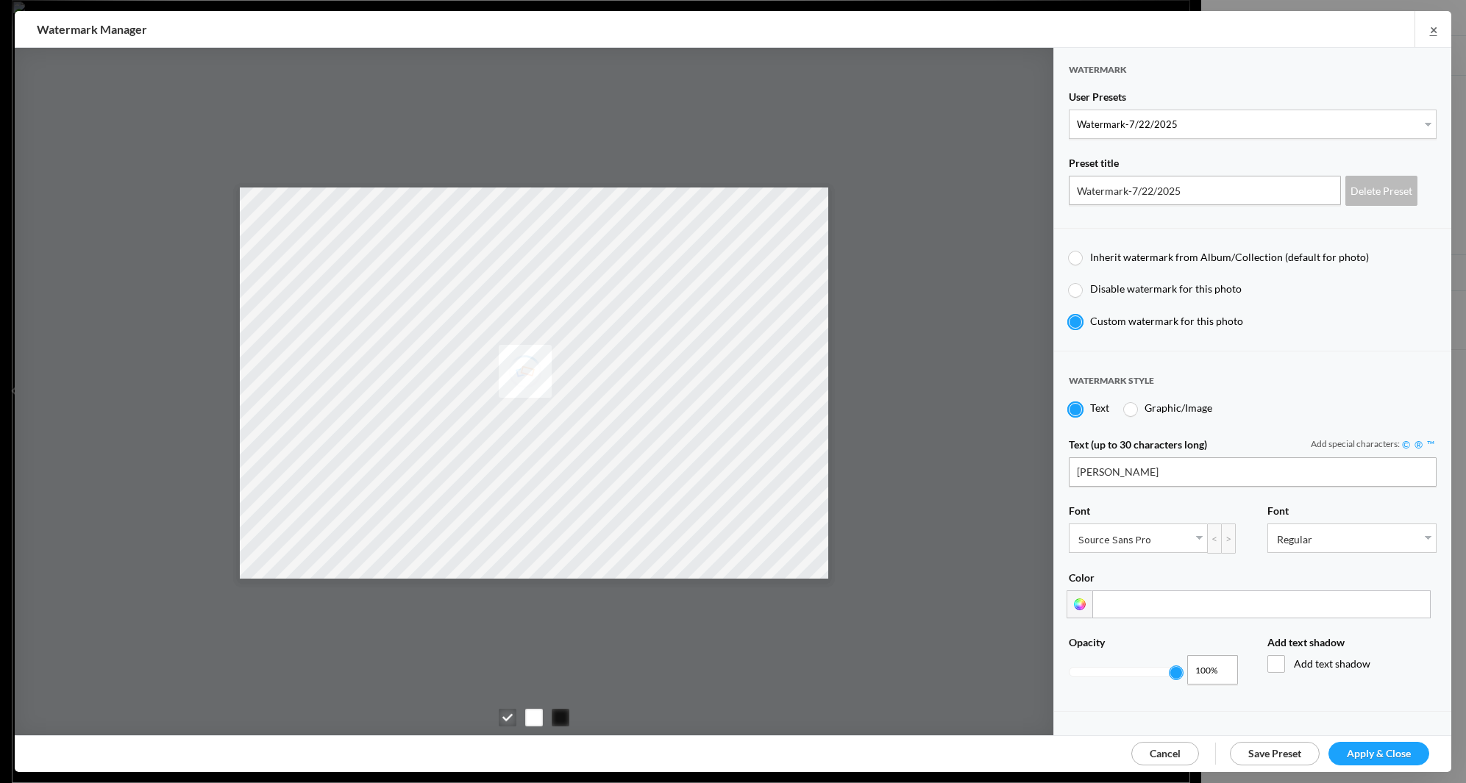
click at [1371, 749] on span "Apply & Close" at bounding box center [1379, 753] width 64 height 13
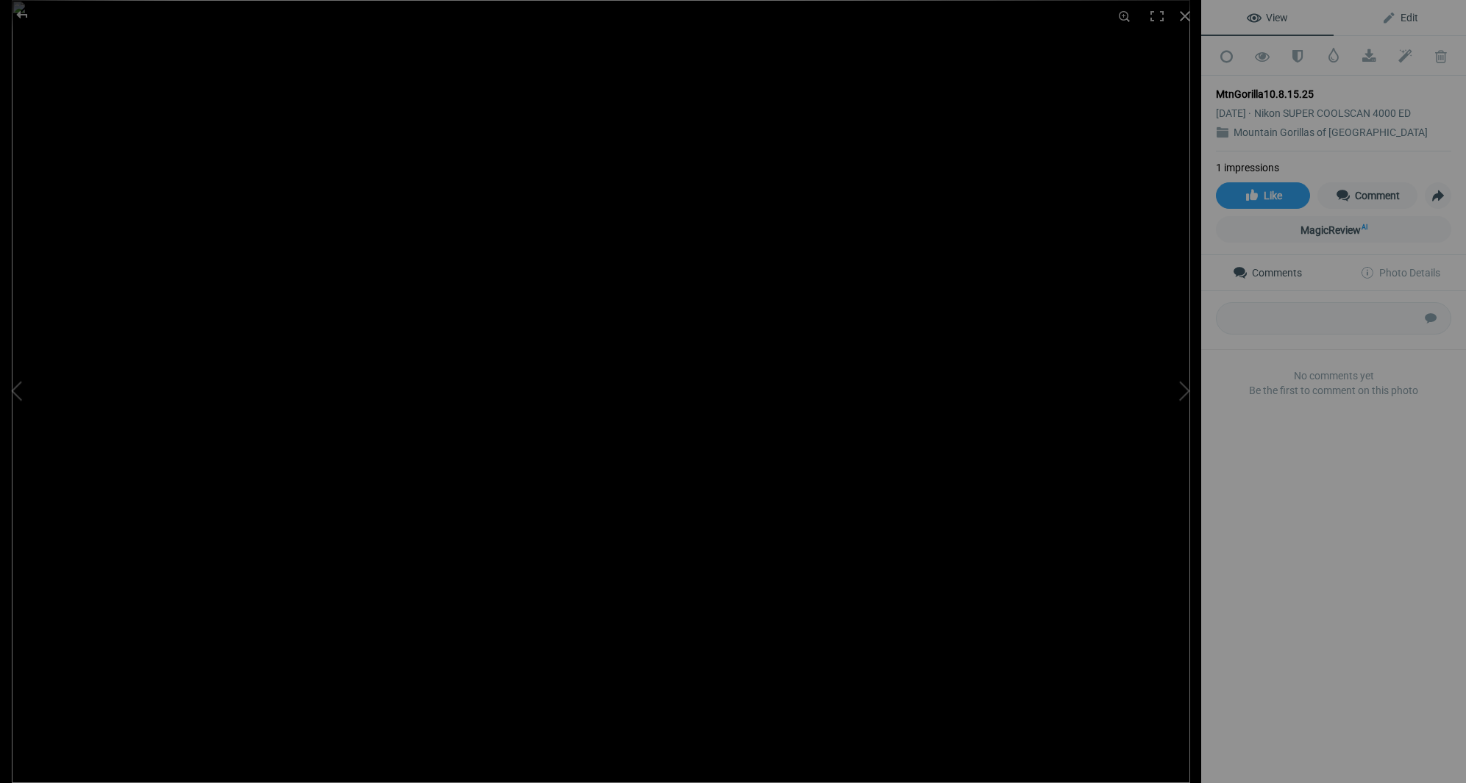
click at [1409, 15] on span "Edit" at bounding box center [1399, 18] width 37 height 12
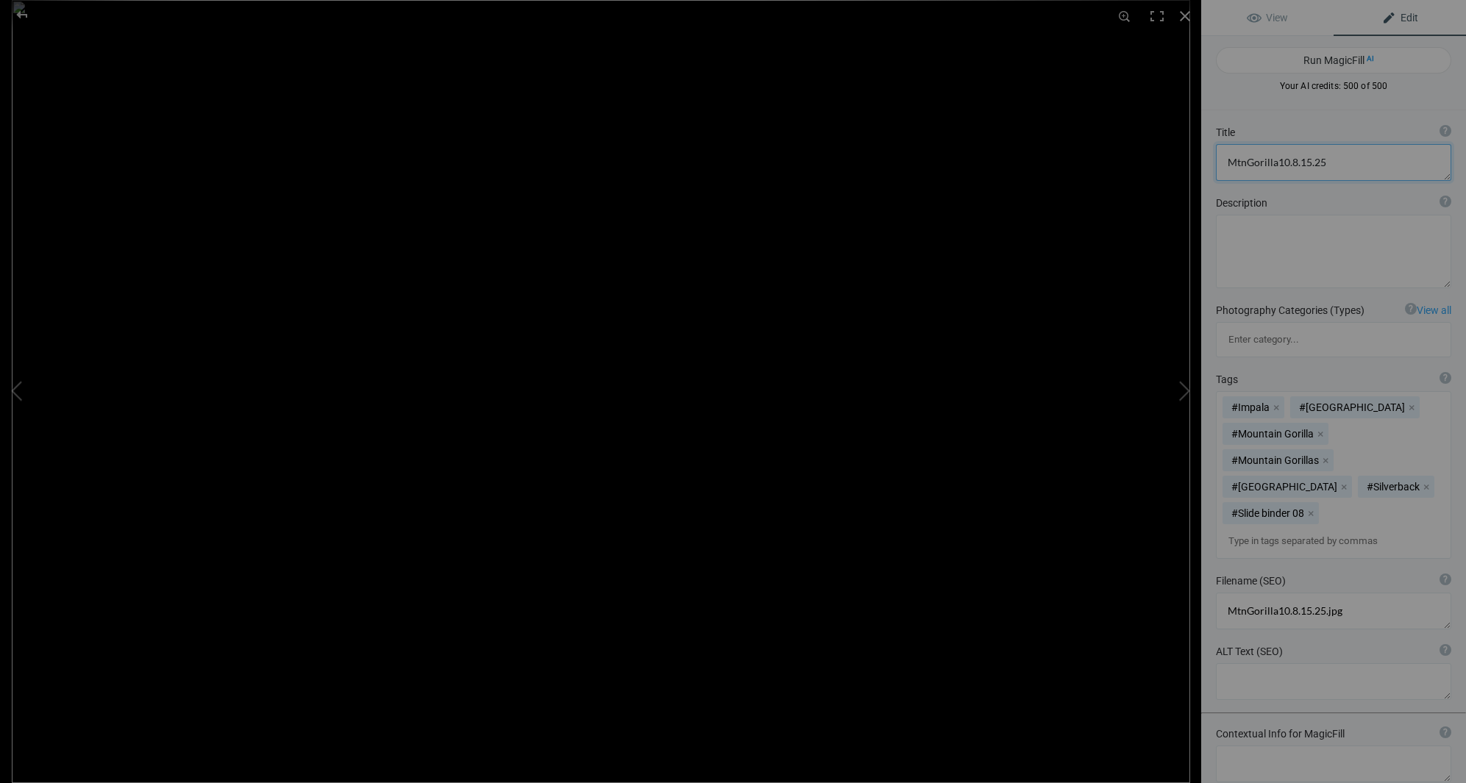
drag, startPoint x: 1323, startPoint y: 163, endPoint x: 1217, endPoint y: 163, distance: 105.9
click at [1217, 163] on textarea at bounding box center [1333, 162] width 235 height 37
type textarea "Mature Male Mountain Gorilla Silverback"
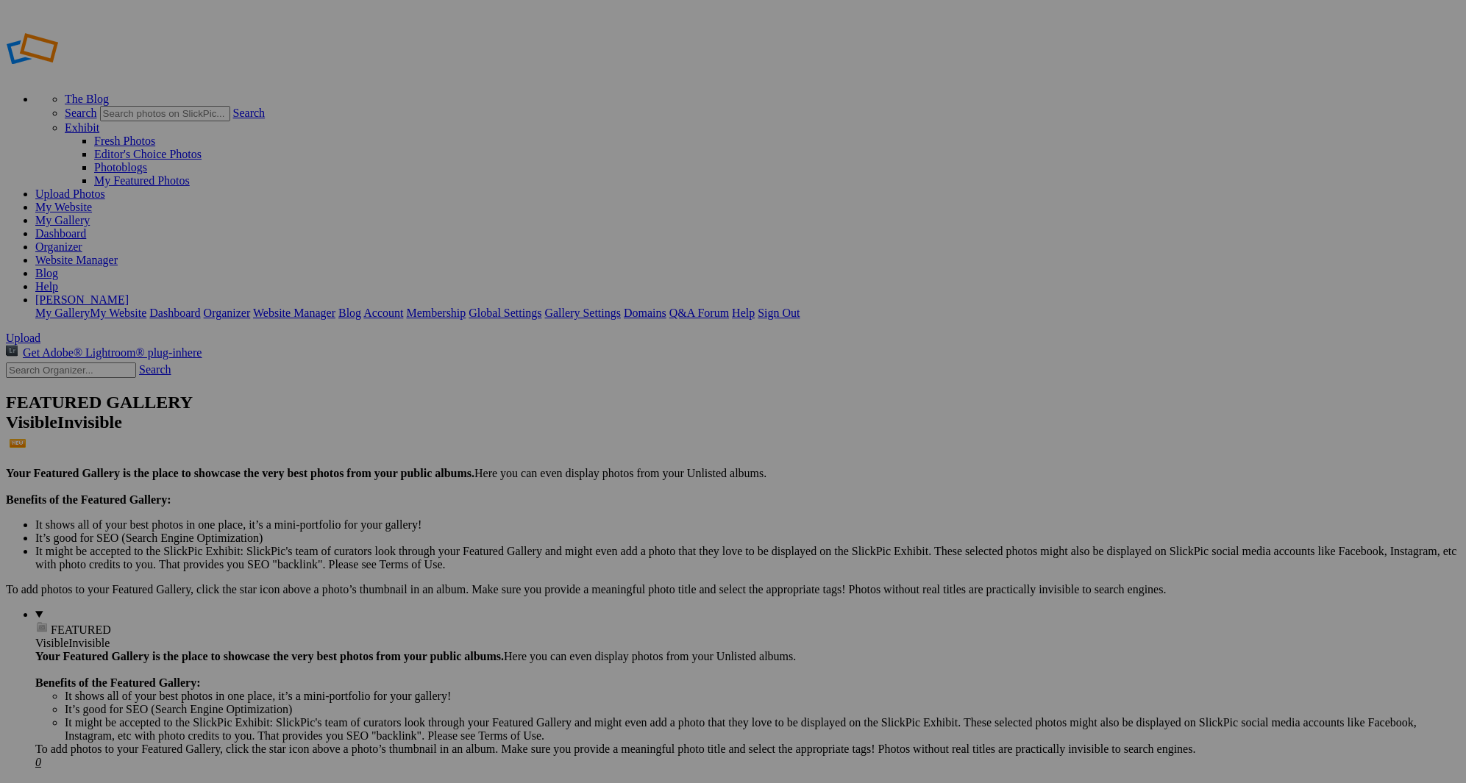
click at [426, 234] on img at bounding box center [409, 220] width 110 height 74
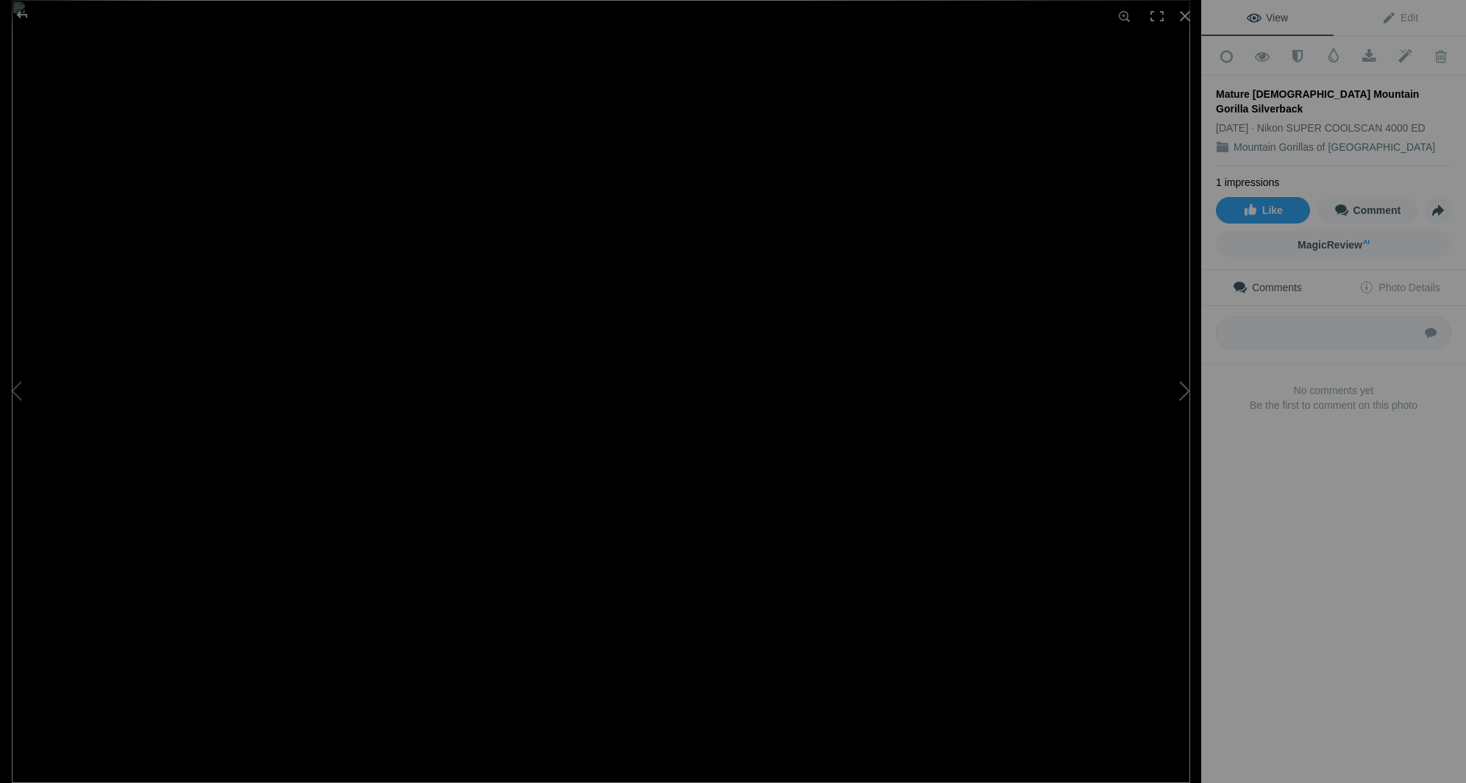
click at [1184, 391] on button at bounding box center [1146, 392] width 110 height 282
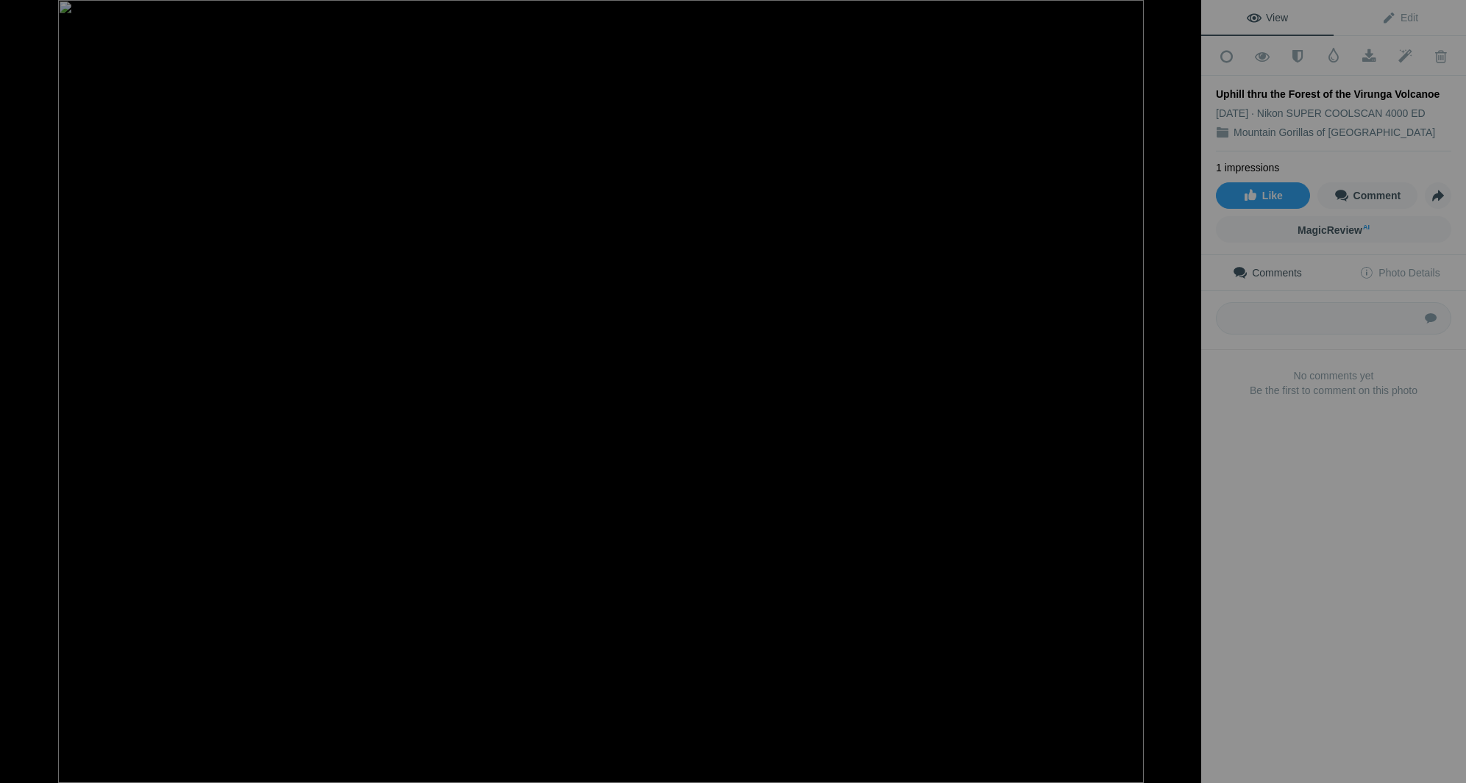
click at [1184, 391] on button at bounding box center [1146, 392] width 110 height 282
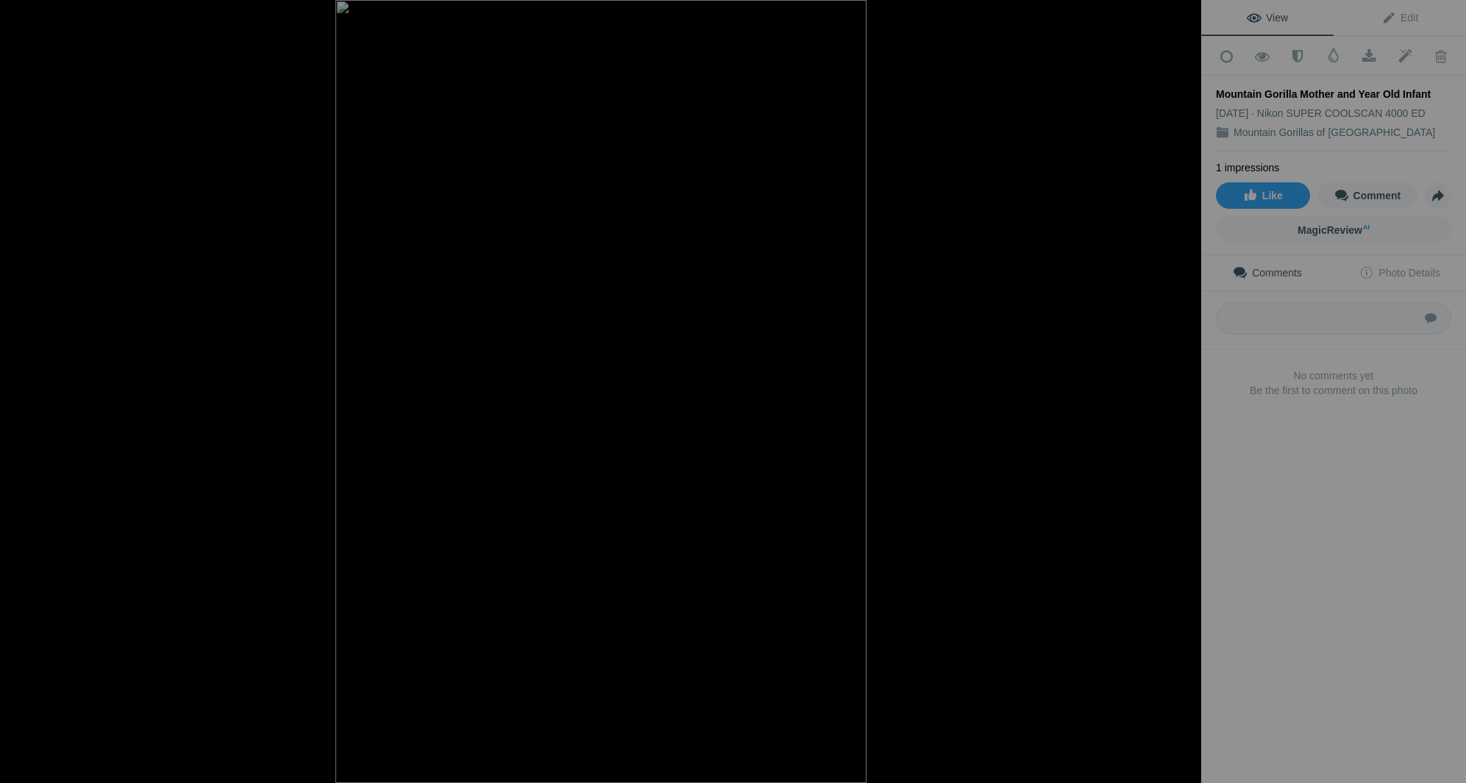
click at [1184, 391] on button at bounding box center [1146, 392] width 110 height 282
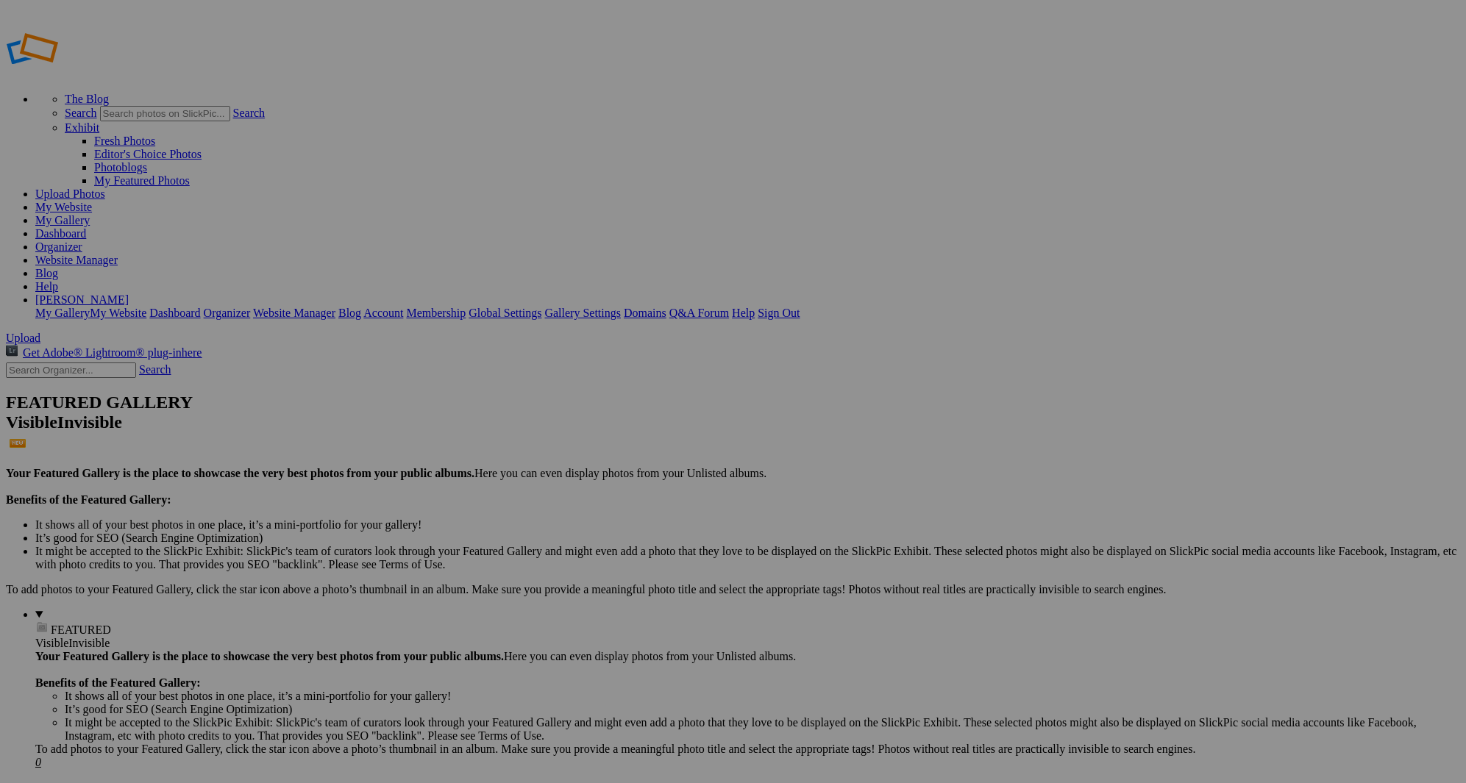
click at [799, 307] on link "Sign Out" at bounding box center [779, 313] width 42 height 13
